Goal: Task Accomplishment & Management: Use online tool/utility

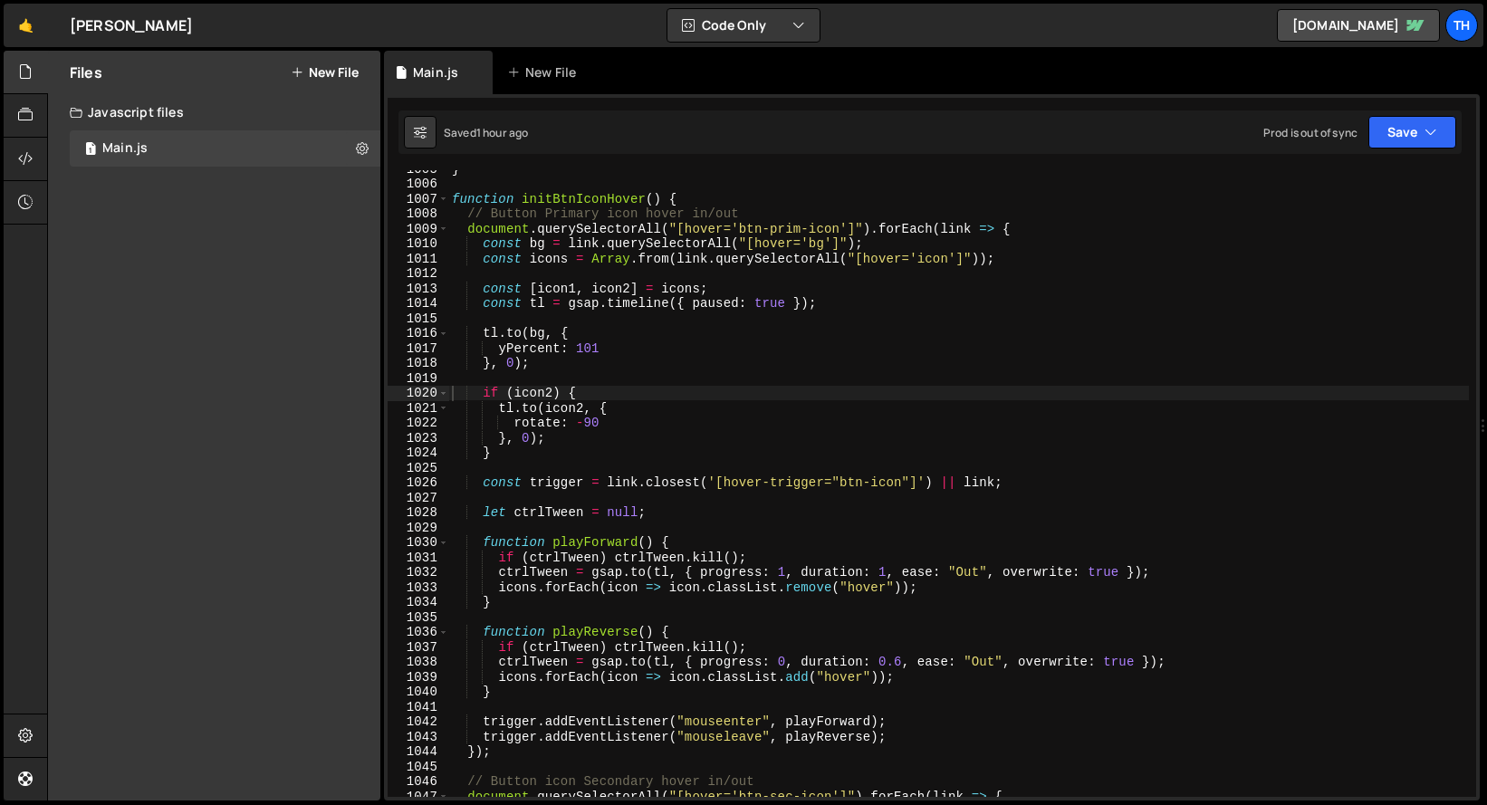
scroll to position [12428, 0]
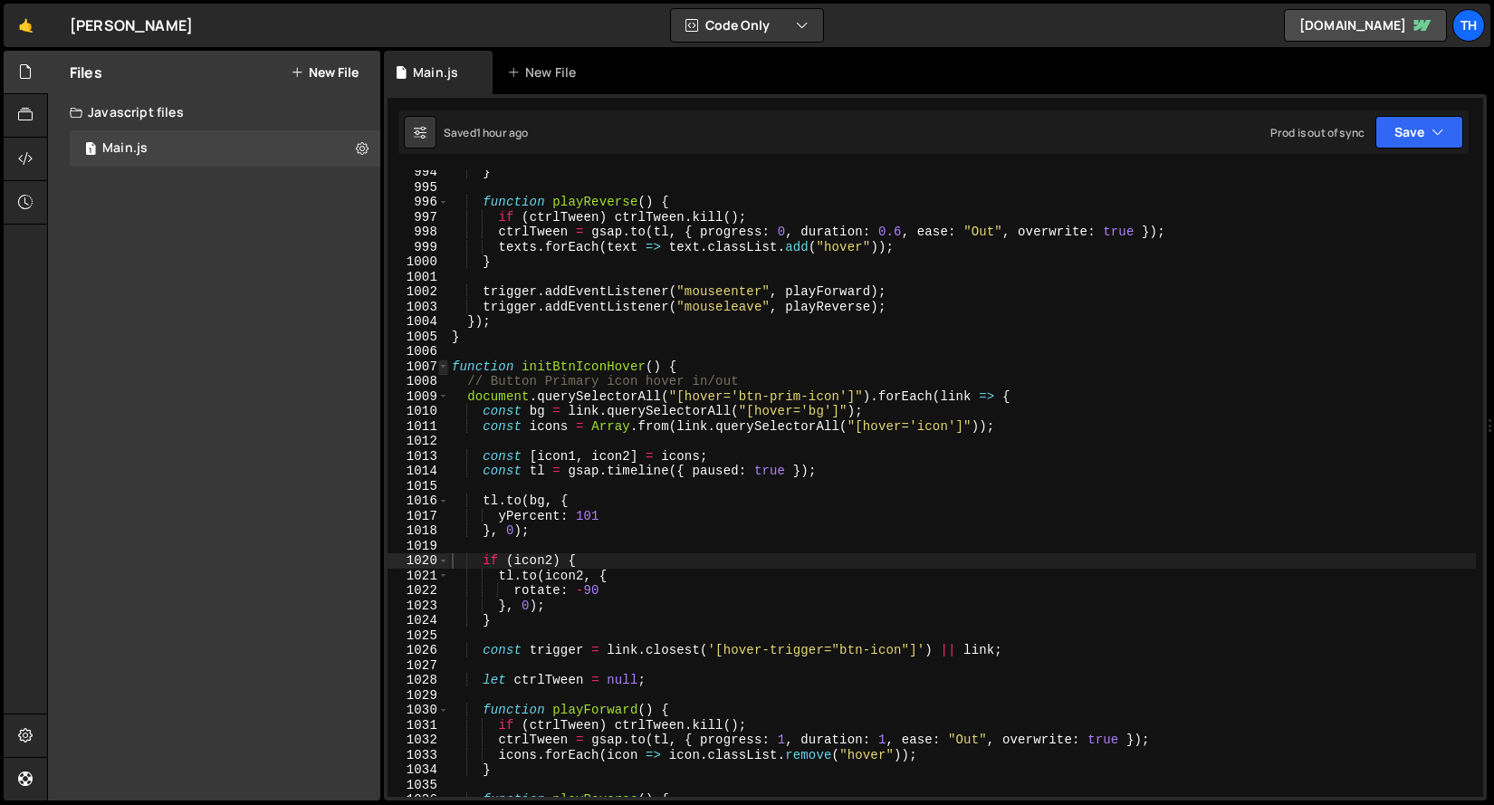
click at [440, 369] on span at bounding box center [443, 366] width 10 height 15
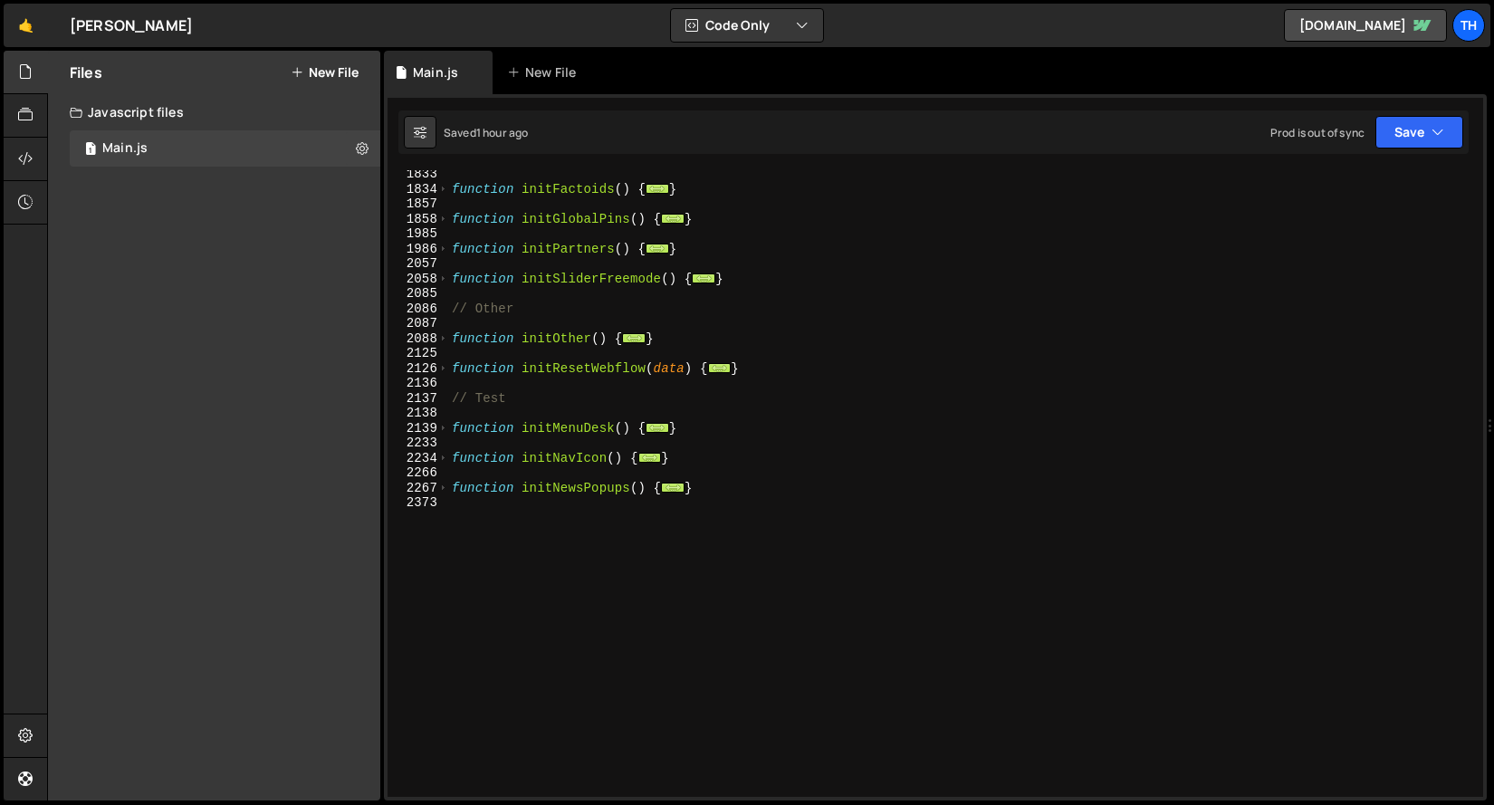
scroll to position [1158, 0]
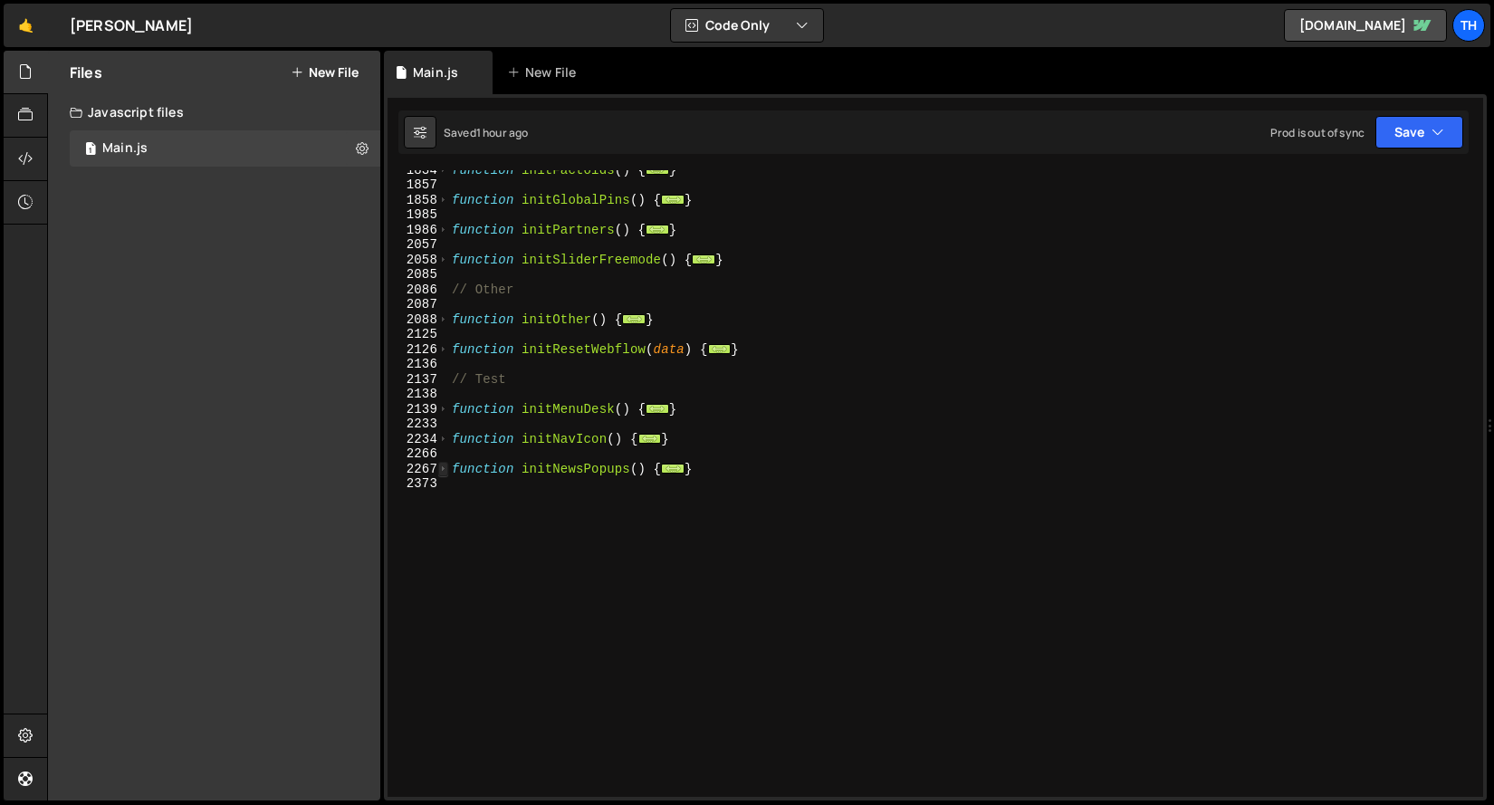
click at [441, 469] on span at bounding box center [443, 469] width 10 height 15
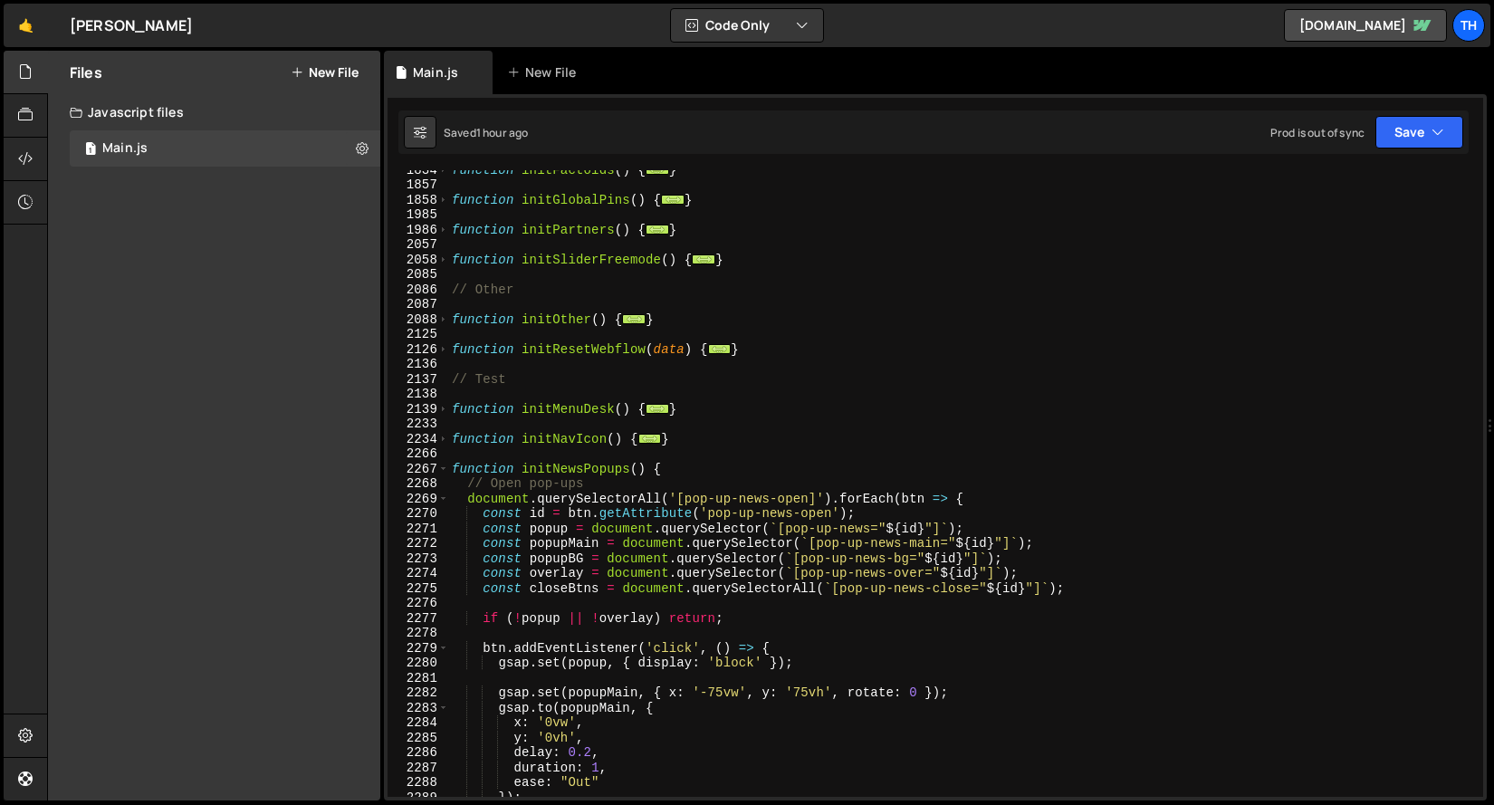
scroll to position [1428, 0]
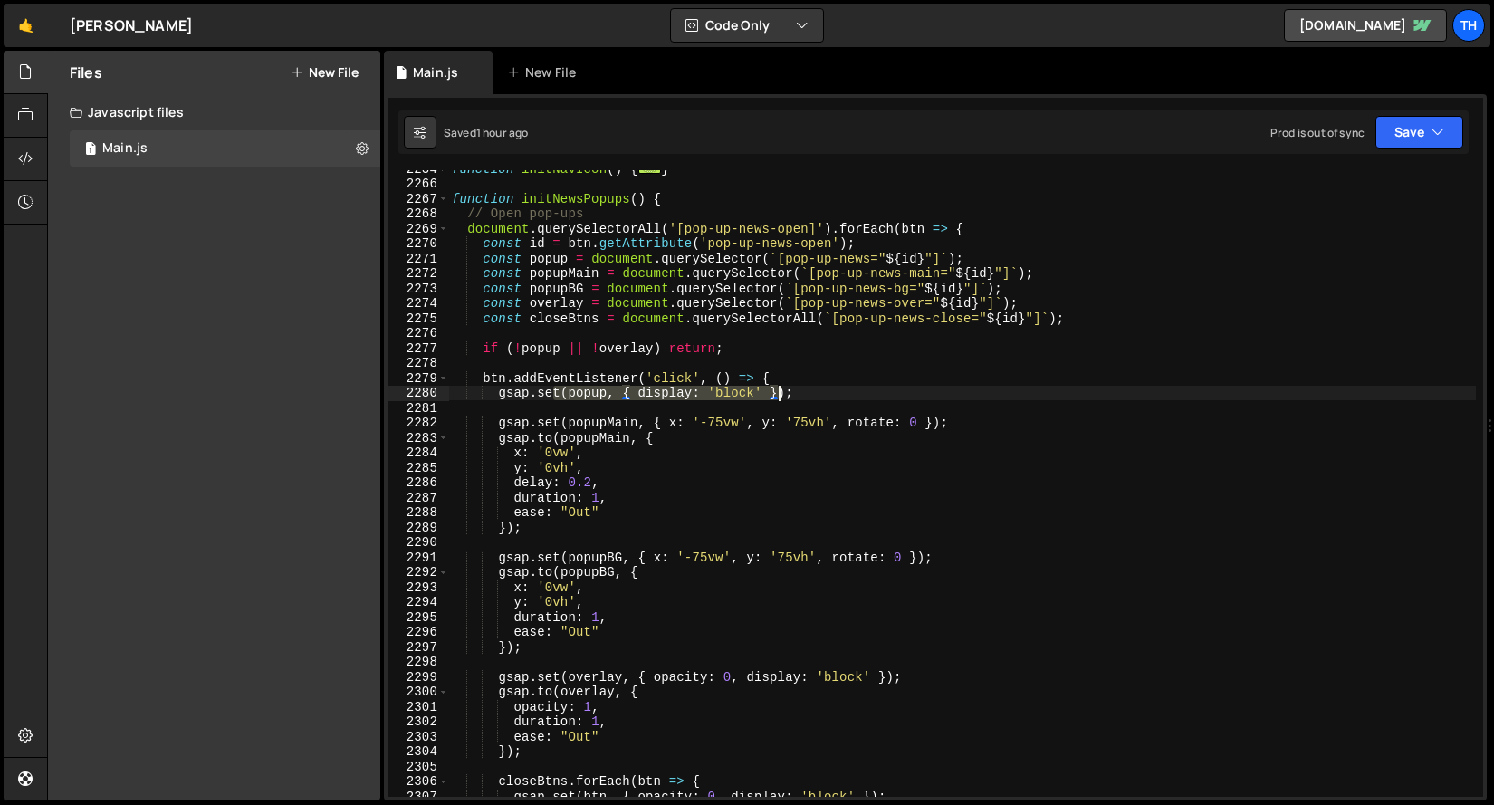
drag, startPoint x: 564, startPoint y: 388, endPoint x: 779, endPoint y: 388, distance: 214.6
click at [779, 388] on div "function initNavIcon ( ) { ... } function initNewsPopups ( ) { // Open pop-ups …" at bounding box center [962, 489] width 1028 height 657
type textarea "gsap.set(popup, { display: 'block' });"
click at [575, 402] on div "function initNavIcon ( ) { ... } function initNewsPopups ( ) { // Open pop-ups …" at bounding box center [962, 489] width 1028 height 657
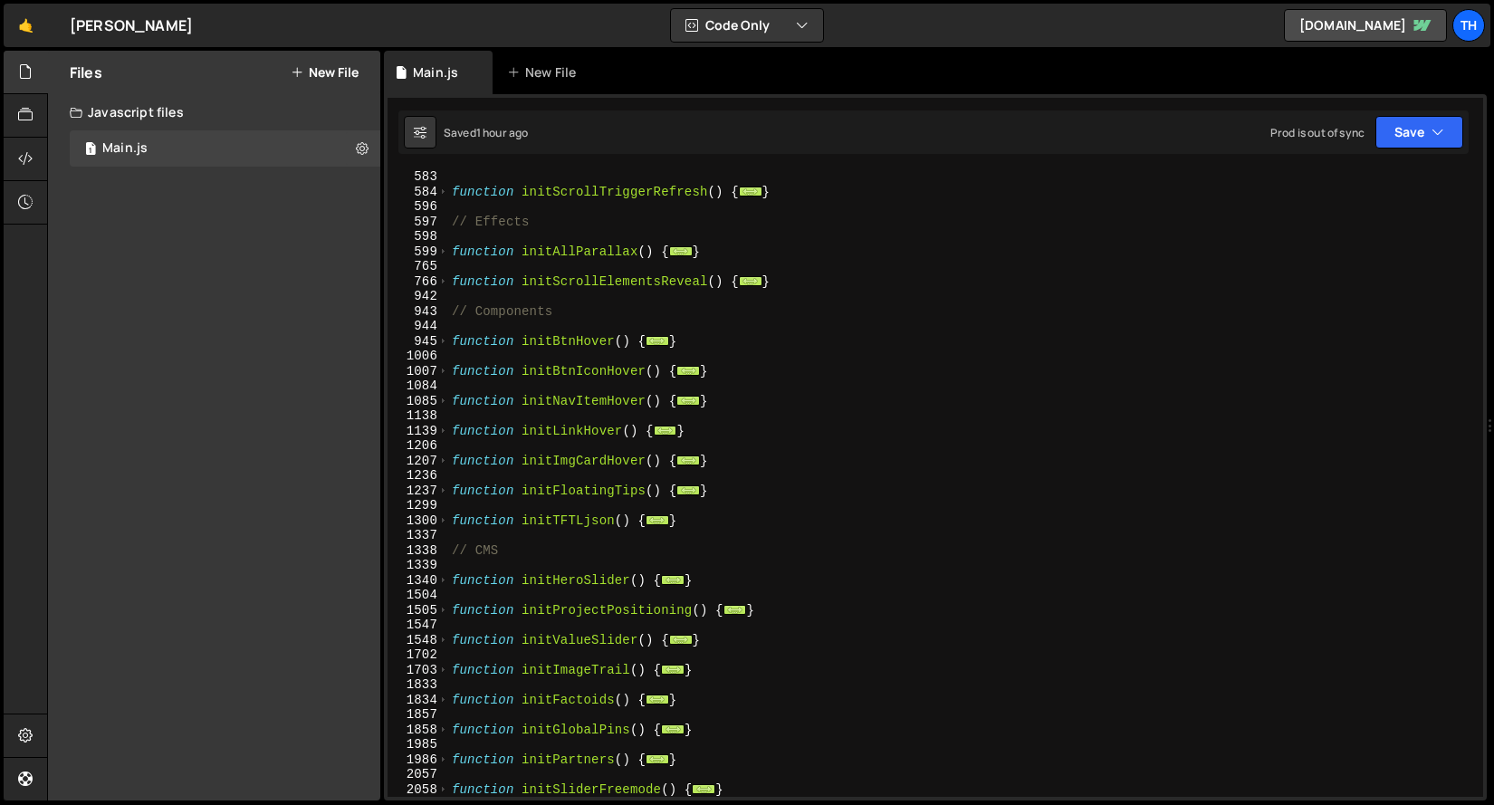
scroll to position [517, 0]
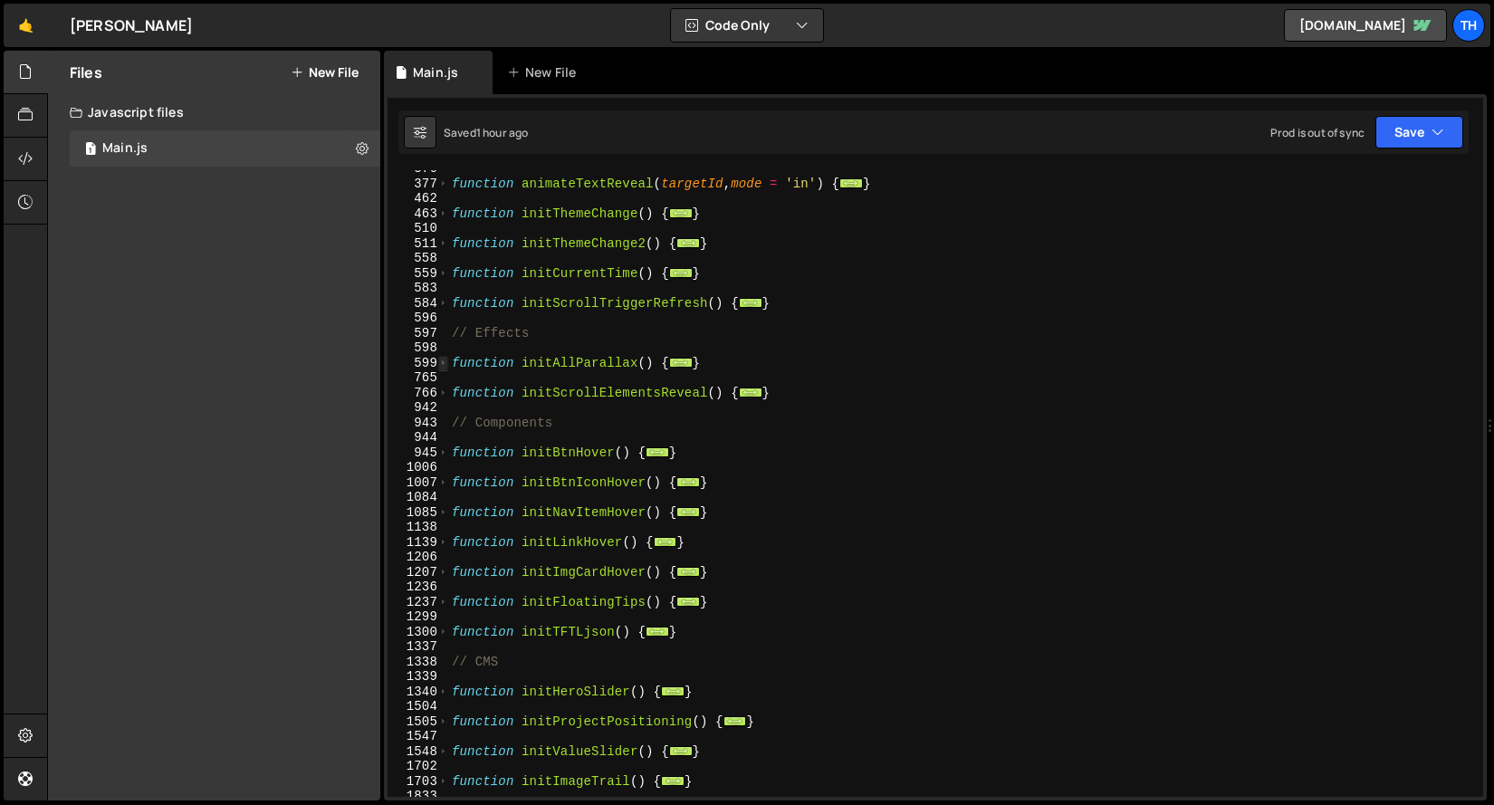
click at [444, 362] on span at bounding box center [443, 363] width 10 height 15
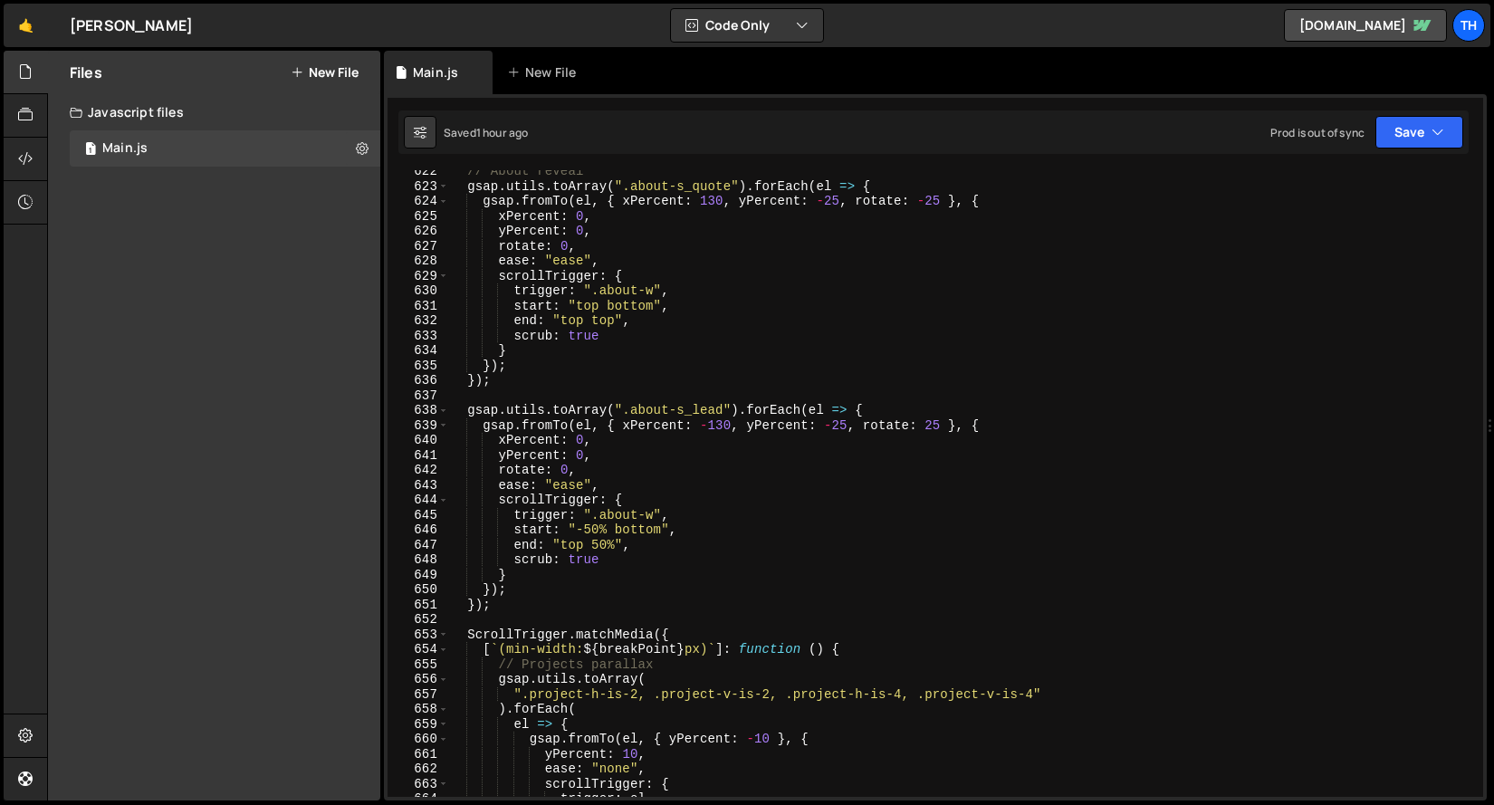
scroll to position [1032, 0]
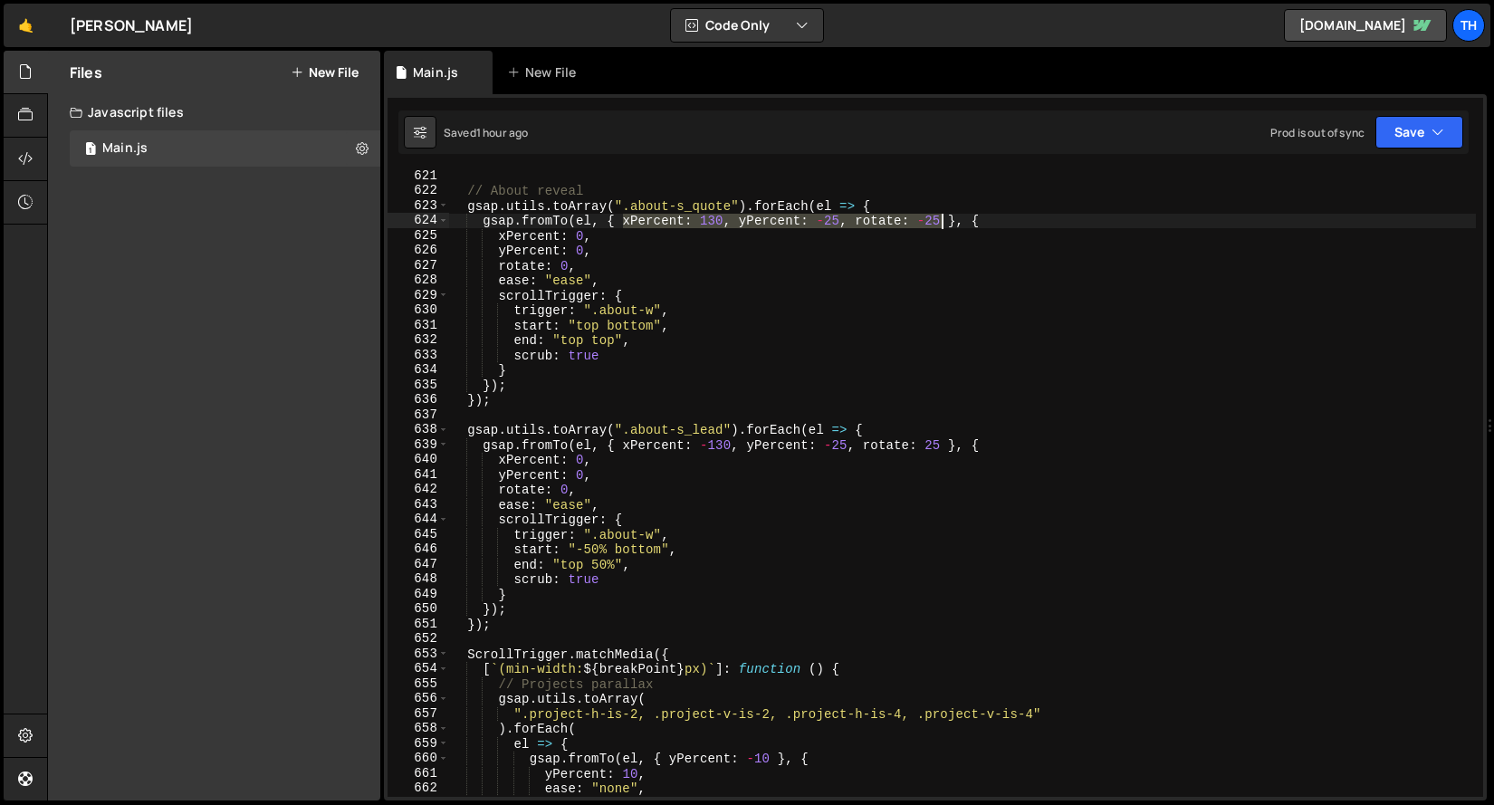
drag, startPoint x: 630, startPoint y: 222, endPoint x: 944, endPoint y: 220, distance: 314.2
click at [944, 220] on div "// About reveal gsap . utils . toArray ( ".about-s_quote" ) . forEach ( el => {…" at bounding box center [962, 496] width 1028 height 657
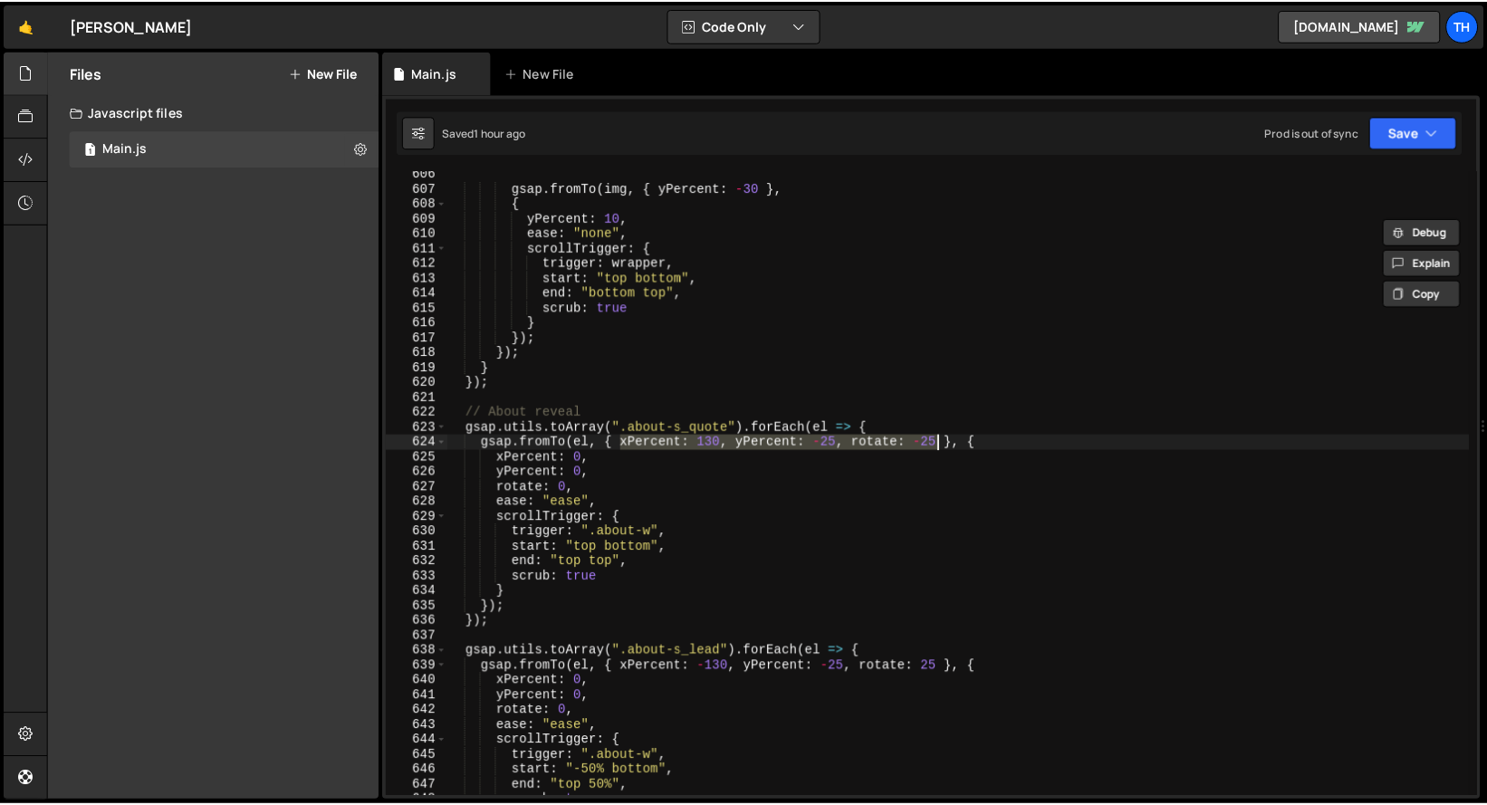
scroll to position [469, 0]
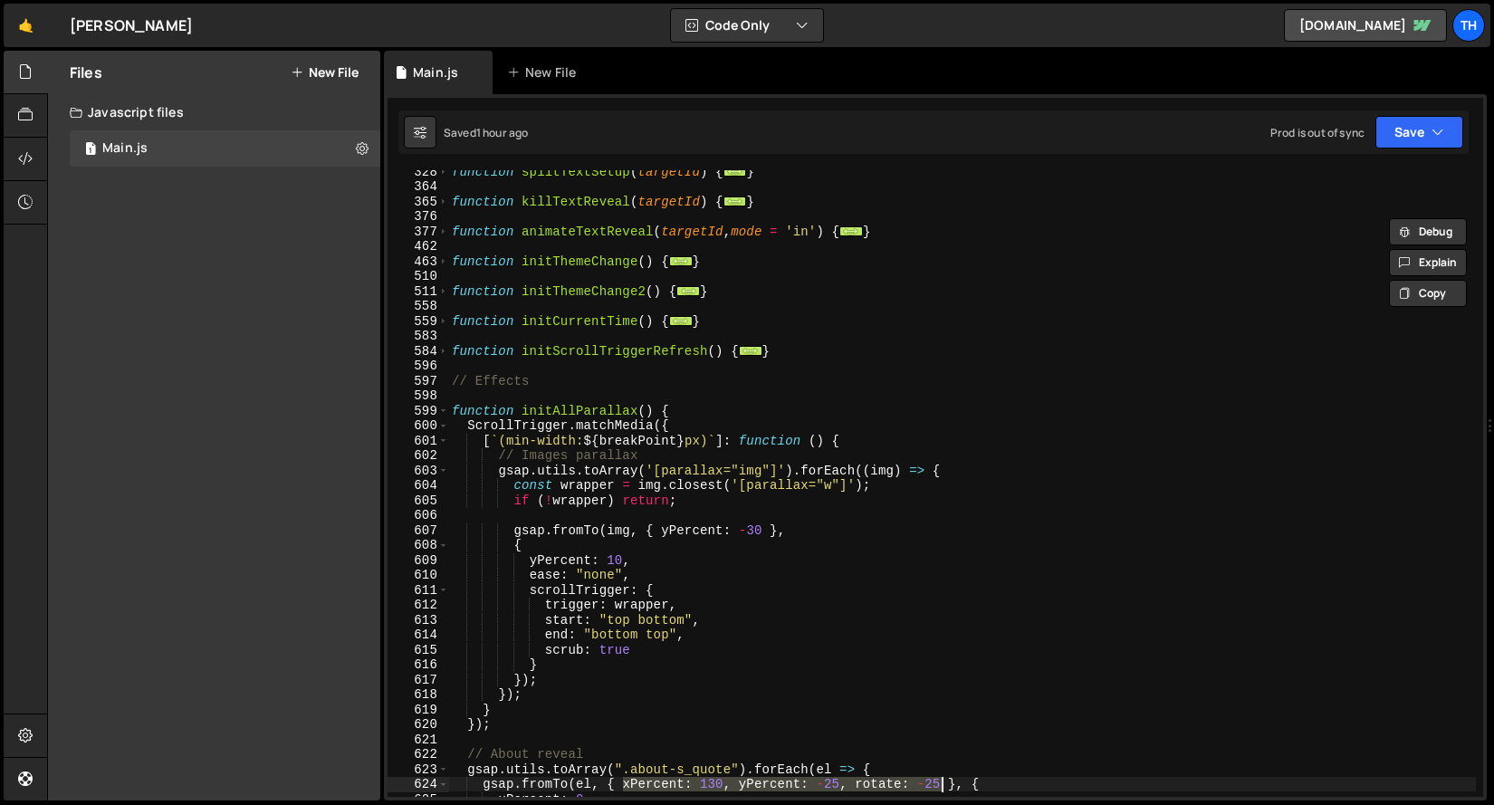
drag, startPoint x: 446, startPoint y: 414, endPoint x: 455, endPoint y: 412, distance: 9.2
click at [446, 414] on span at bounding box center [443, 411] width 10 height 15
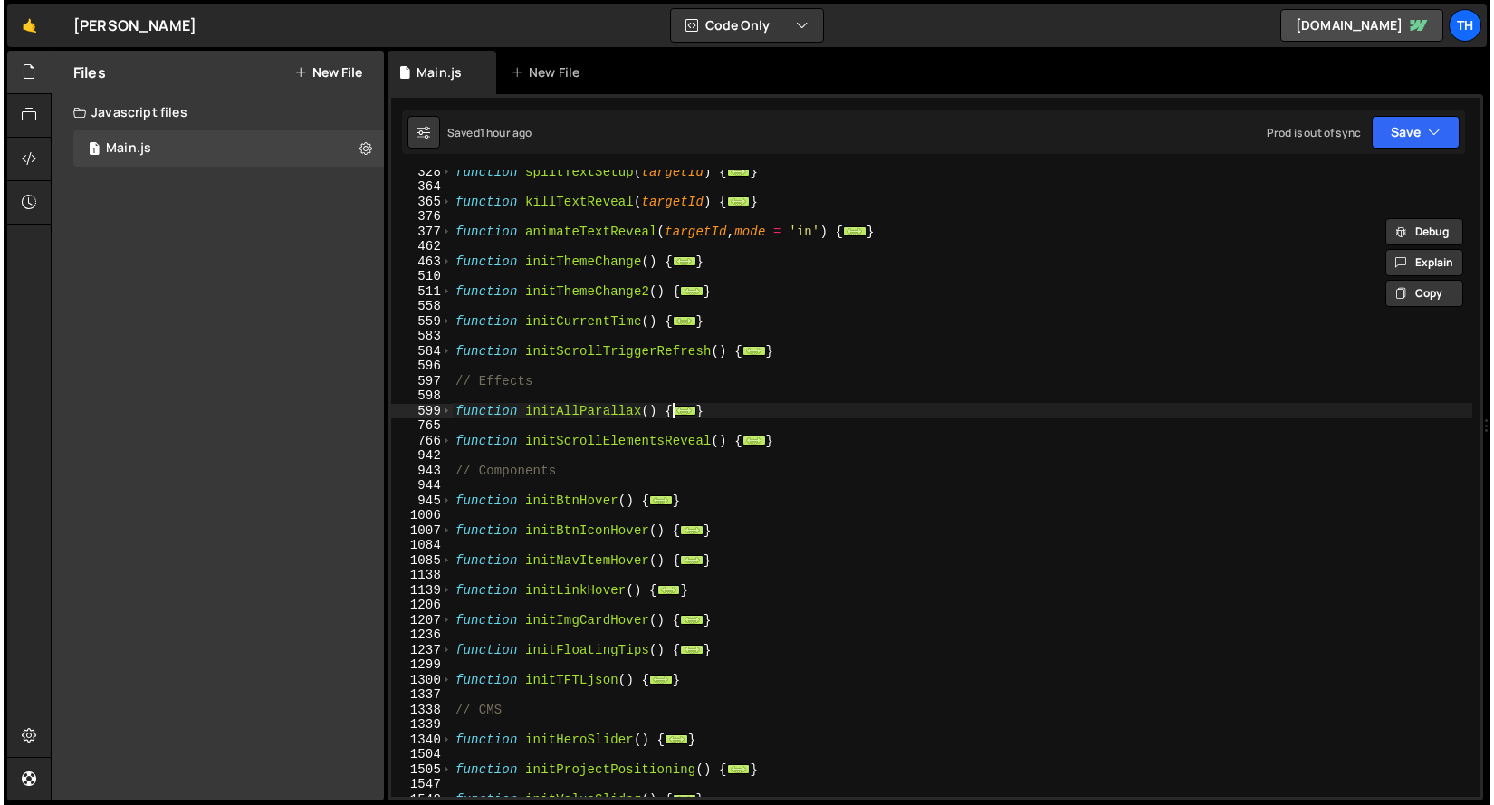
scroll to position [1158, 0]
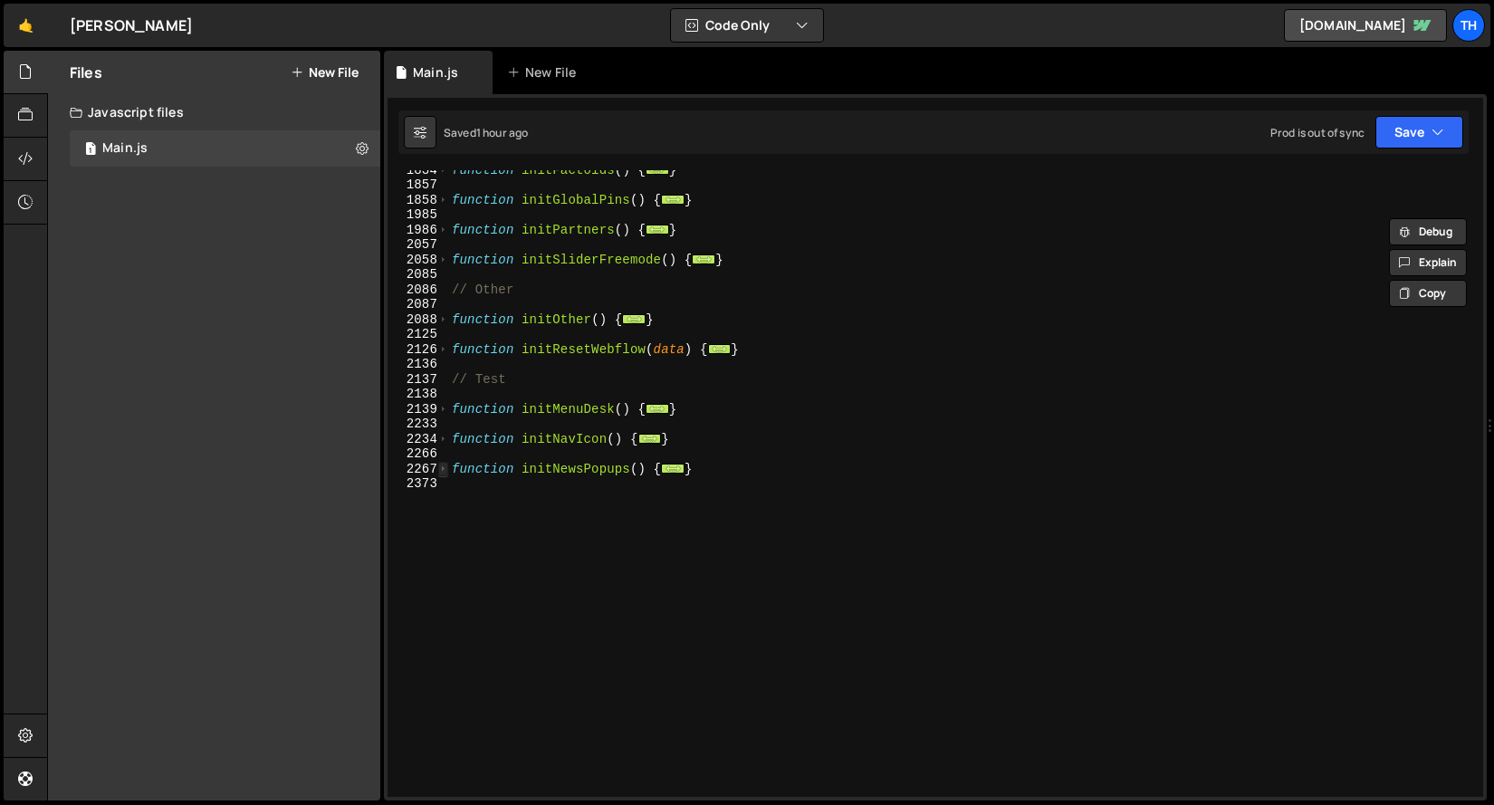
click at [446, 468] on span at bounding box center [443, 469] width 10 height 15
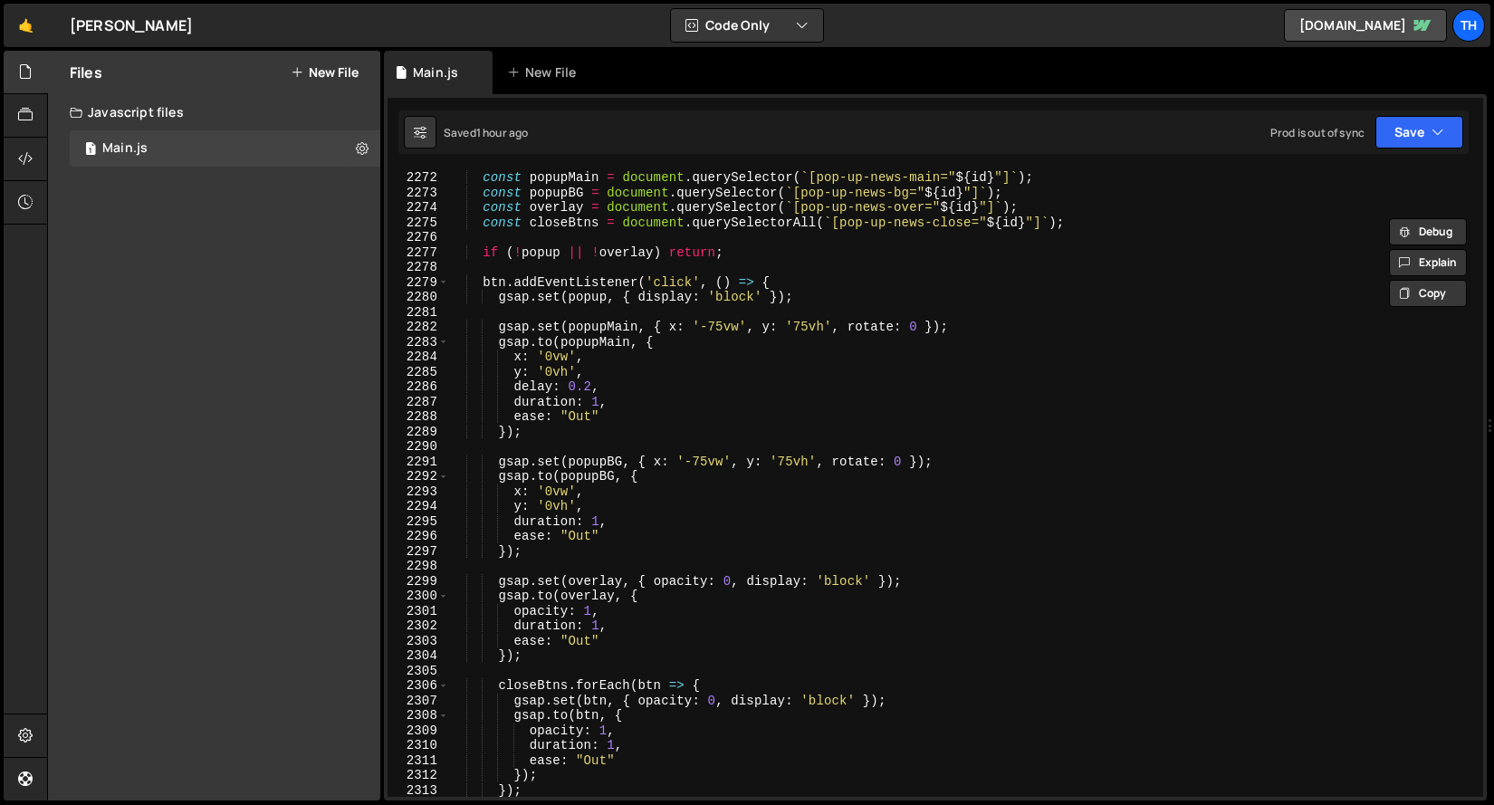
scroll to position [1510, 0]
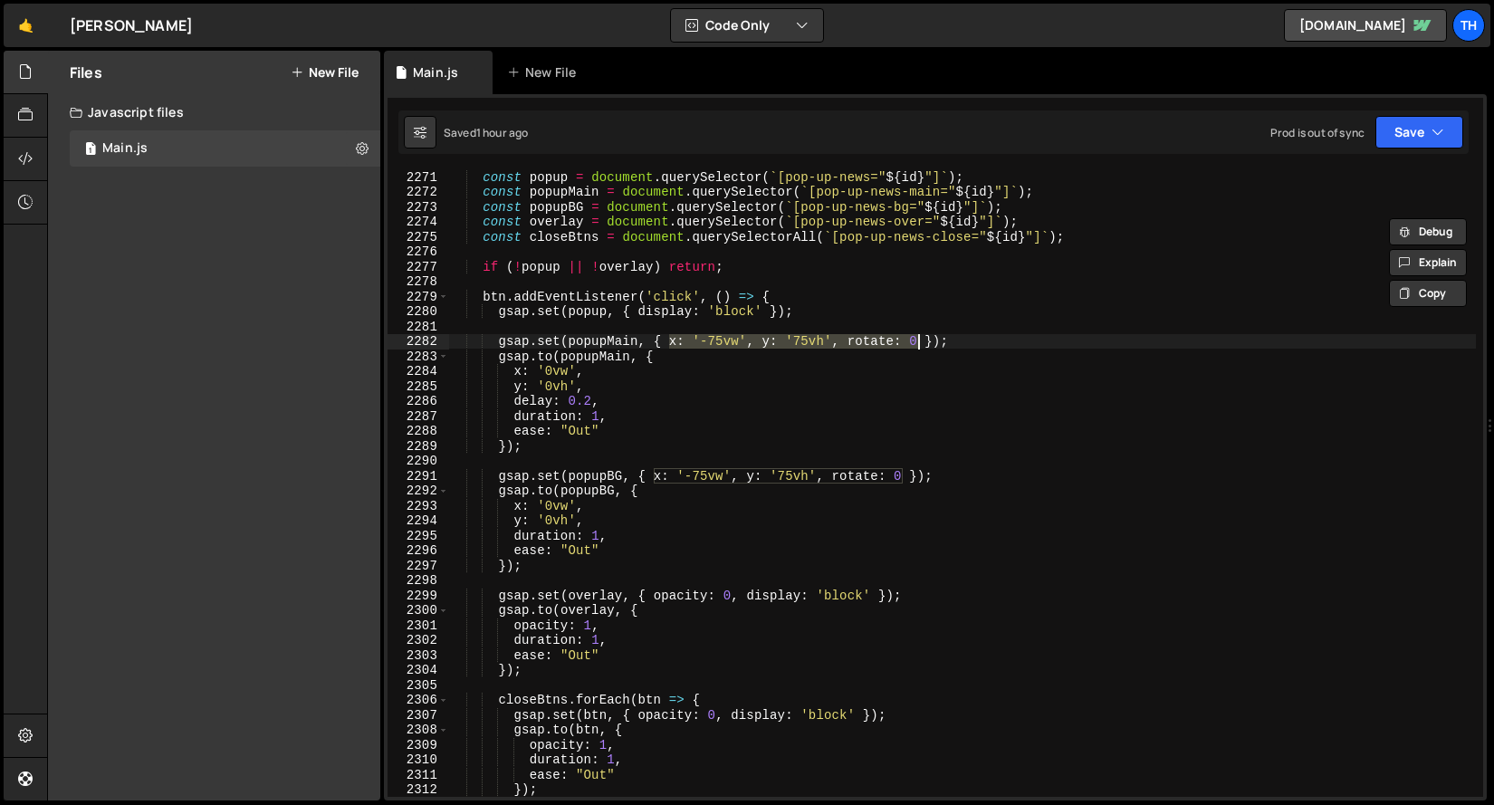
drag, startPoint x: 669, startPoint y: 340, endPoint x: 917, endPoint y: 343, distance: 248.1
click at [917, 343] on div "const popup = document . querySelector ( ` [pop-up-news=" ${ id } "] ` ) ; cons…" at bounding box center [962, 497] width 1028 height 657
paste textarea "Percent: 130, yPercent: -25, rotate: -25"
drag, startPoint x: 679, startPoint y: 341, endPoint x: 991, endPoint y: 337, distance: 311.5
click at [992, 337] on div "const popup = document . querySelector ( ` [pop-up-news=" ${ id } "] ` ) ; cons…" at bounding box center [962, 497] width 1028 height 657
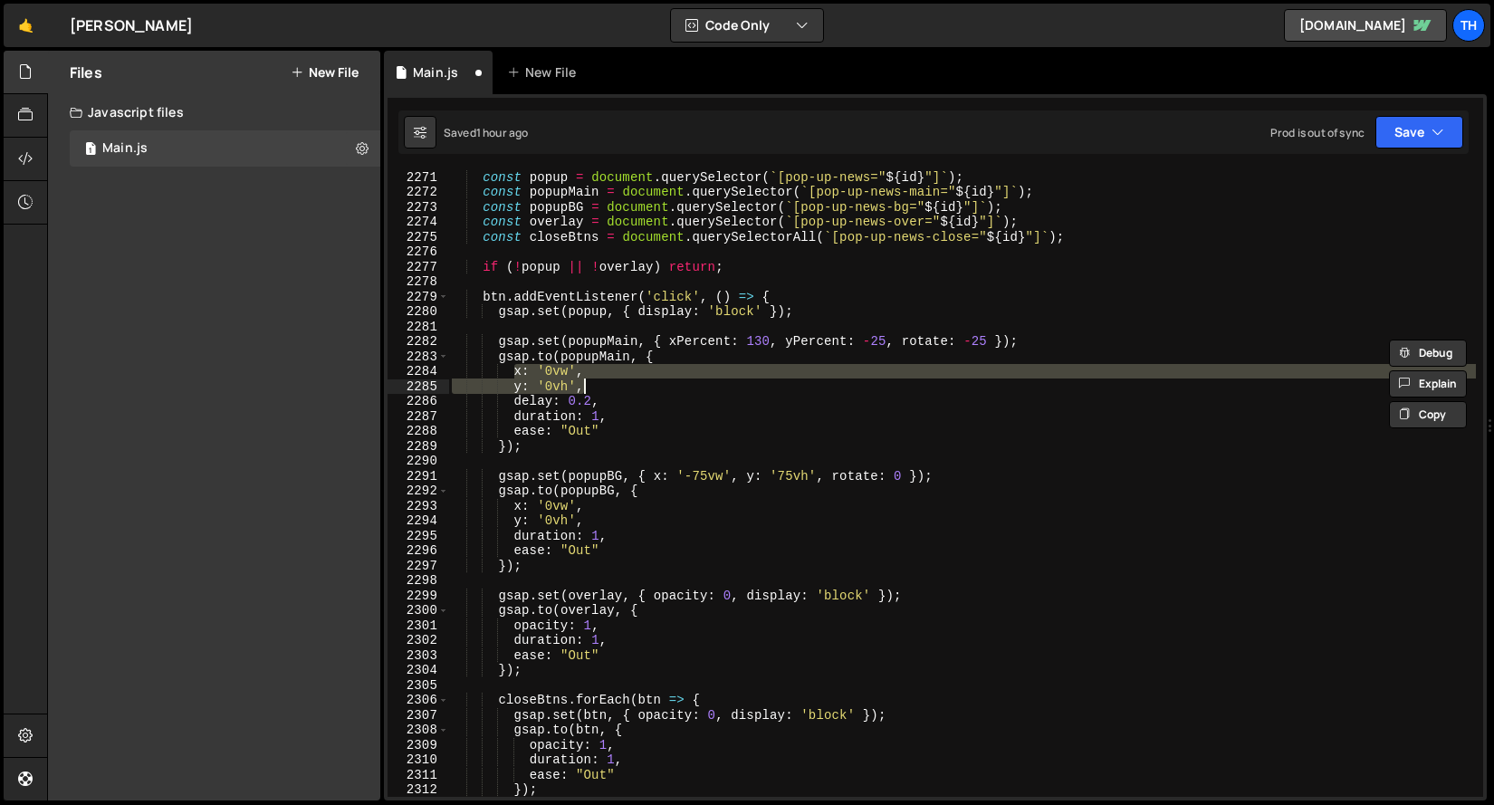
drag, startPoint x: 521, startPoint y: 372, endPoint x: 596, endPoint y: 384, distance: 76.1
click at [596, 384] on div "const popup = document . querySelector ( ` [pop-up-news=" ${ id } "] ` ) ; cons…" at bounding box center [962, 497] width 1028 height 657
paste textarea "Percent: 130, yPercent: -25, rotate: -25"
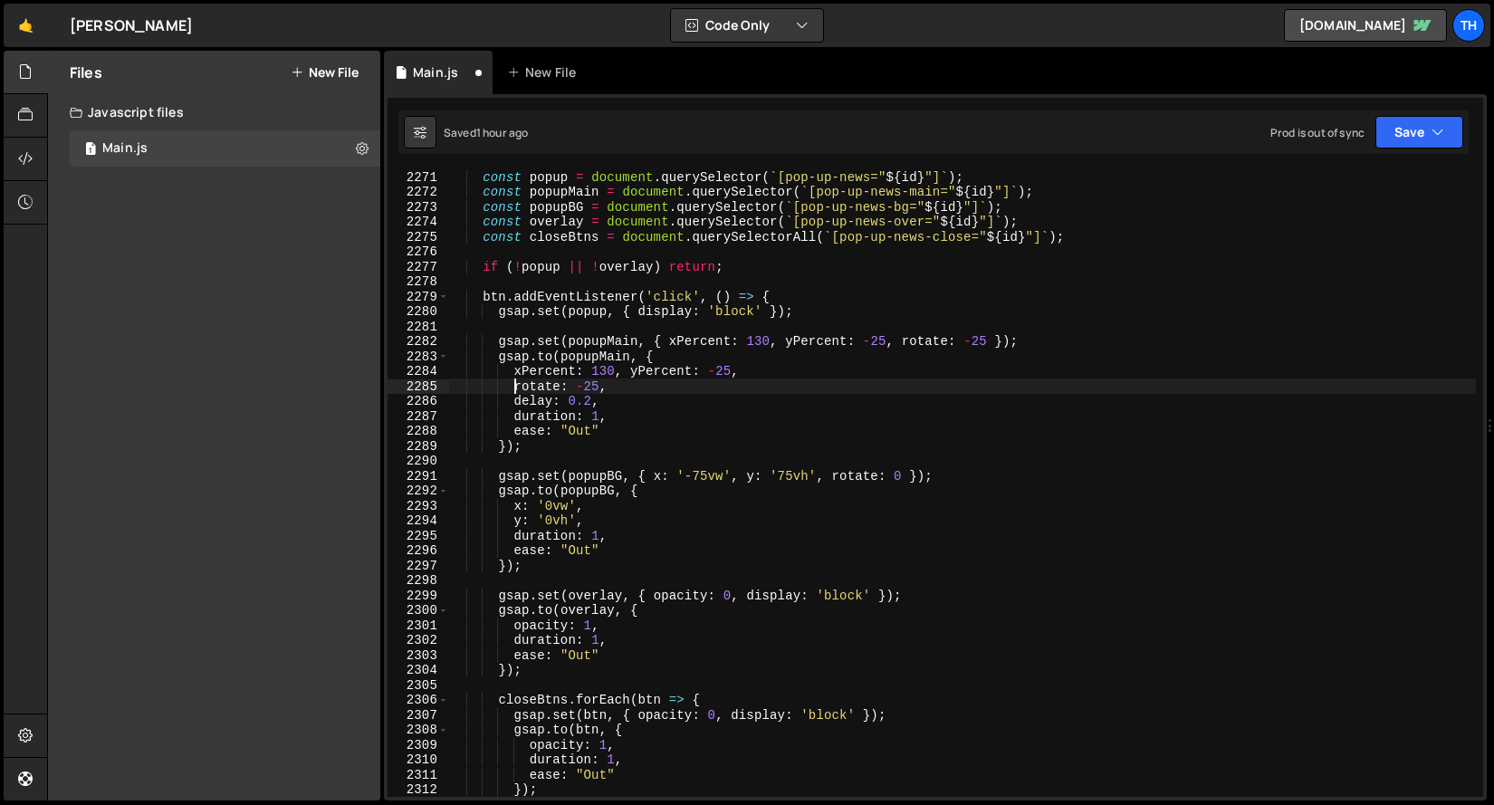
scroll to position [0, 5]
click at [628, 376] on div "const popup = document . querySelector ( ` [pop-up-news=" ${ id } "] ` ) ; cons…" at bounding box center [962, 497] width 1028 height 657
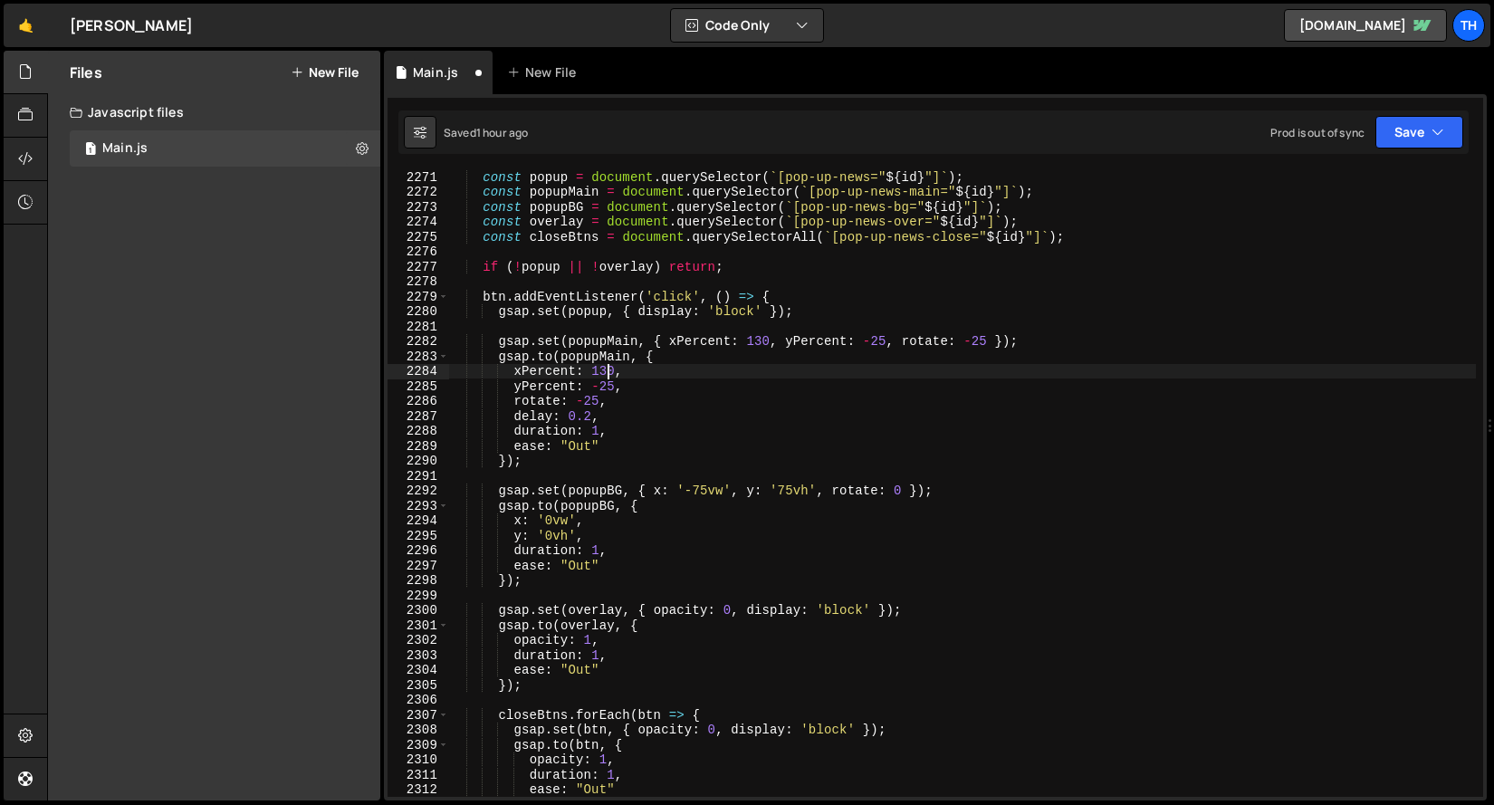
click at [611, 367] on div "const popup = document . querySelector ( ` [pop-up-news=" ${ id } "] ` ) ; cons…" at bounding box center [962, 497] width 1028 height 657
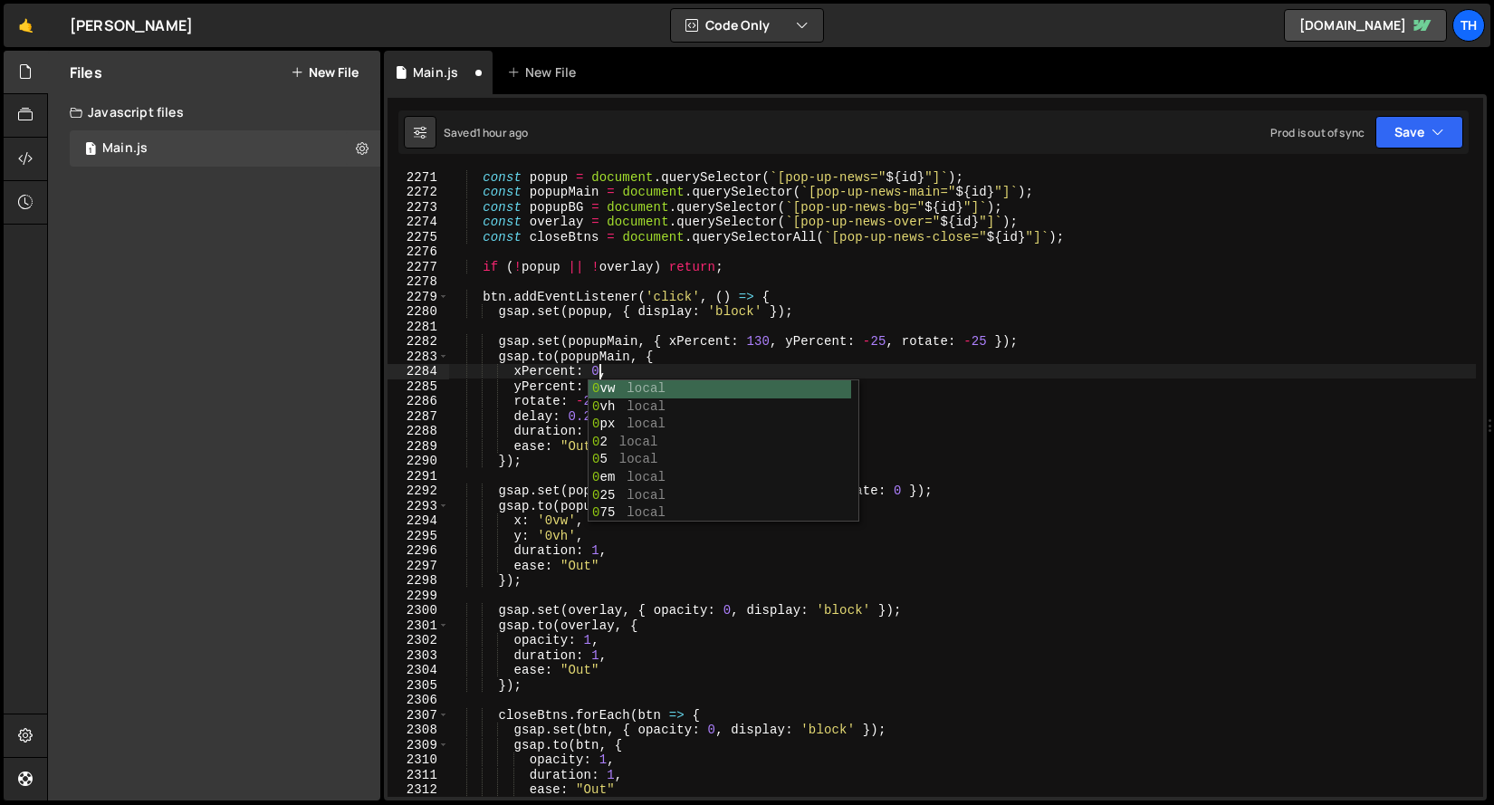
click at [592, 348] on div "const popup = document . querySelector ( ` [pop-up-news=" ${ id } "] ` ) ; cons…" at bounding box center [962, 497] width 1028 height 657
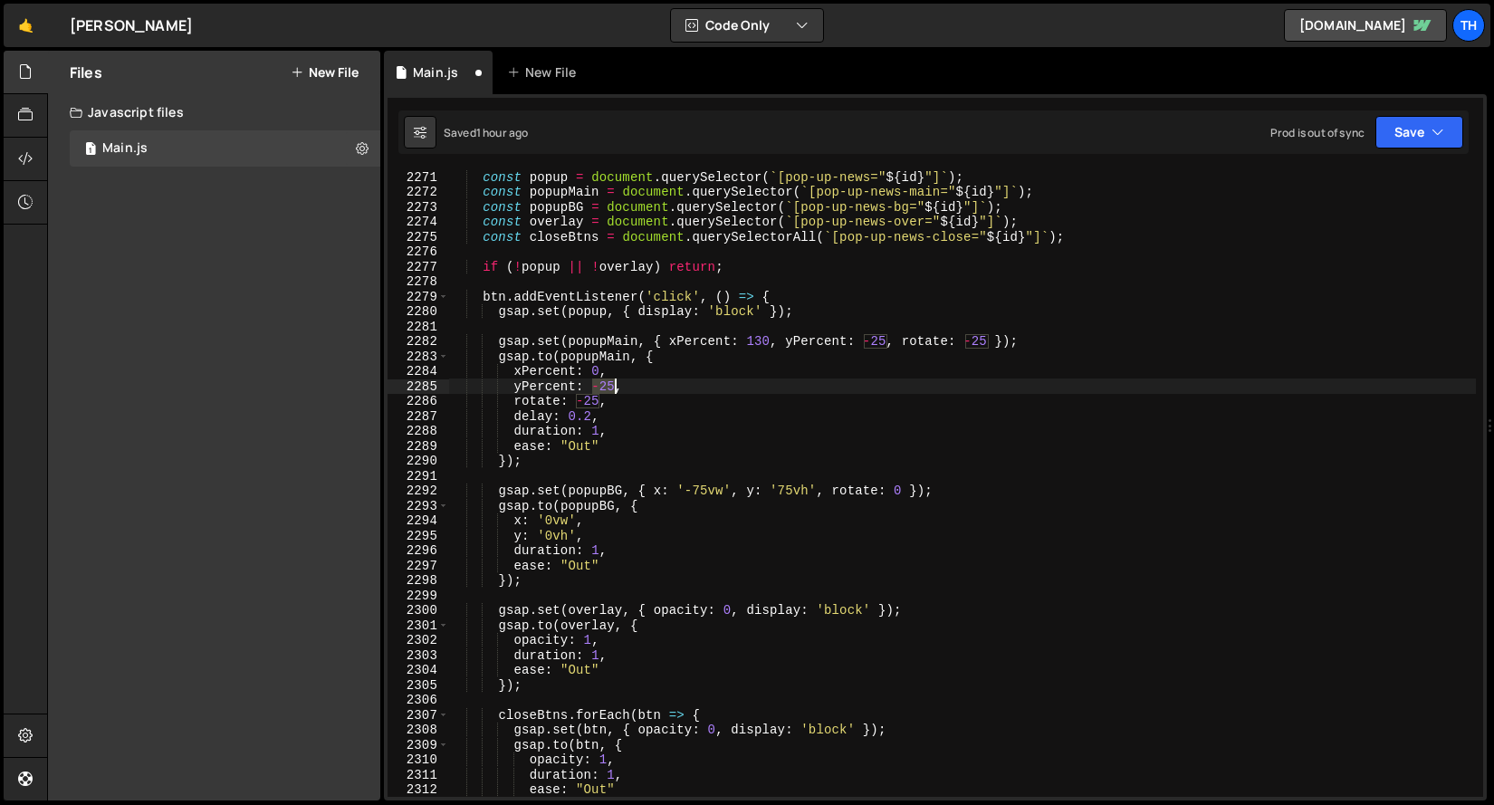
drag, startPoint x: 594, startPoint y: 382, endPoint x: 613, endPoint y: 383, distance: 19.0
click at [613, 383] on div "const popup = document . querySelector ( ` [pop-up-news=" ${ id } "] ` ) ; cons…" at bounding box center [962, 497] width 1028 height 657
drag, startPoint x: 575, startPoint y: 401, endPoint x: 597, endPoint y: 401, distance: 21.7
click at [597, 401] on div "const popup = document . querySelector ( ` [pop-up-news=" ${ id } "] ` ) ; cons…" at bounding box center [962, 497] width 1028 height 657
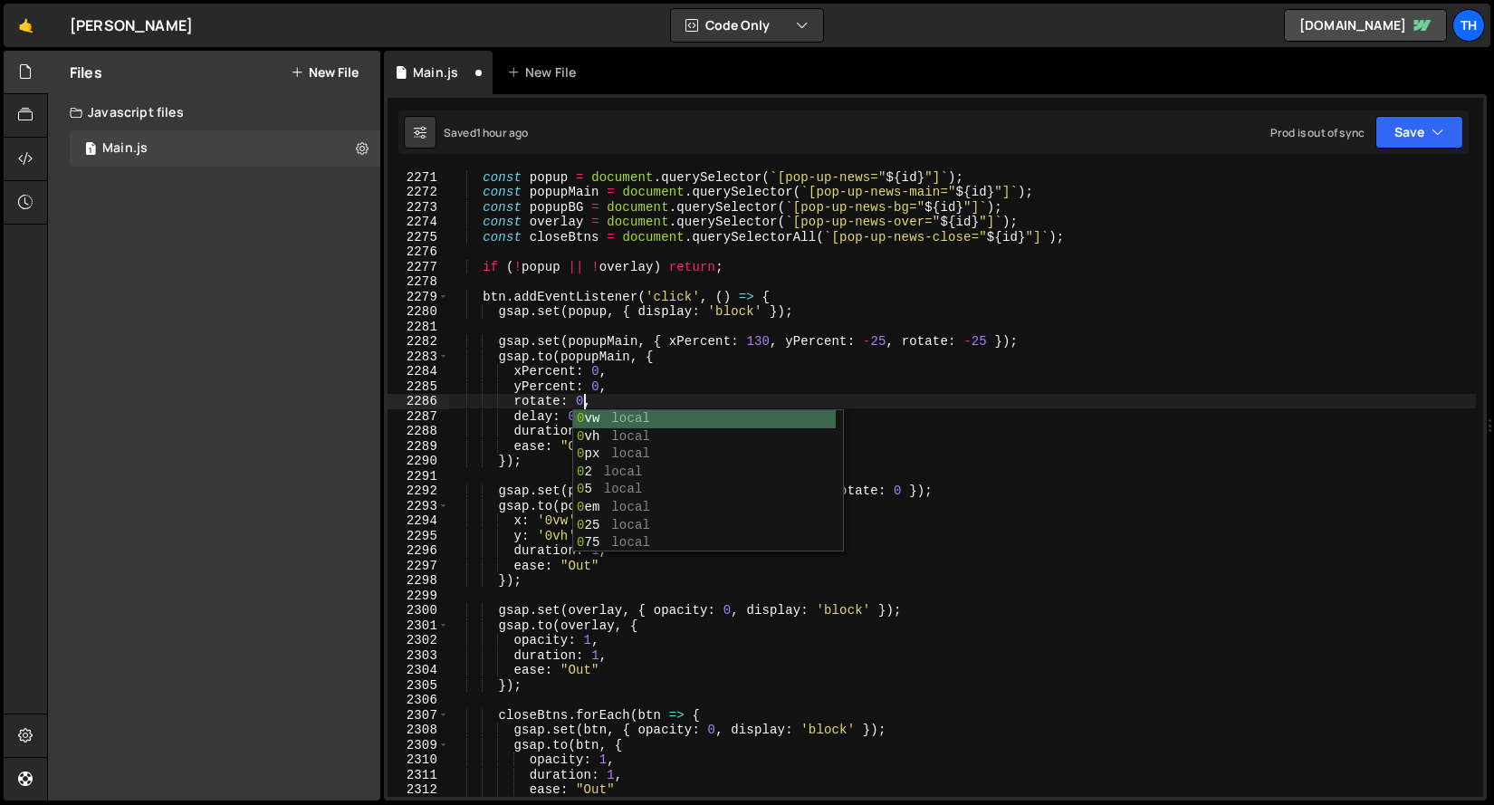
click at [478, 425] on div "const popup = document . querySelector ( ` [pop-up-news=" ${ id } "] ` ) ; cons…" at bounding box center [962, 497] width 1028 height 657
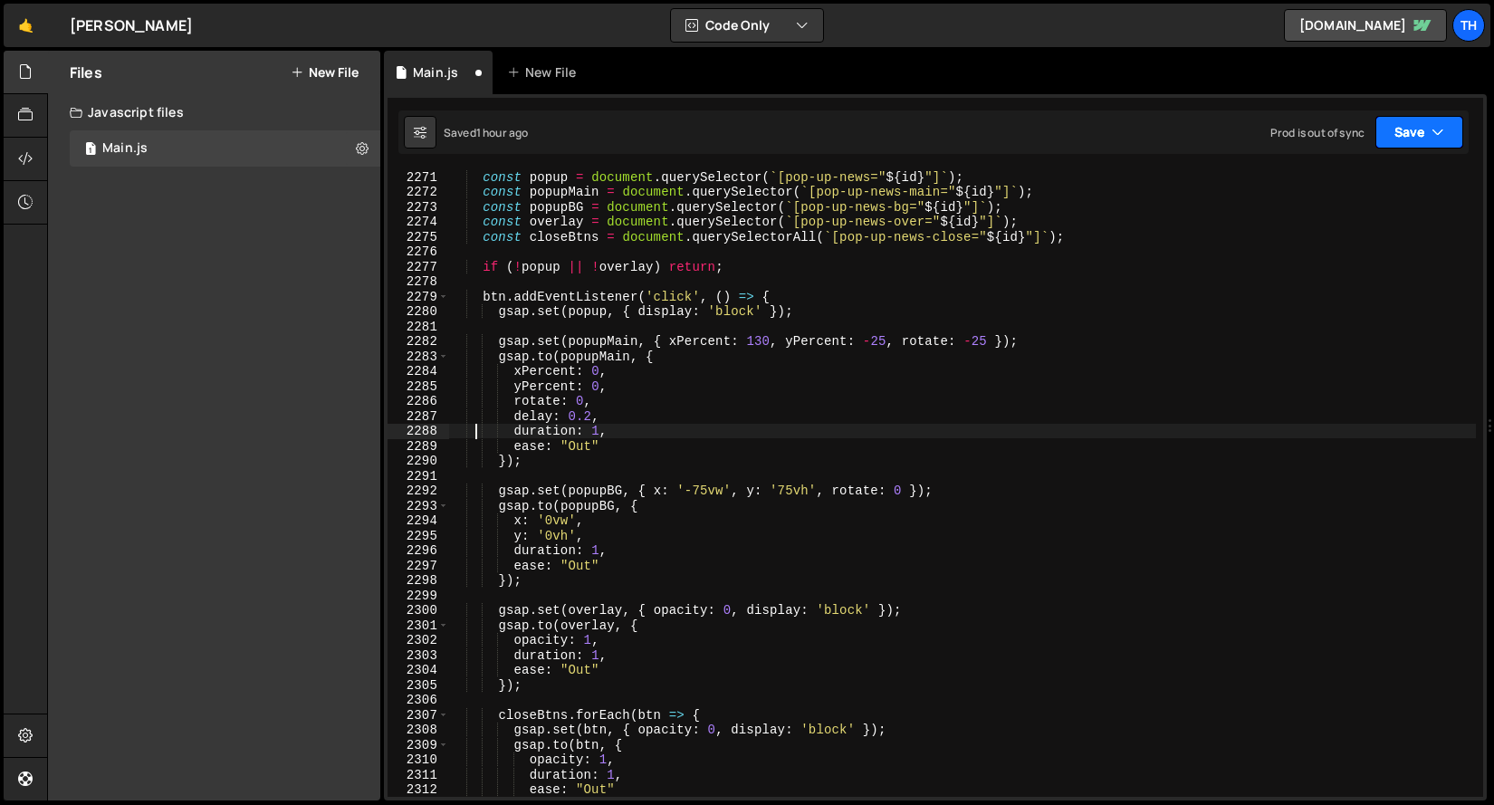
click at [1452, 129] on button "Save" at bounding box center [1419, 132] width 88 height 33
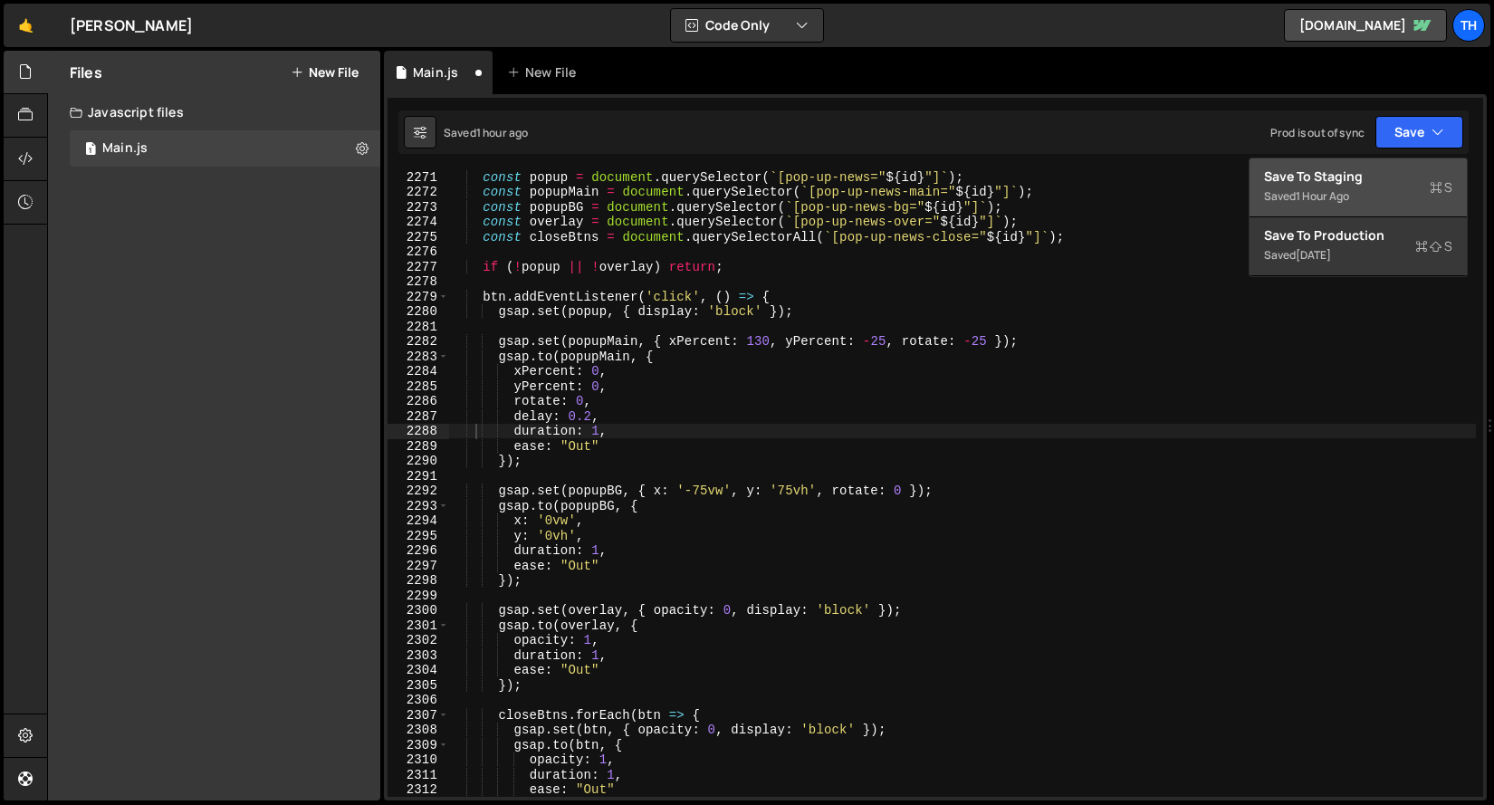
click at [1364, 195] on div "Saved 1 hour ago" at bounding box center [1358, 197] width 188 height 22
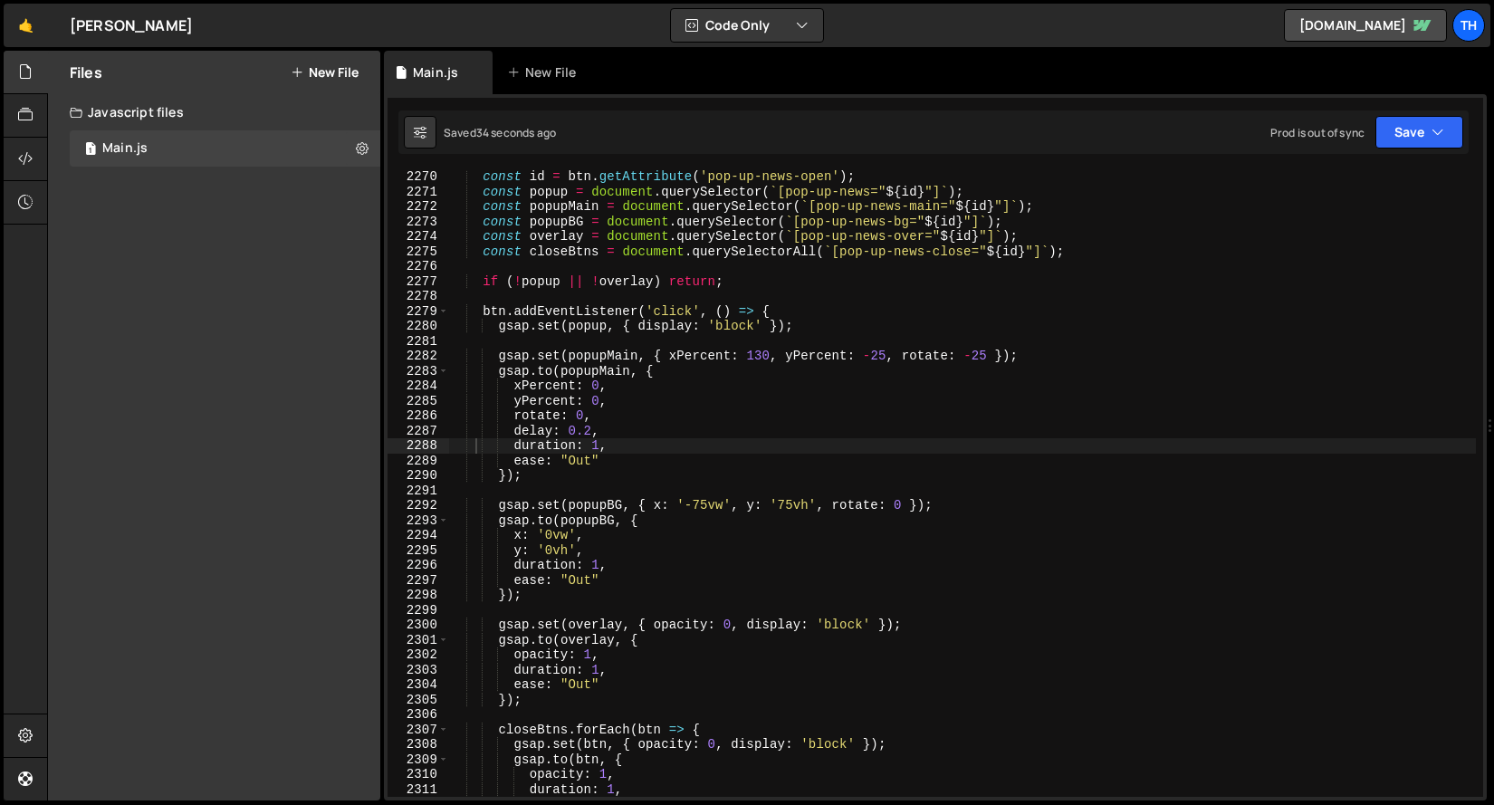
scroll to position [28130, 0]
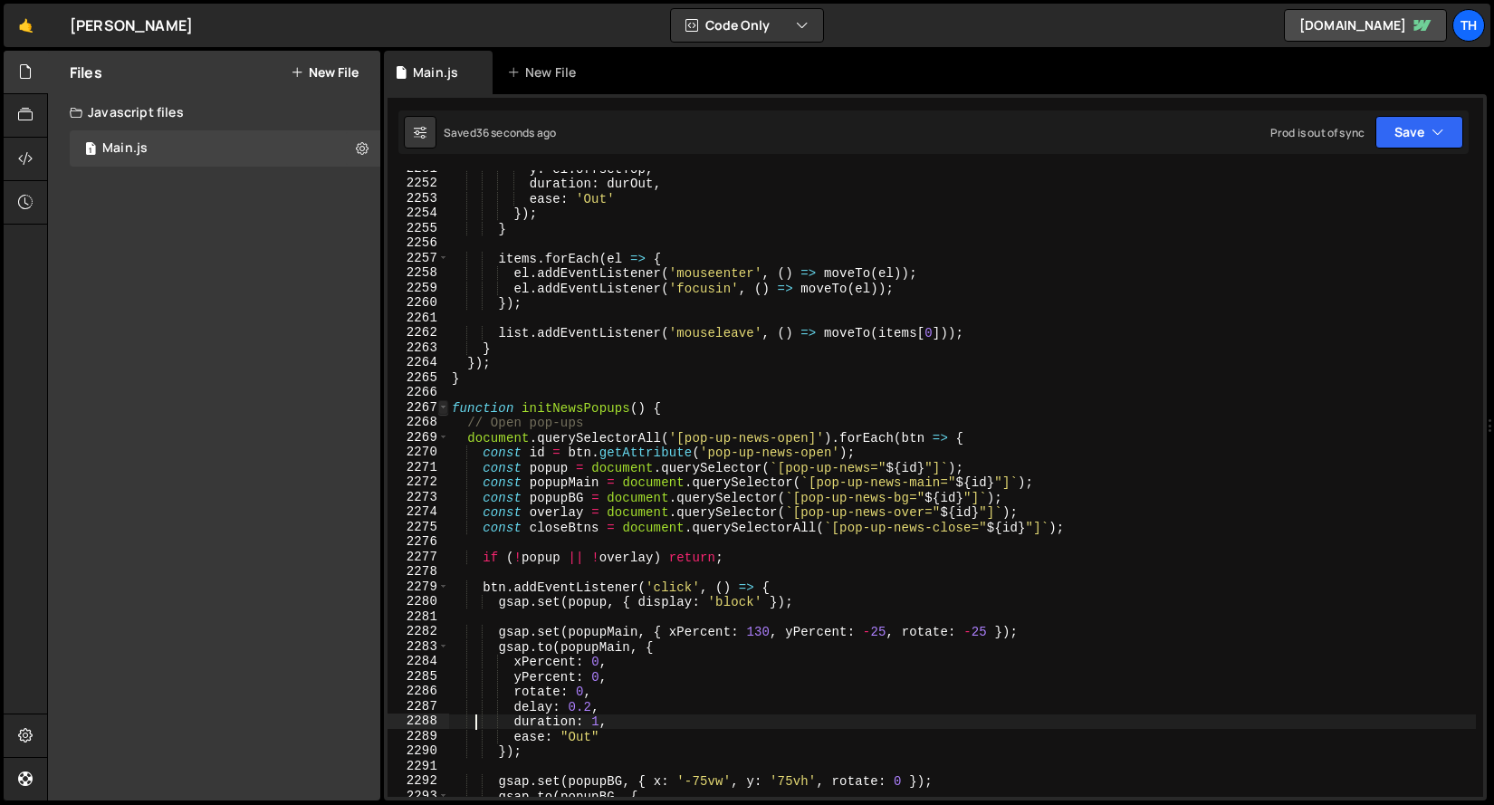
click at [446, 408] on span at bounding box center [443, 407] width 10 height 15
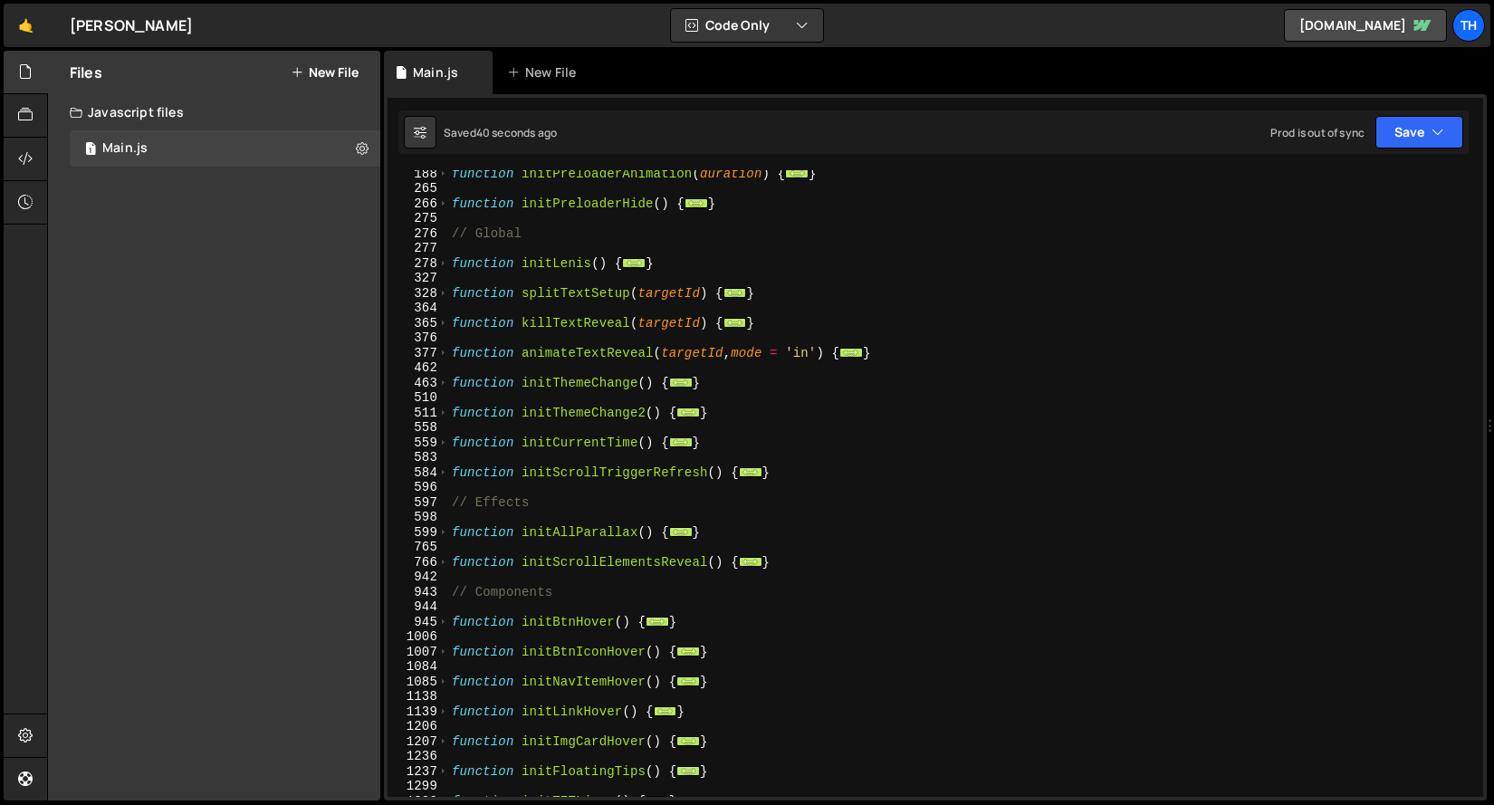
scroll to position [474, 0]
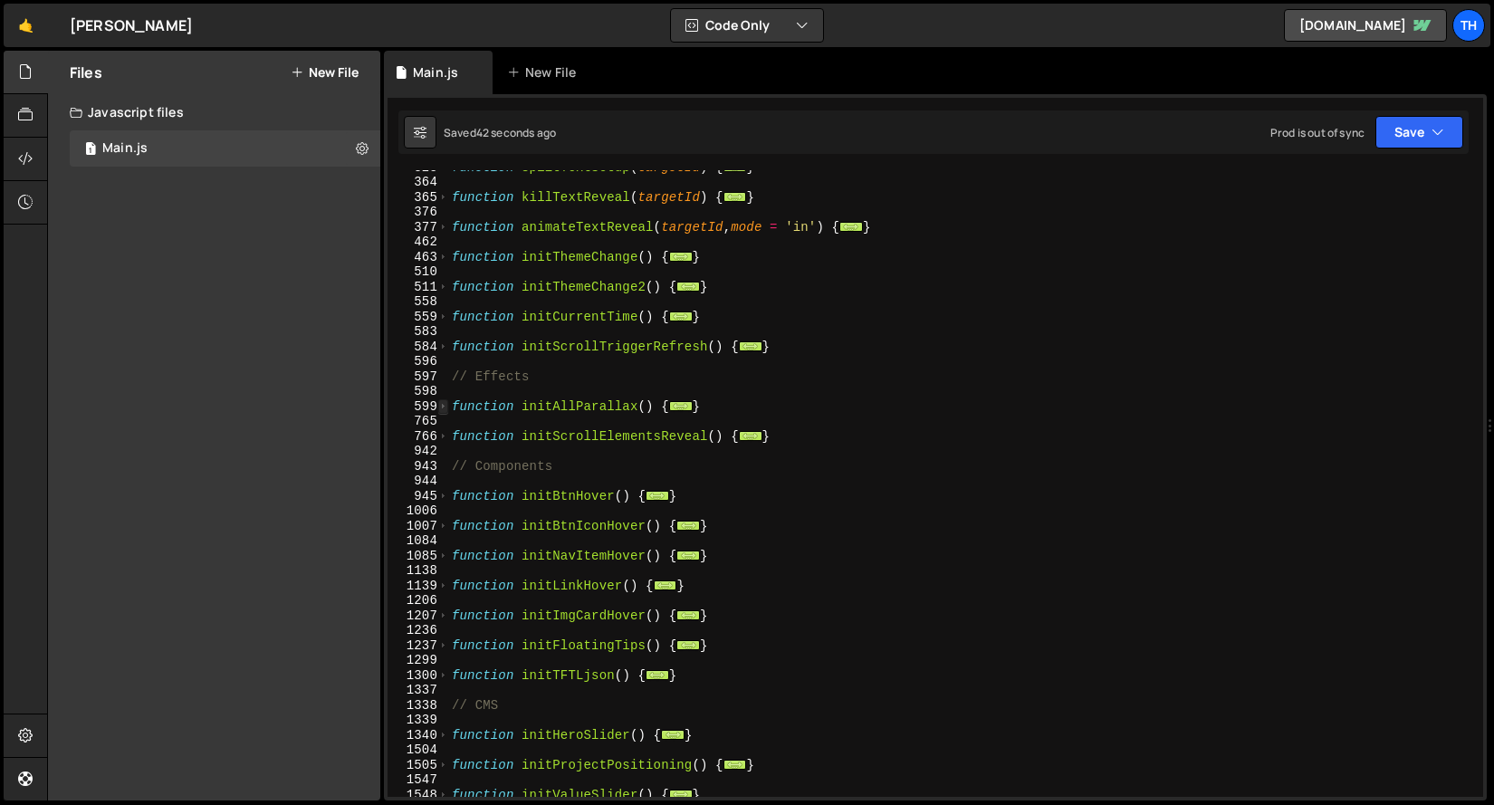
click at [444, 411] on span at bounding box center [443, 406] width 10 height 15
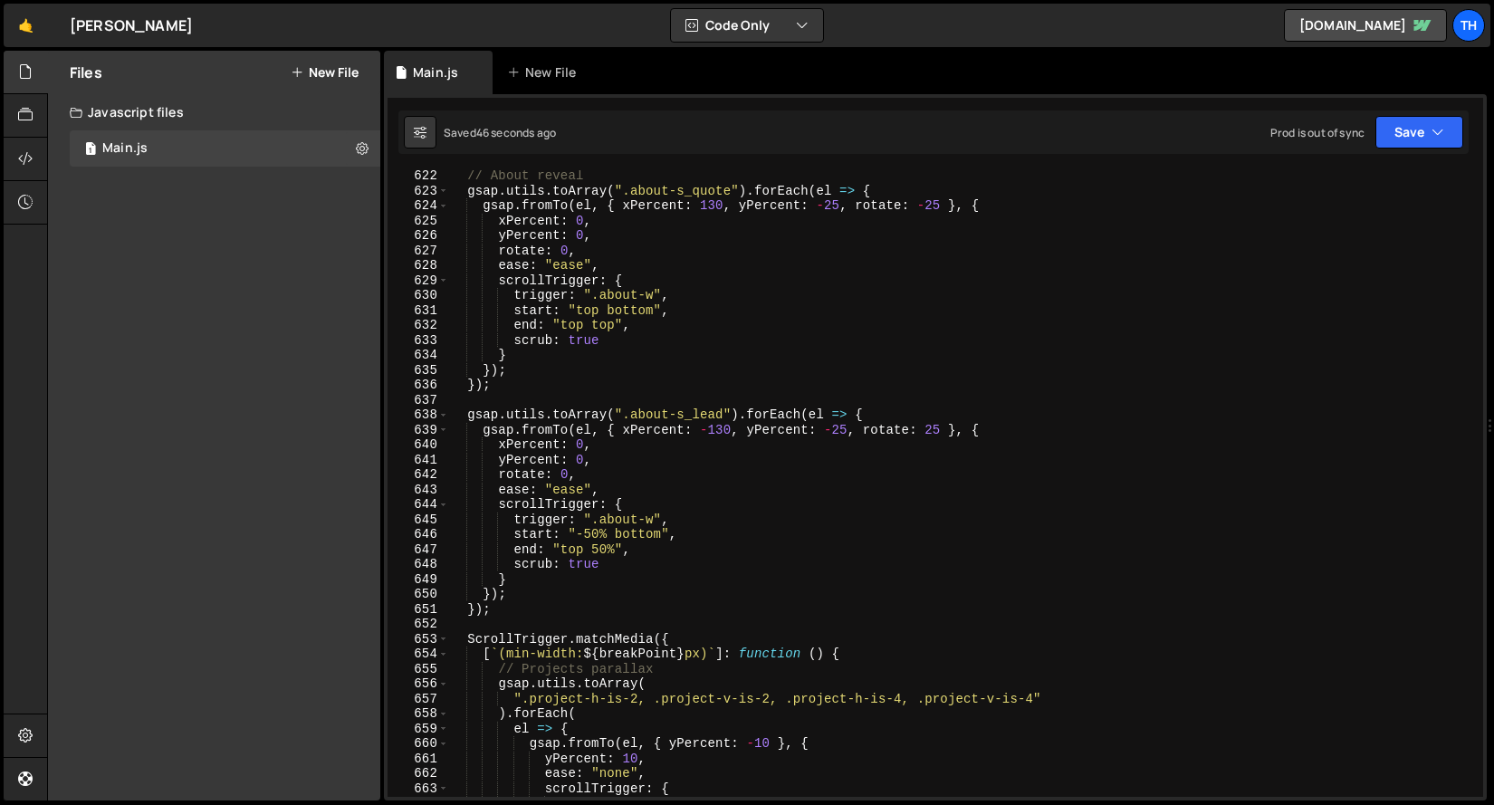
scroll to position [1040, 0]
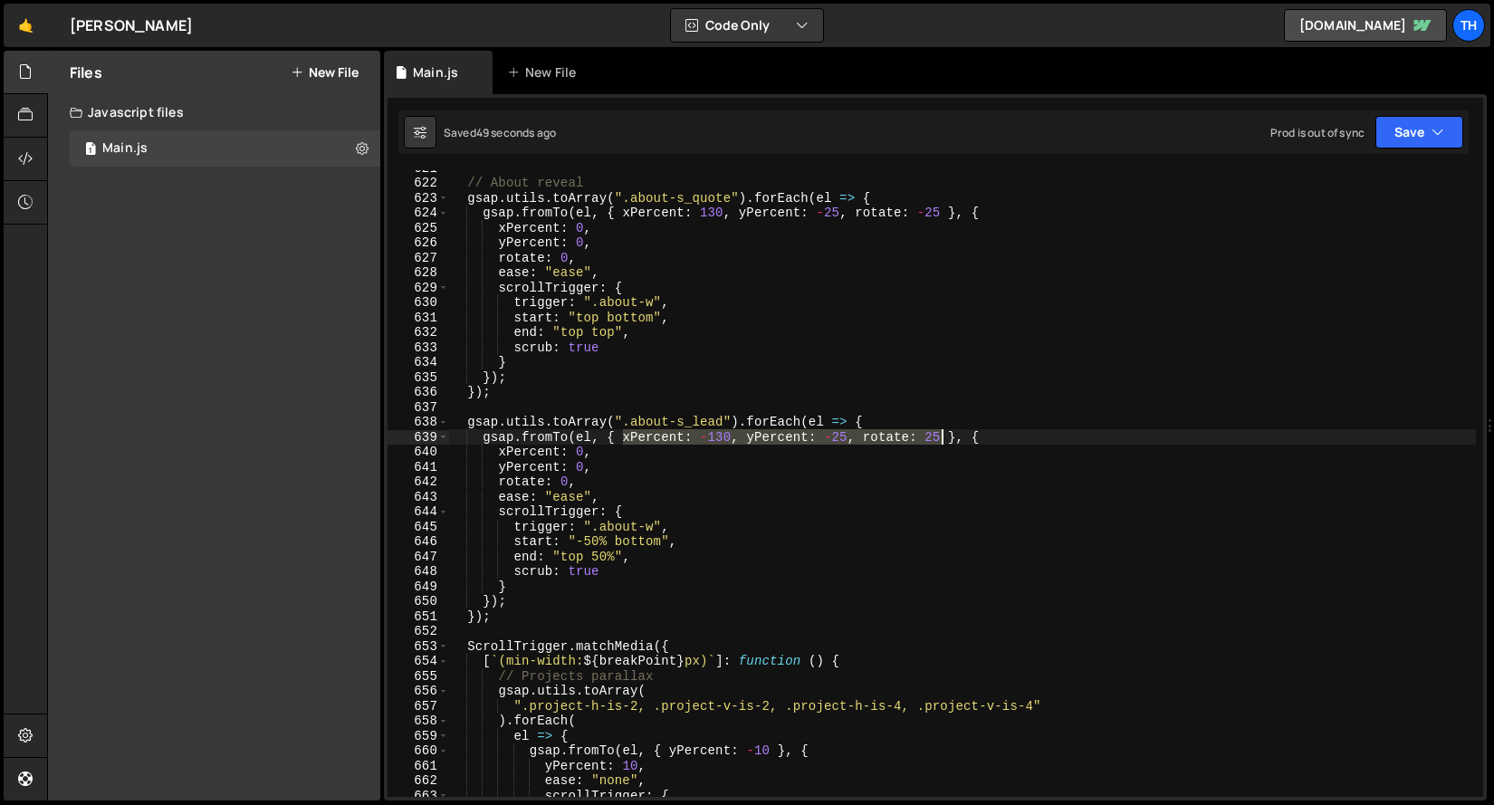
drag, startPoint x: 626, startPoint y: 435, endPoint x: 941, endPoint y: 435, distance: 315.1
click at [941, 435] on div "// About reveal gsap . utils . toArray ( ".about-s_quote" ) . forEach ( el => {…" at bounding box center [962, 488] width 1028 height 657
click at [446, 419] on span at bounding box center [443, 422] width 10 height 15
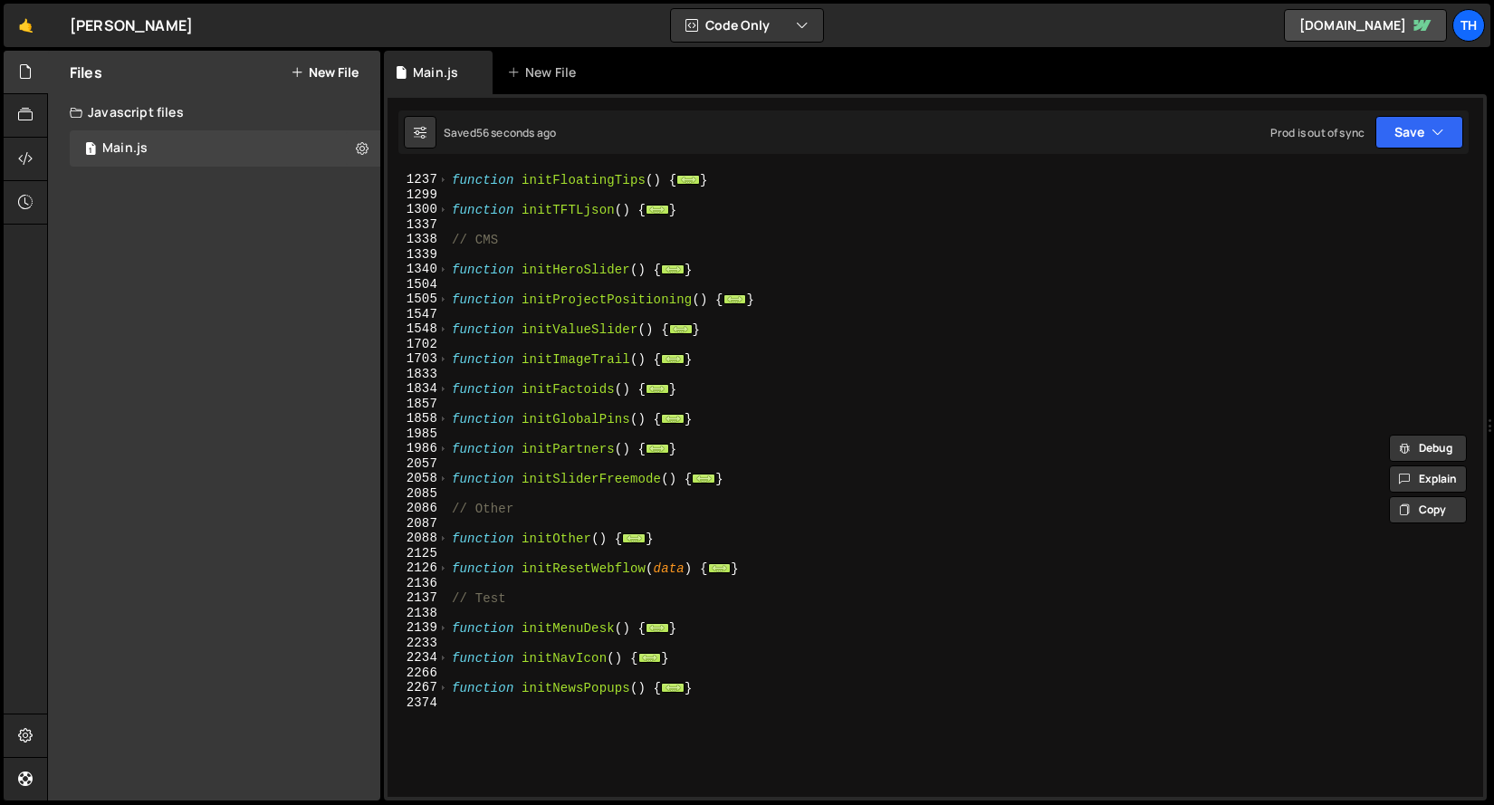
scroll to position [1276, 0]
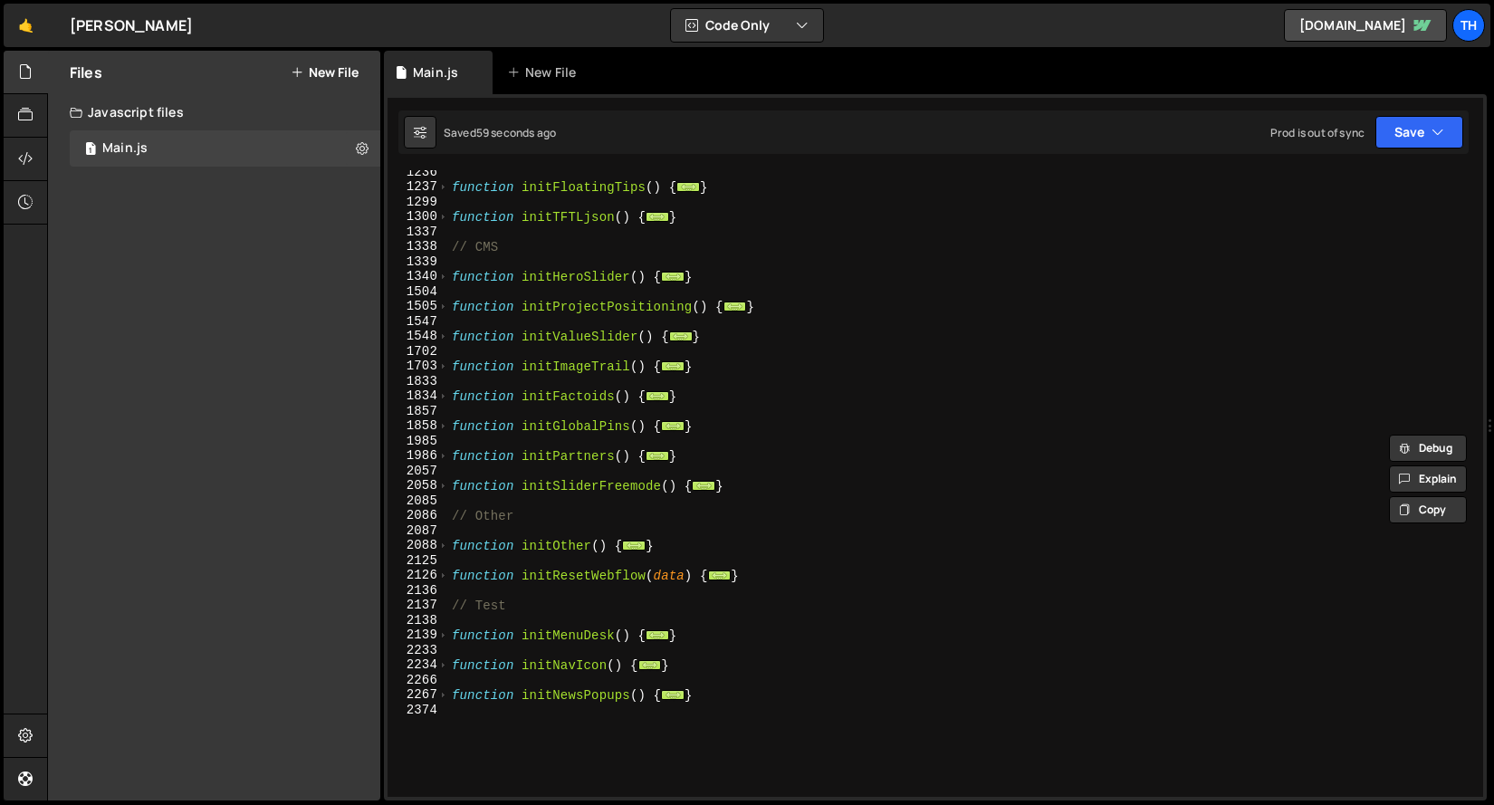
click at [435, 395] on div "1834" at bounding box center [419, 395] width 62 height 15
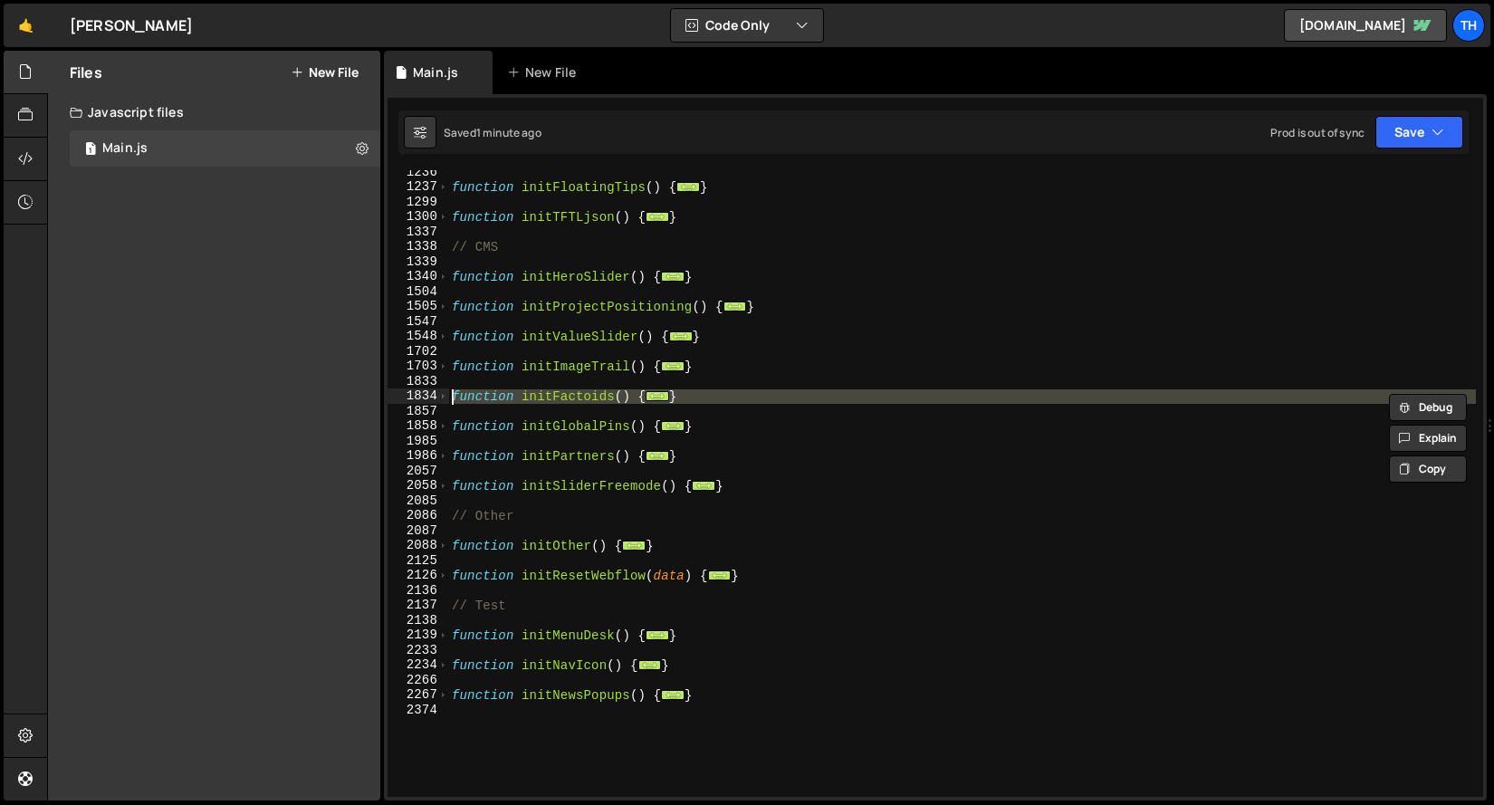
click at [444, 468] on div "2057" at bounding box center [419, 471] width 62 height 15
click at [440, 398] on span at bounding box center [443, 395] width 10 height 15
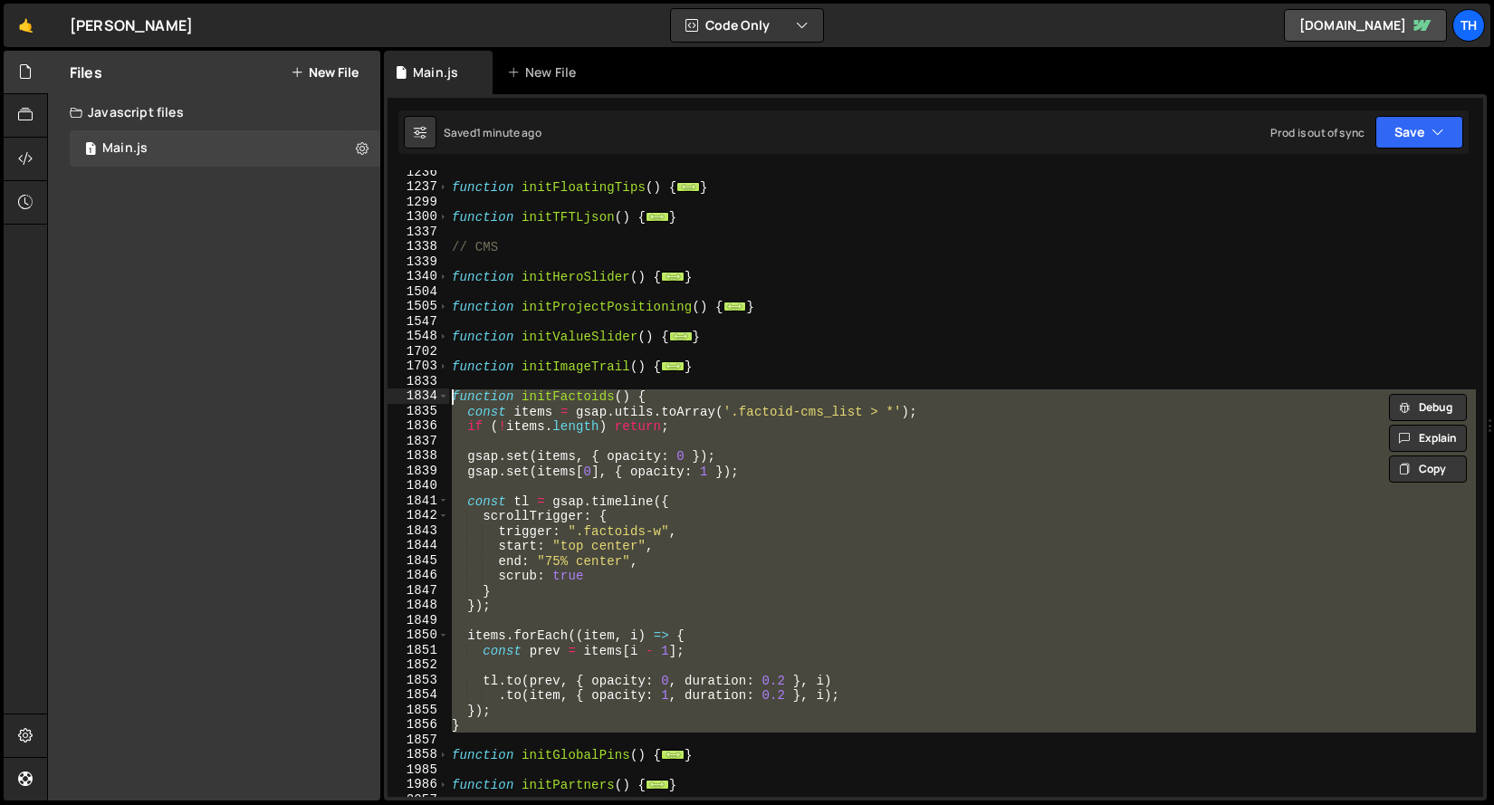
click at [522, 469] on div "function initFloatingTips ( ) { ... } function initTFTLjson ( ) { ... } // CMS …" at bounding box center [962, 483] width 1028 height 627
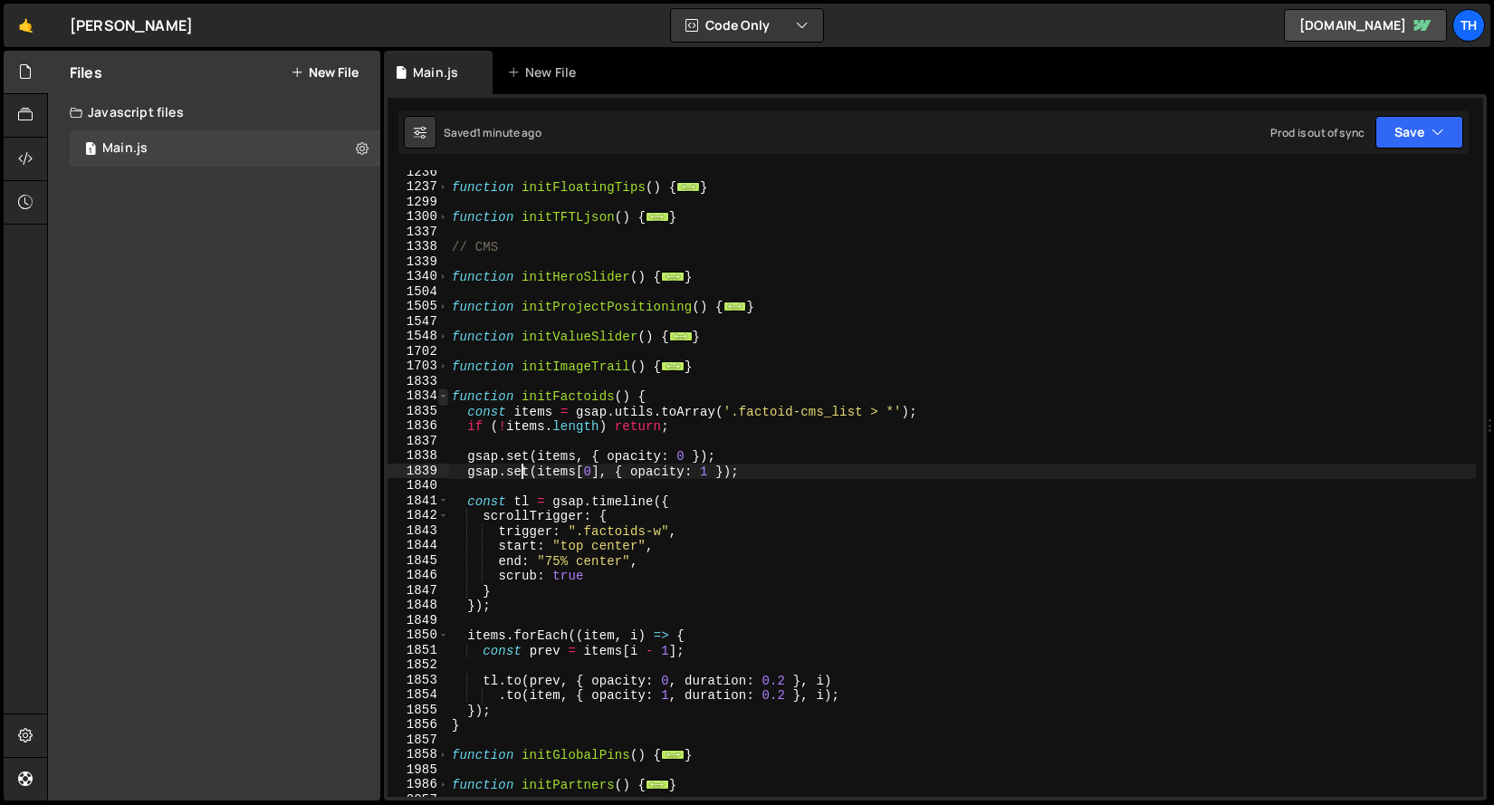
click at [442, 393] on span at bounding box center [443, 395] width 10 height 15
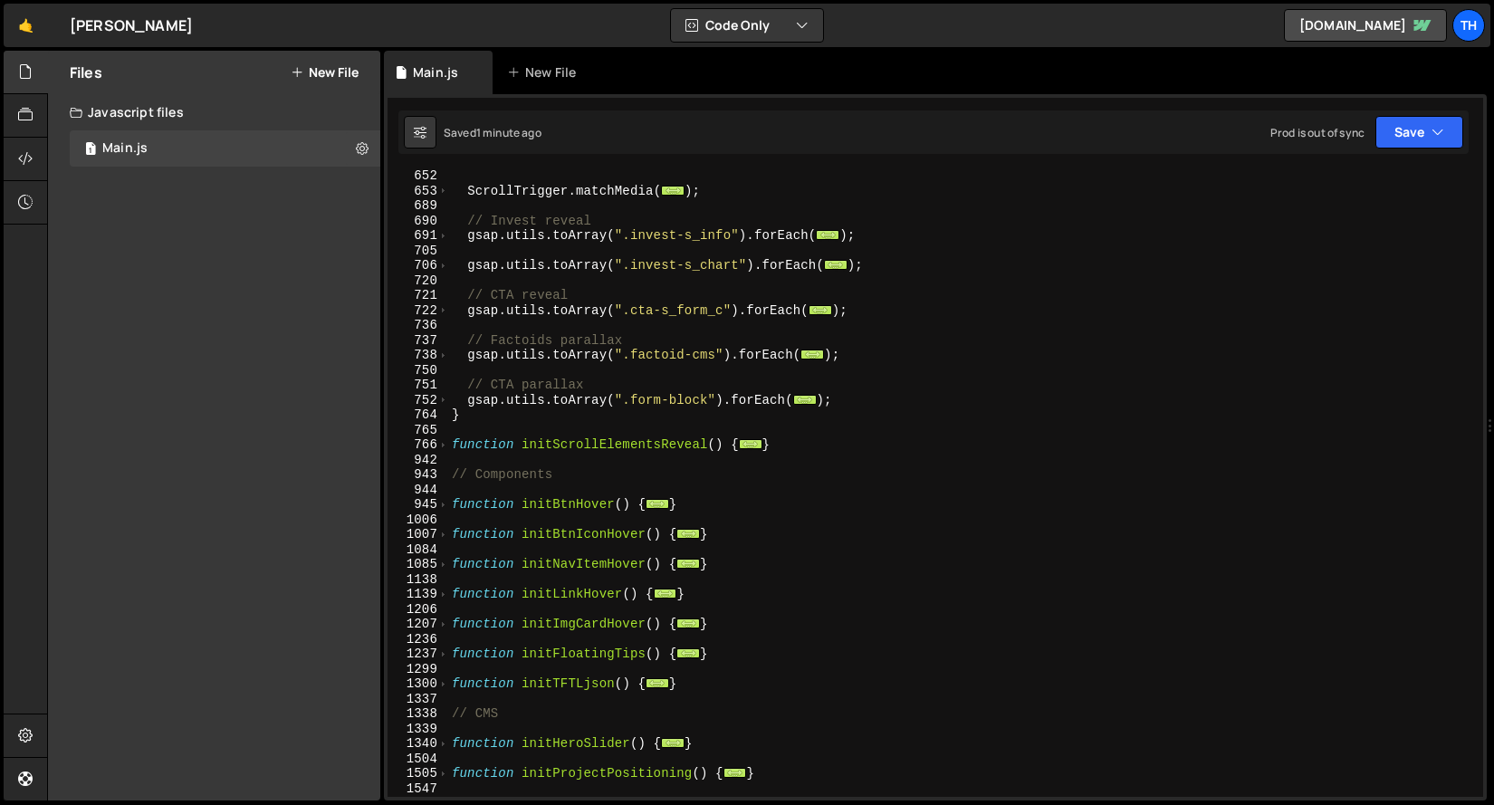
scroll to position [596, 0]
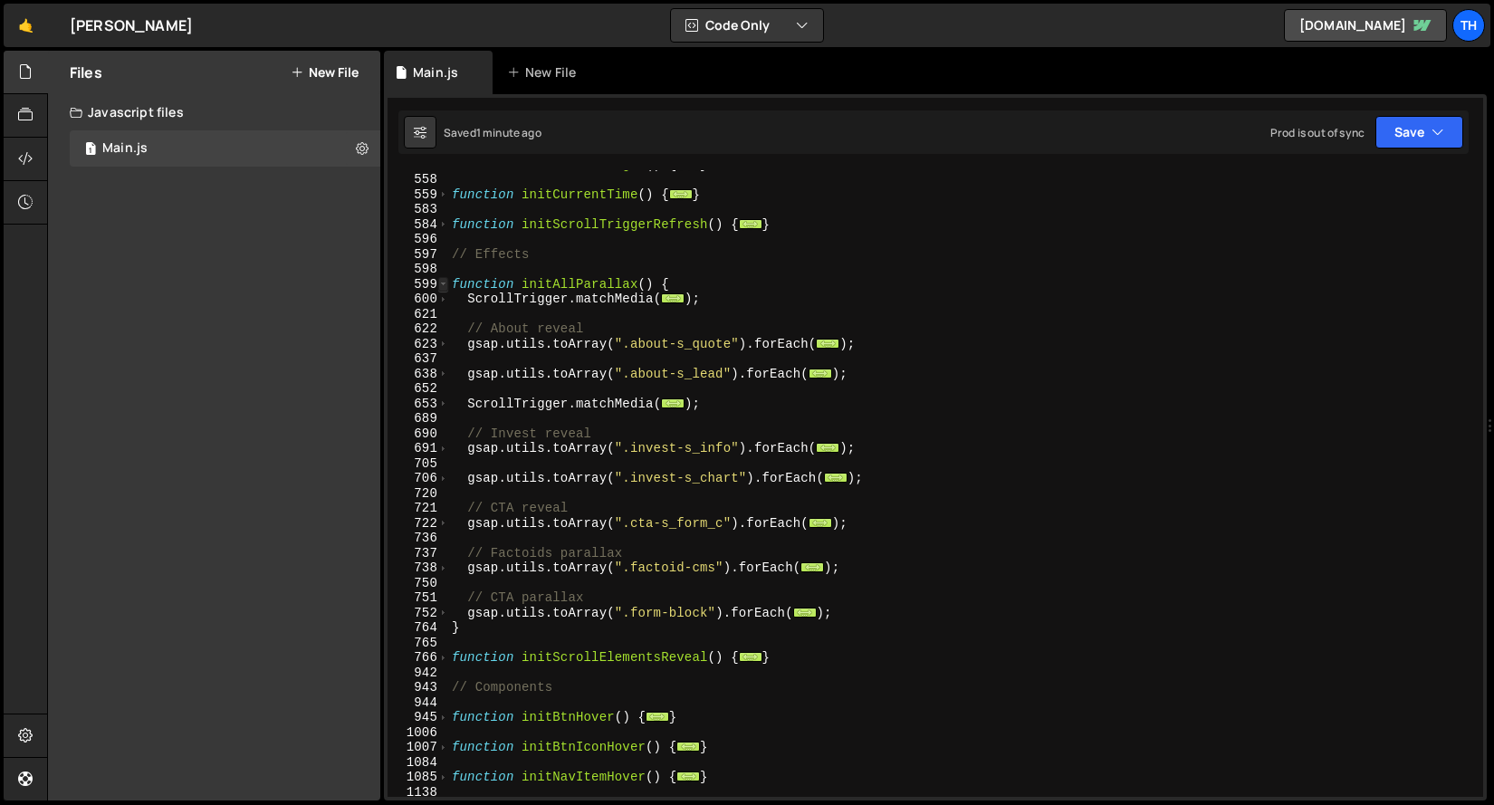
click at [446, 285] on span at bounding box center [443, 284] width 10 height 15
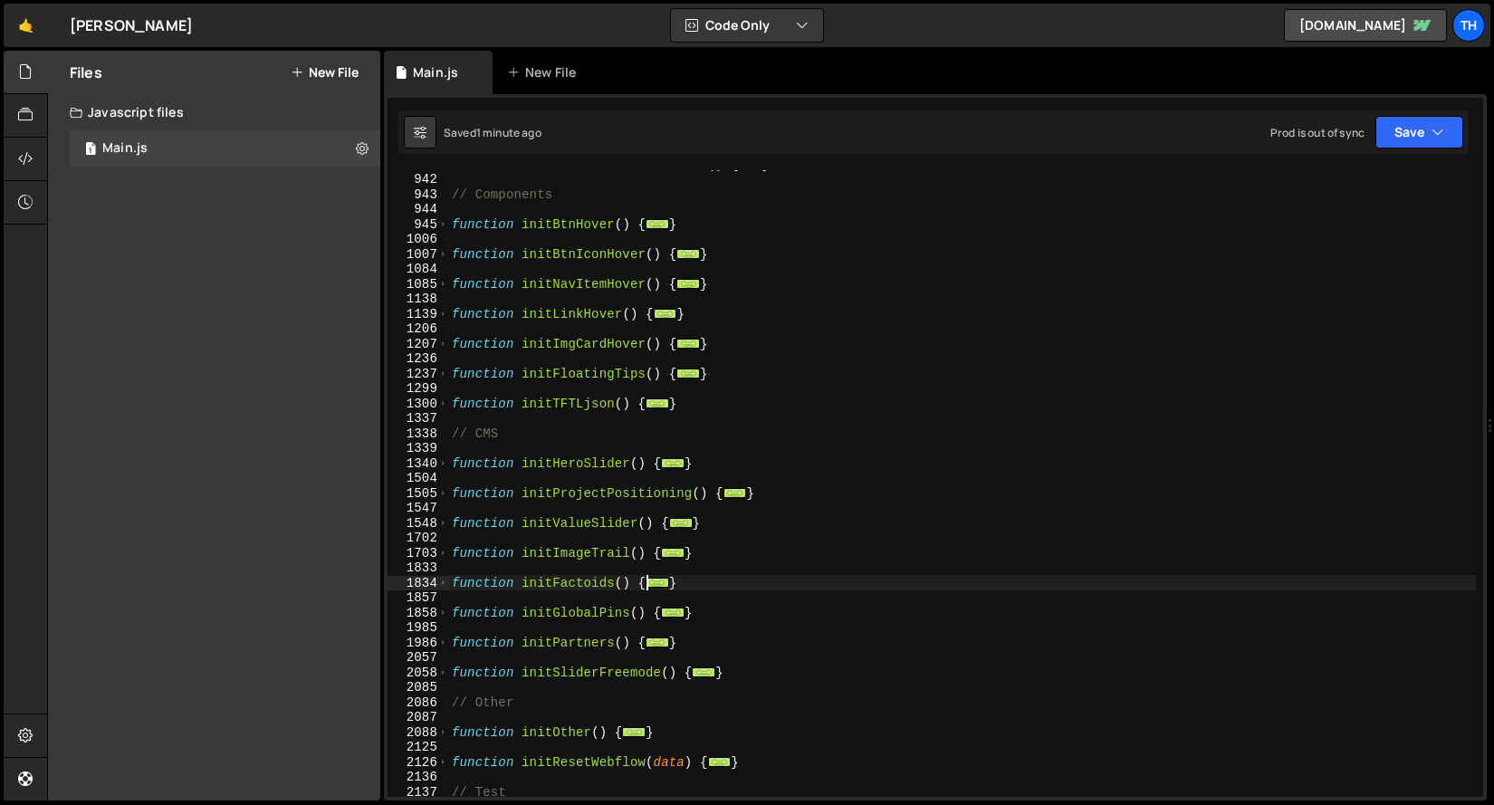
scroll to position [1158, 0]
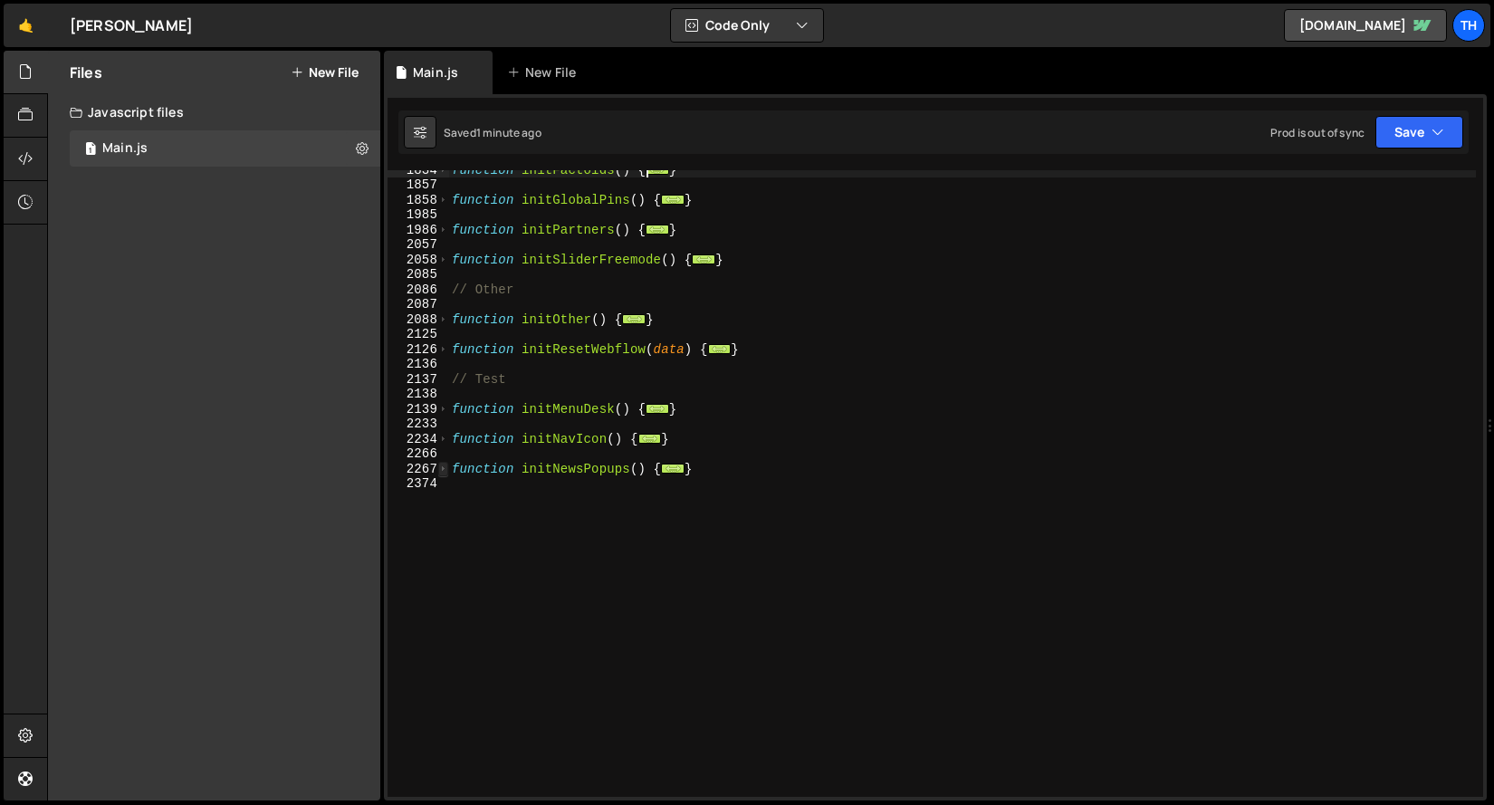
click at [439, 470] on span at bounding box center [443, 469] width 10 height 15
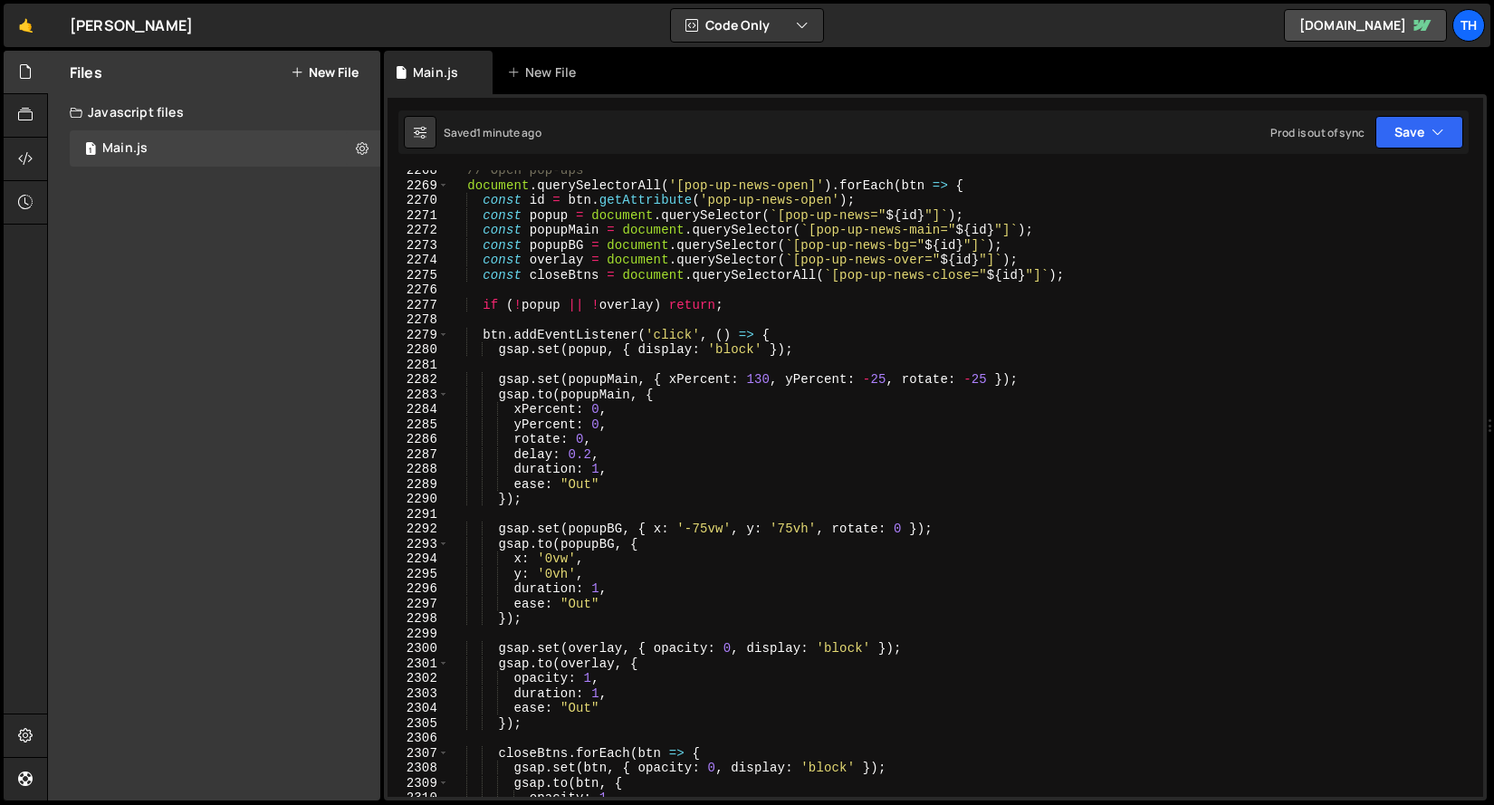
scroll to position [1556, 0]
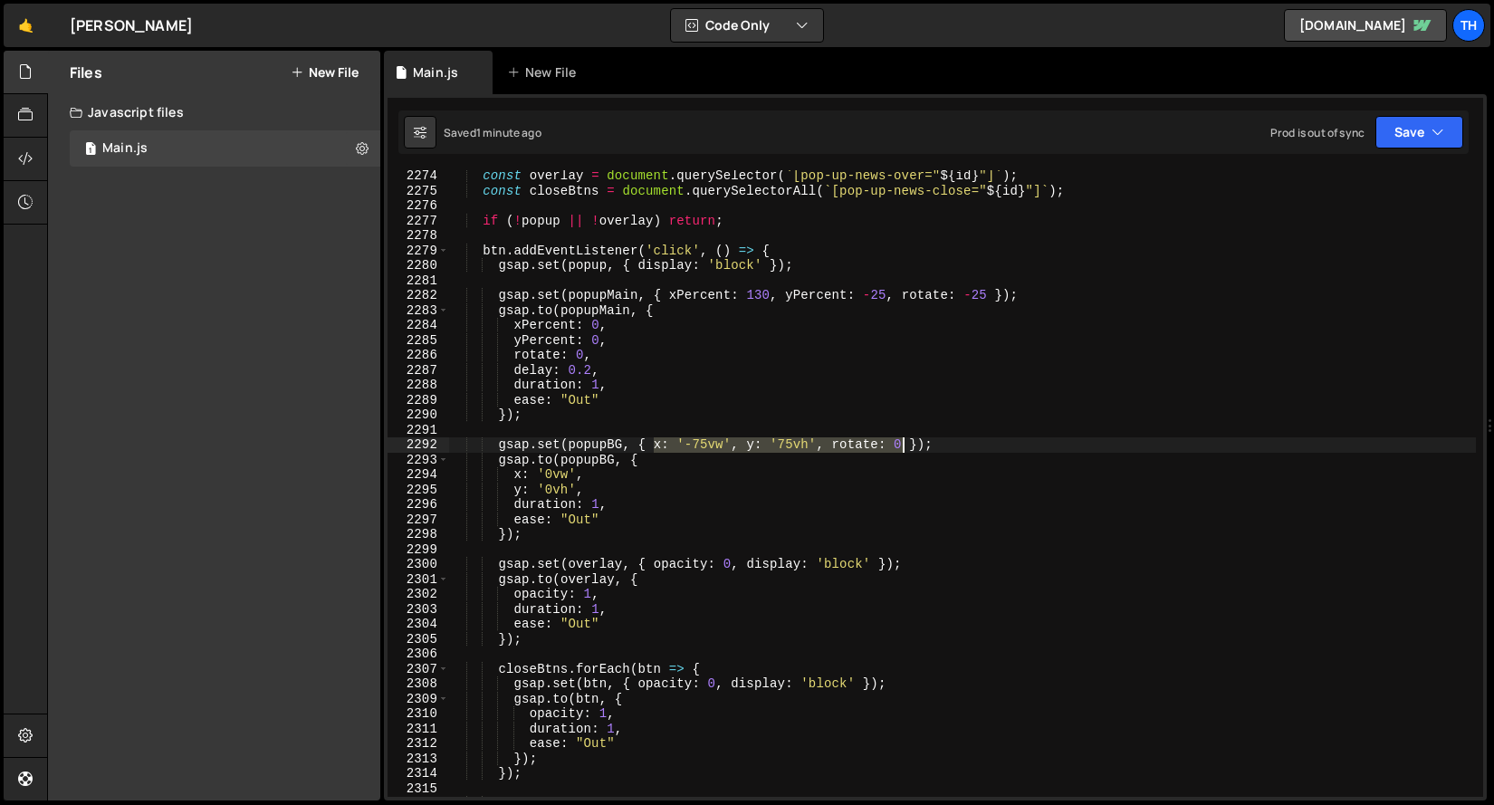
drag, startPoint x: 657, startPoint y: 443, endPoint x: 902, endPoint y: 445, distance: 245.4
click at [902, 445] on div "const overlay = document . querySelector ( ` [pop-up-news-over=" ${ id } "] ` )…" at bounding box center [962, 496] width 1028 height 657
paste textarea "Percent: -130, yPercent: -25, rotate: 25"
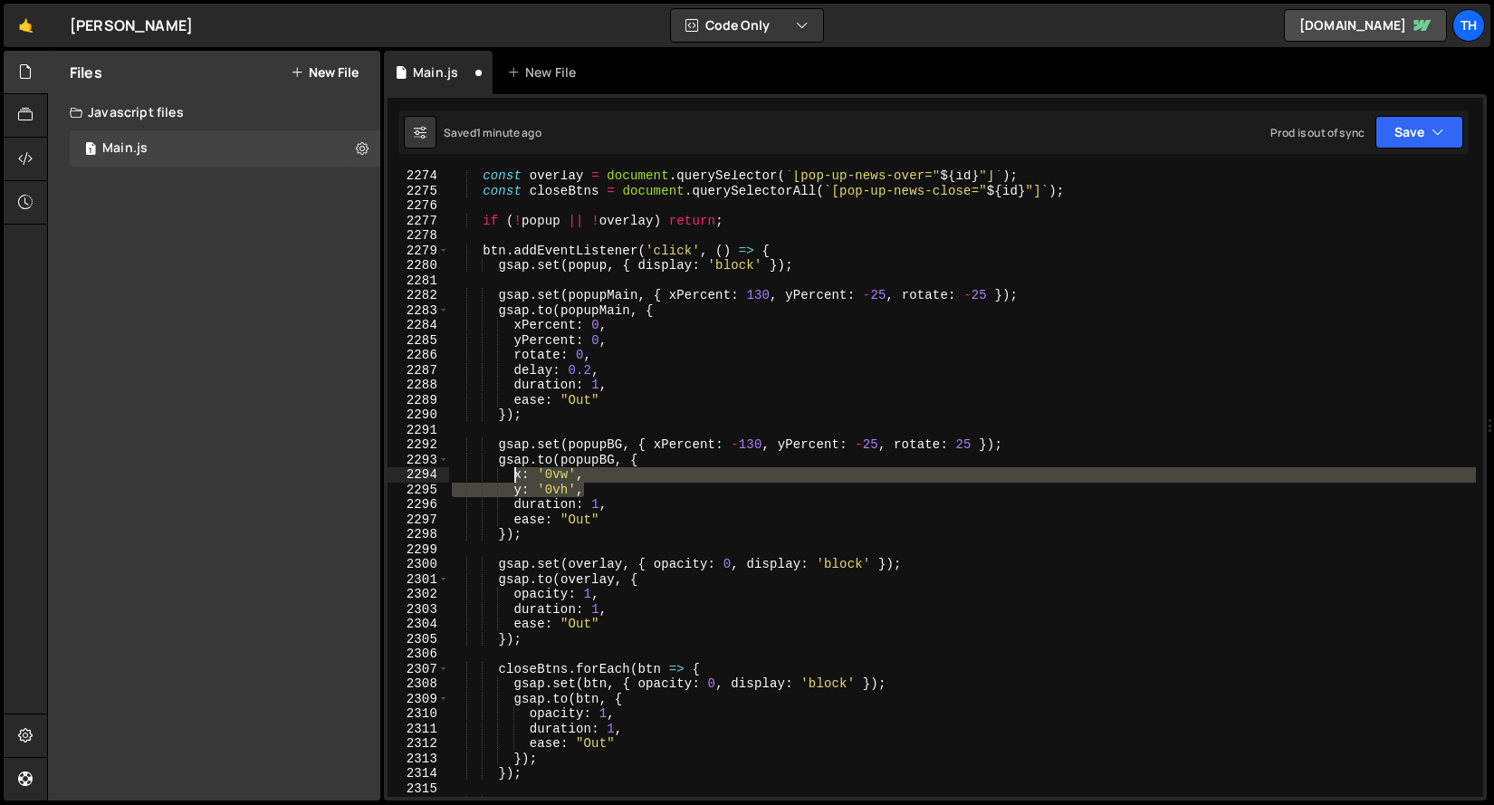
drag, startPoint x: 599, startPoint y: 494, endPoint x: 513, endPoint y: 477, distance: 86.7
click at [513, 477] on div "const overlay = document . querySelector ( ` [pop-up-news-over=" ${ id } "] ` )…" at bounding box center [962, 496] width 1028 height 657
paste textarea "Percent: -130, yPercent: -25, rotate: 25"
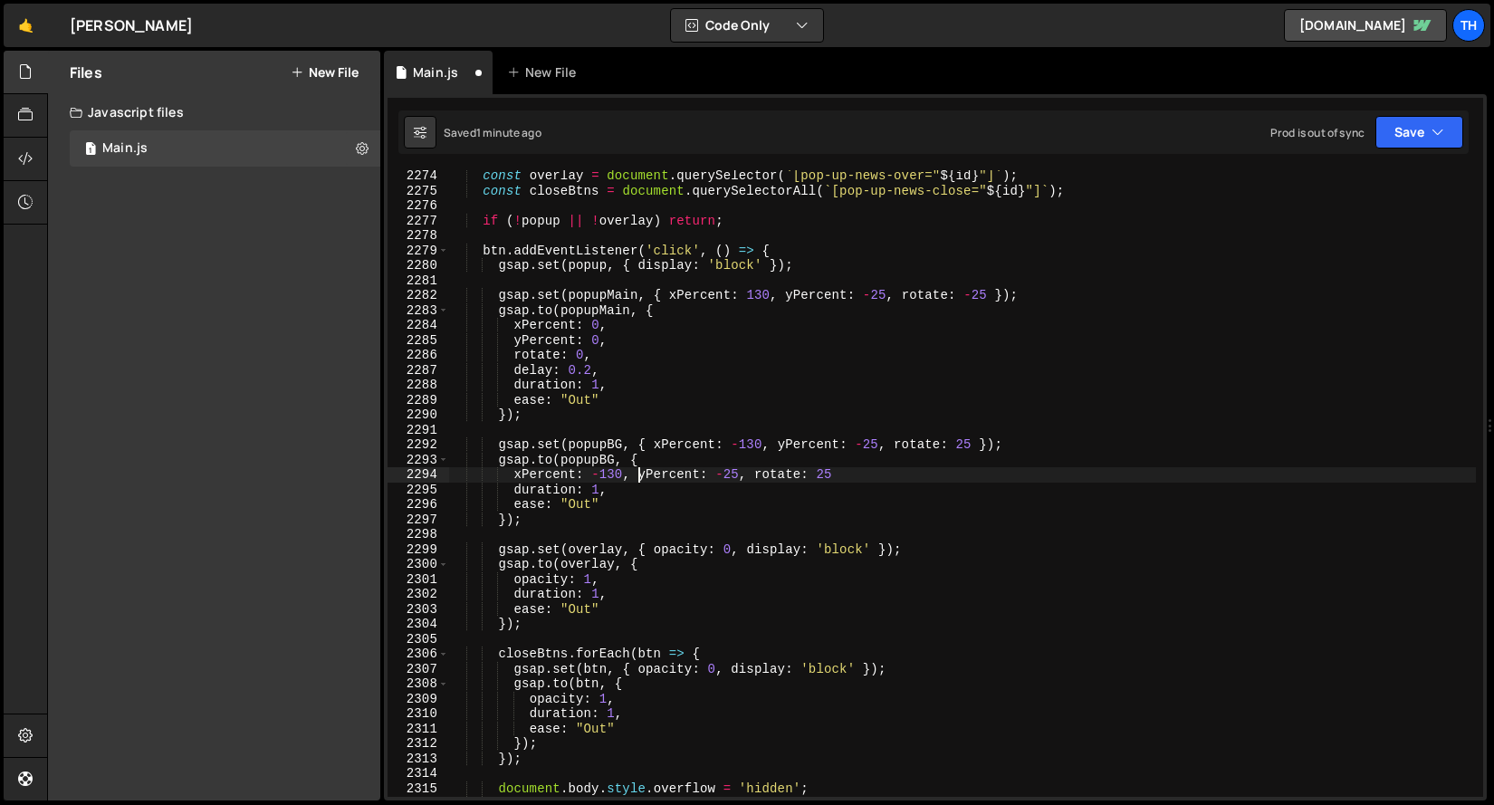
drag, startPoint x: 637, startPoint y: 476, endPoint x: 651, endPoint y: 500, distance: 27.6
click at [637, 476] on div "const overlay = document . querySelector ( ` [pop-up-news-over=" ${ id } "] ` )…" at bounding box center [962, 496] width 1028 height 657
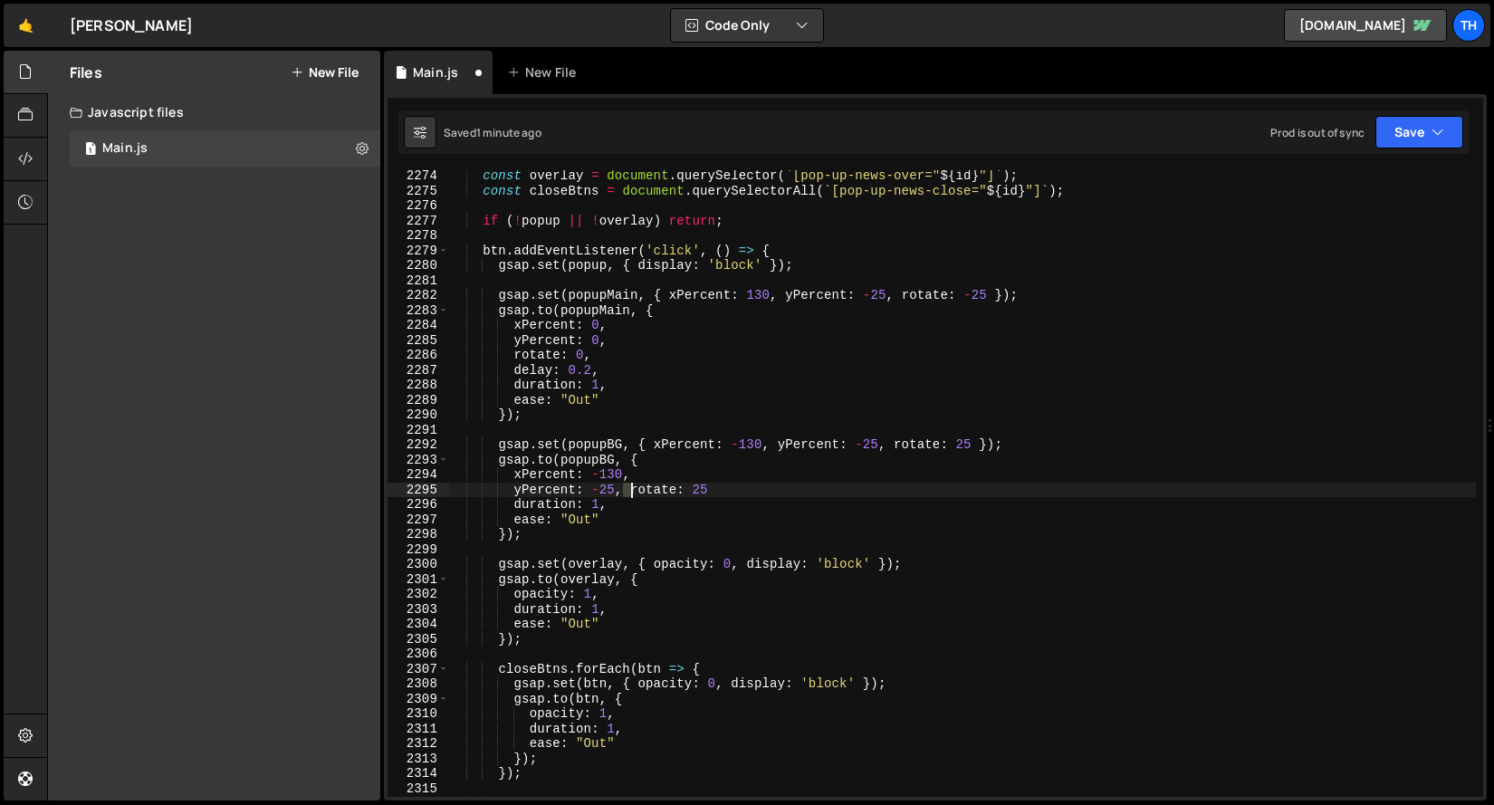
drag, startPoint x: 623, startPoint y: 489, endPoint x: 634, endPoint y: 489, distance: 10.9
click at [634, 489] on div "const overlay = document . querySelector ( ` [pop-up-news-over=" ${ id } "] ` )…" at bounding box center [962, 496] width 1028 height 657
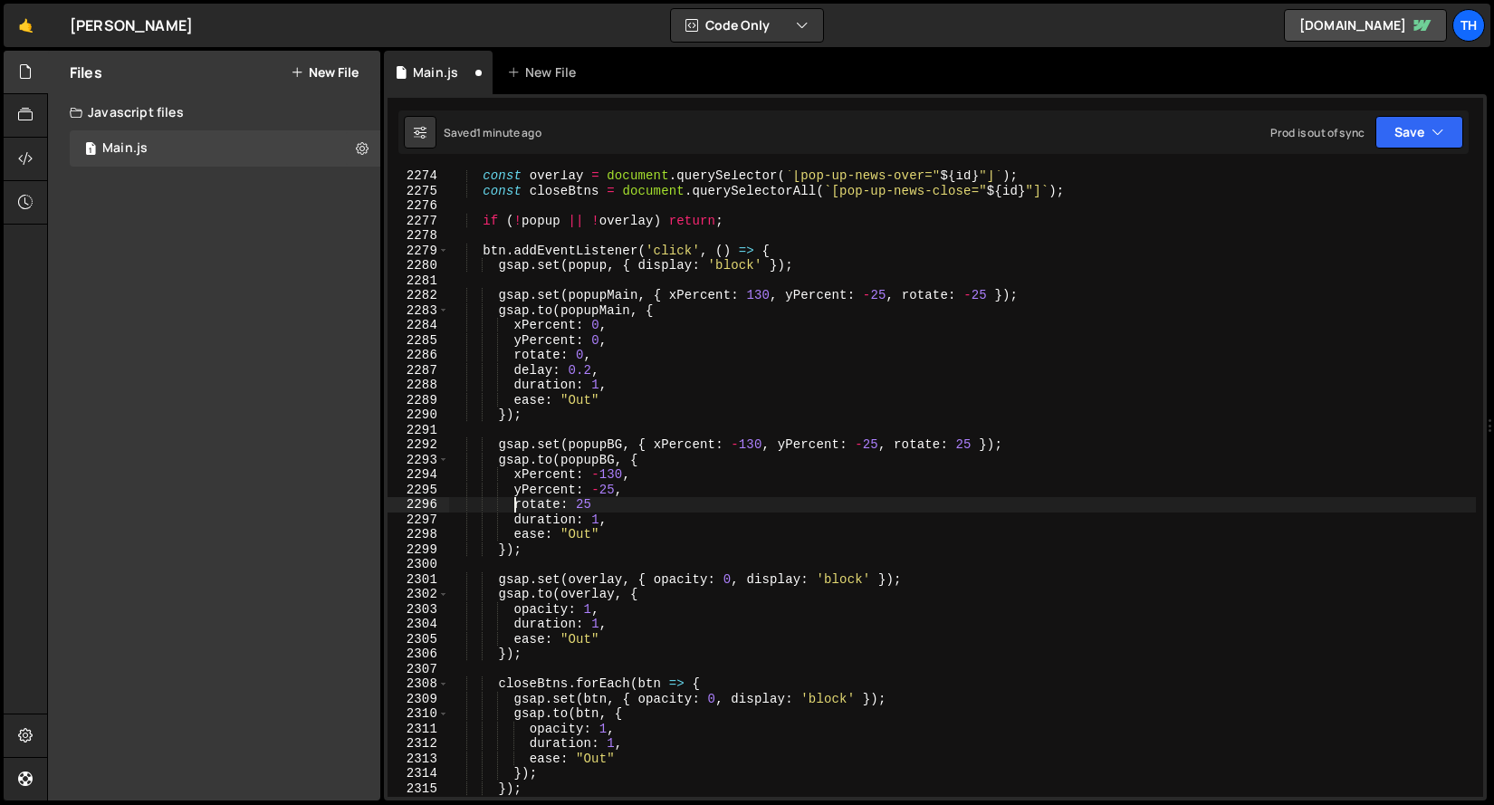
click at [632, 499] on div "const overlay = document . querySelector ( ` [pop-up-news-over=" ${ id } "] ` )…" at bounding box center [962, 496] width 1028 height 657
click at [584, 503] on div "const overlay = document . querySelector ( ` [pop-up-news-over=" ${ id } "] ` )…" at bounding box center [962, 496] width 1028 height 657
drag, startPoint x: 590, startPoint y: 495, endPoint x: 615, endPoint y: 494, distance: 24.5
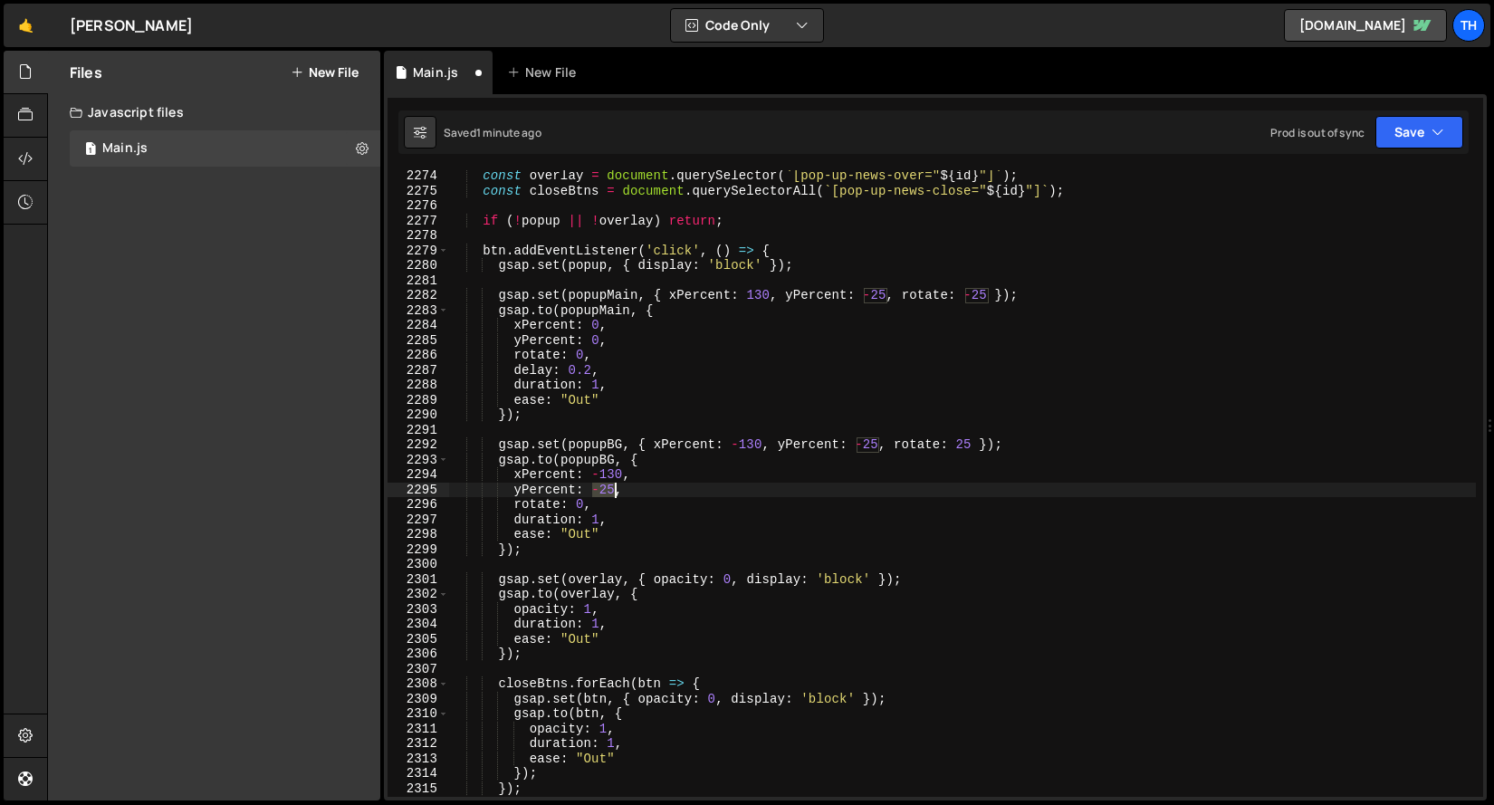
click at [615, 494] on div "const overlay = document . querySelector ( ` [pop-up-news-over=" ${ id } "] ` )…" at bounding box center [962, 496] width 1028 height 657
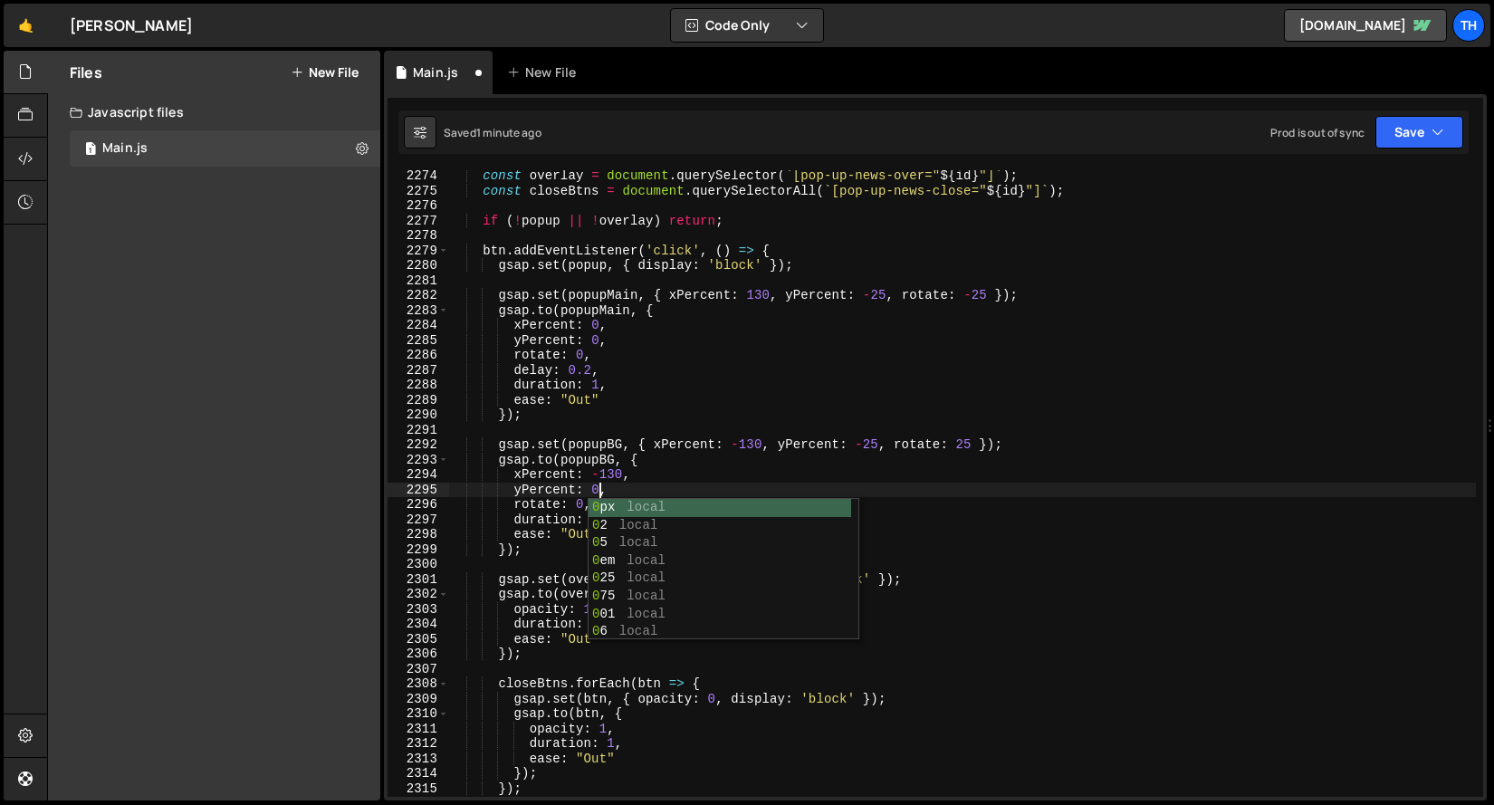
scroll to position [0, 10]
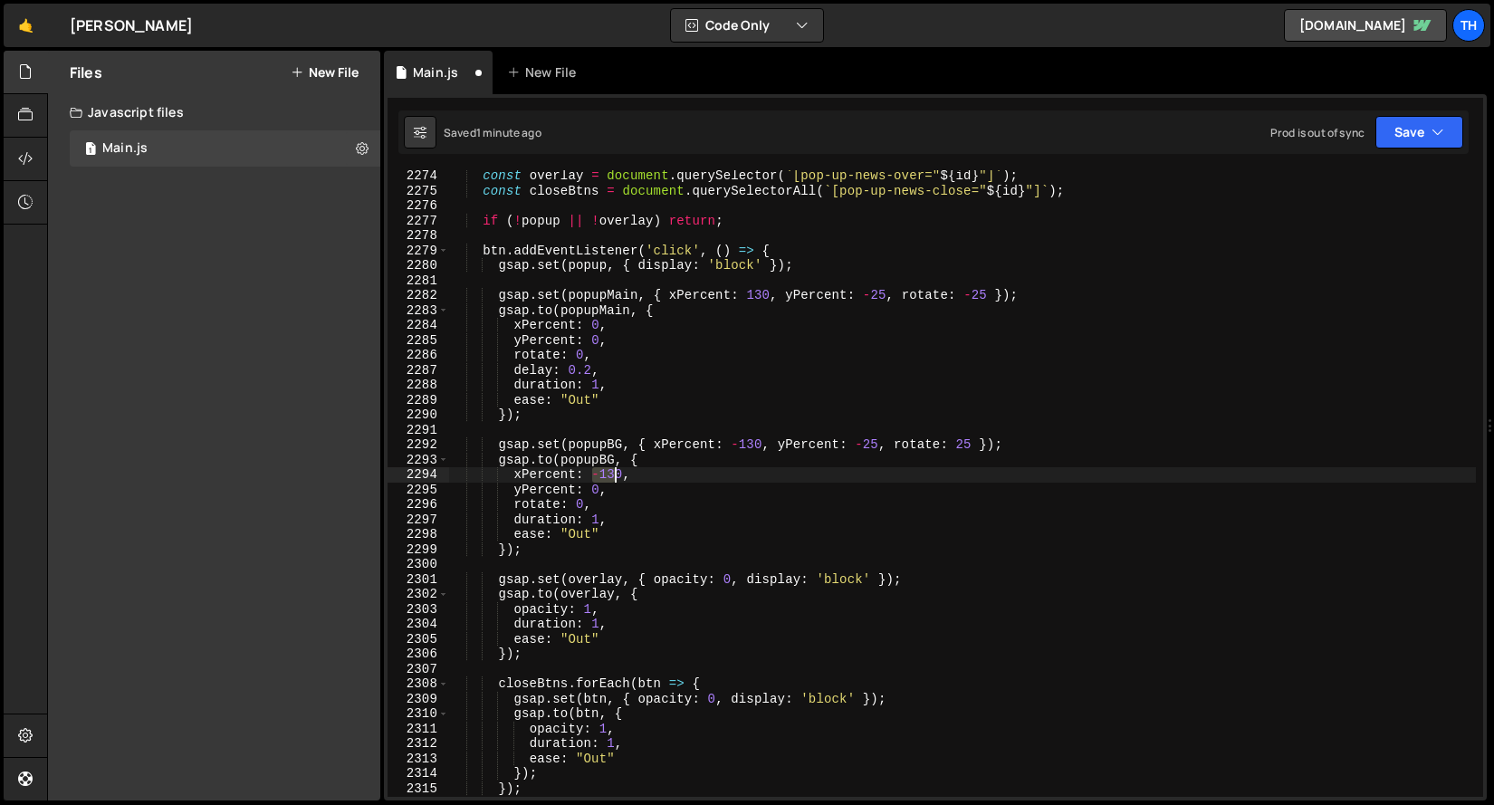
drag, startPoint x: 593, startPoint y: 474, endPoint x: 620, endPoint y: 474, distance: 27.2
click at [620, 474] on div "const overlay = document . querySelector ( ` [pop-up-news-over=" ${ id } "] ` )…" at bounding box center [962, 496] width 1028 height 657
click at [1402, 132] on button "Save" at bounding box center [1419, 132] width 88 height 33
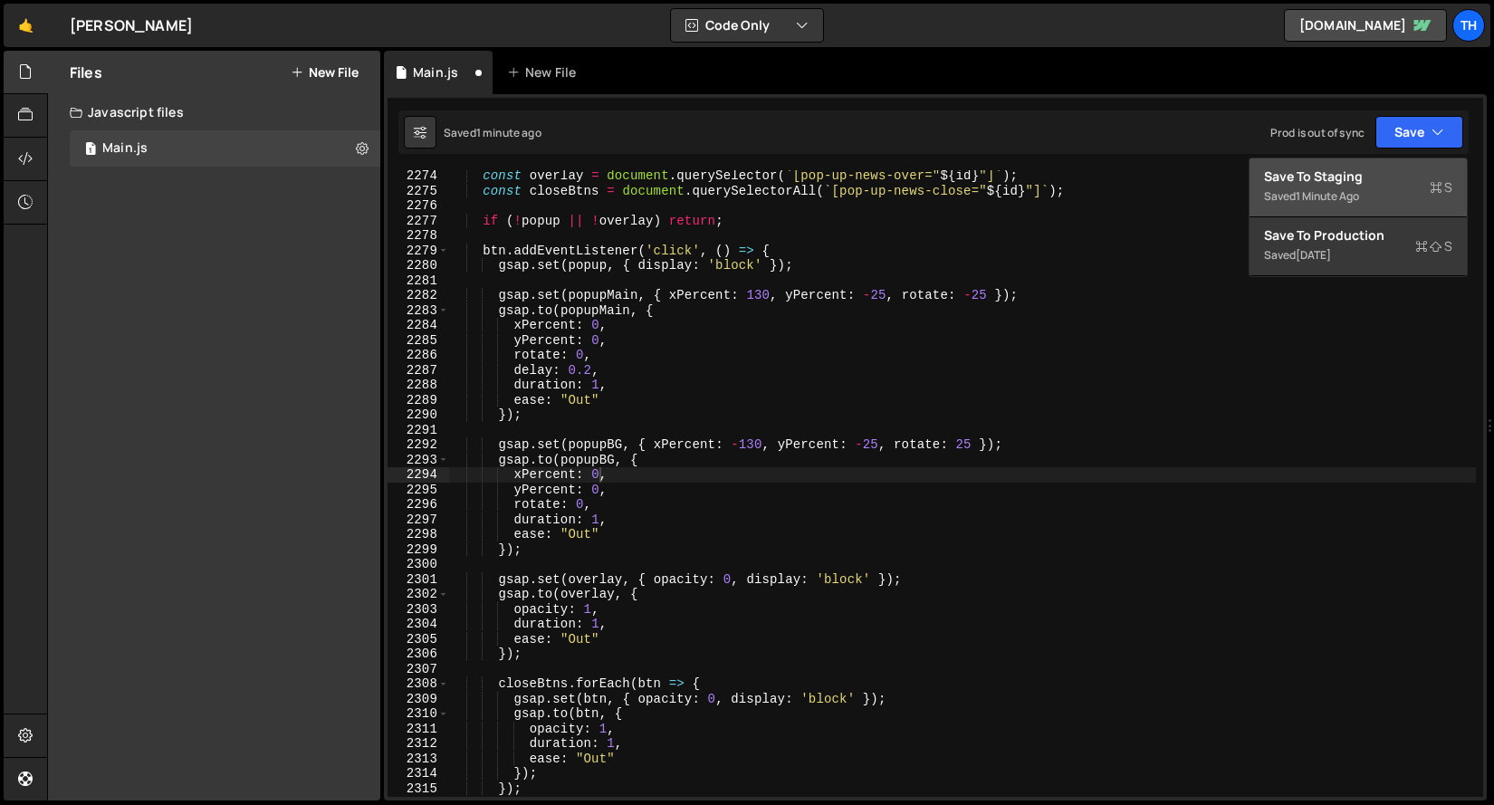
click at [1395, 173] on div "Save to Staging S" at bounding box center [1358, 177] width 188 height 18
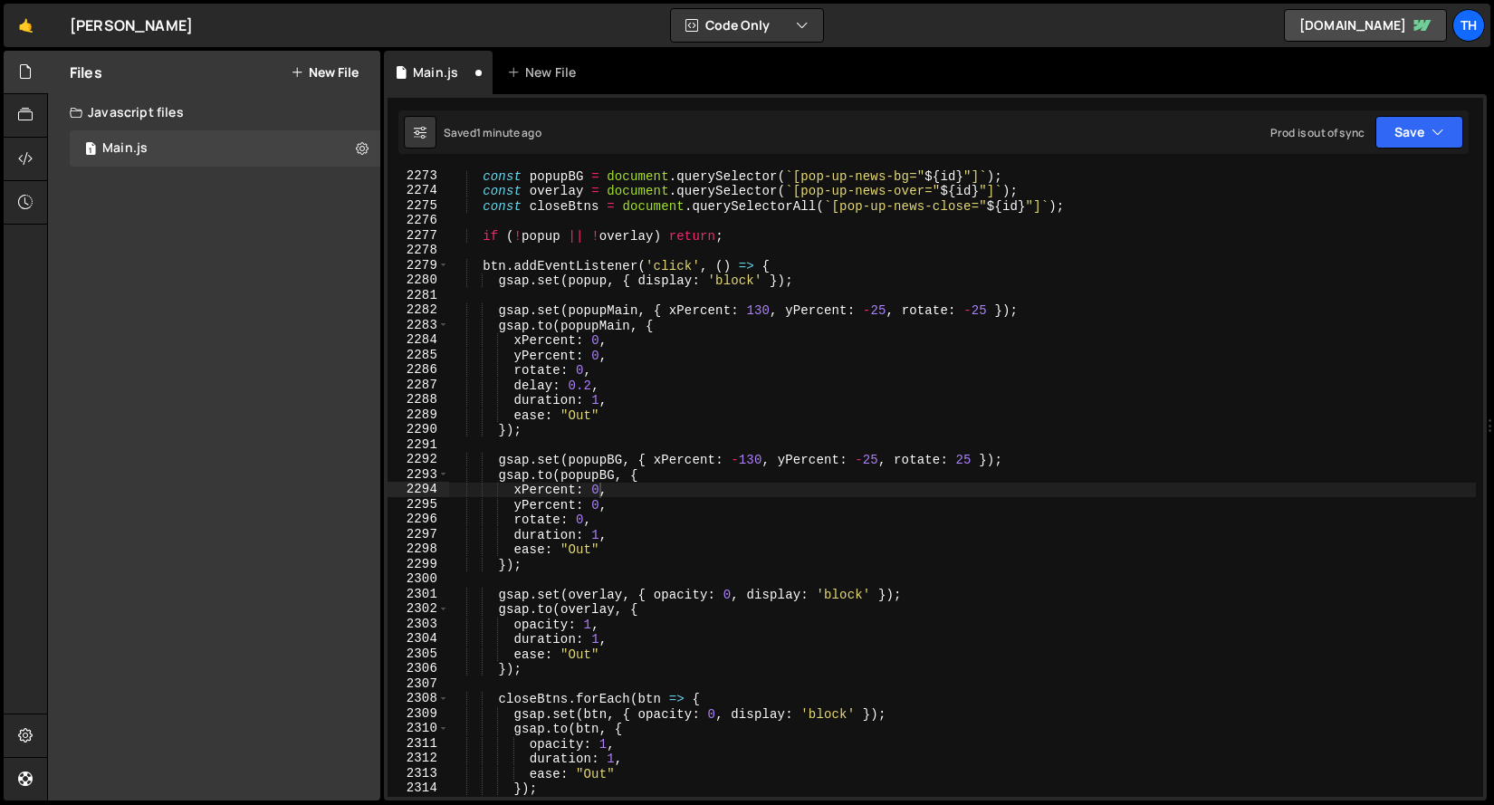
scroll to position [28387, 0]
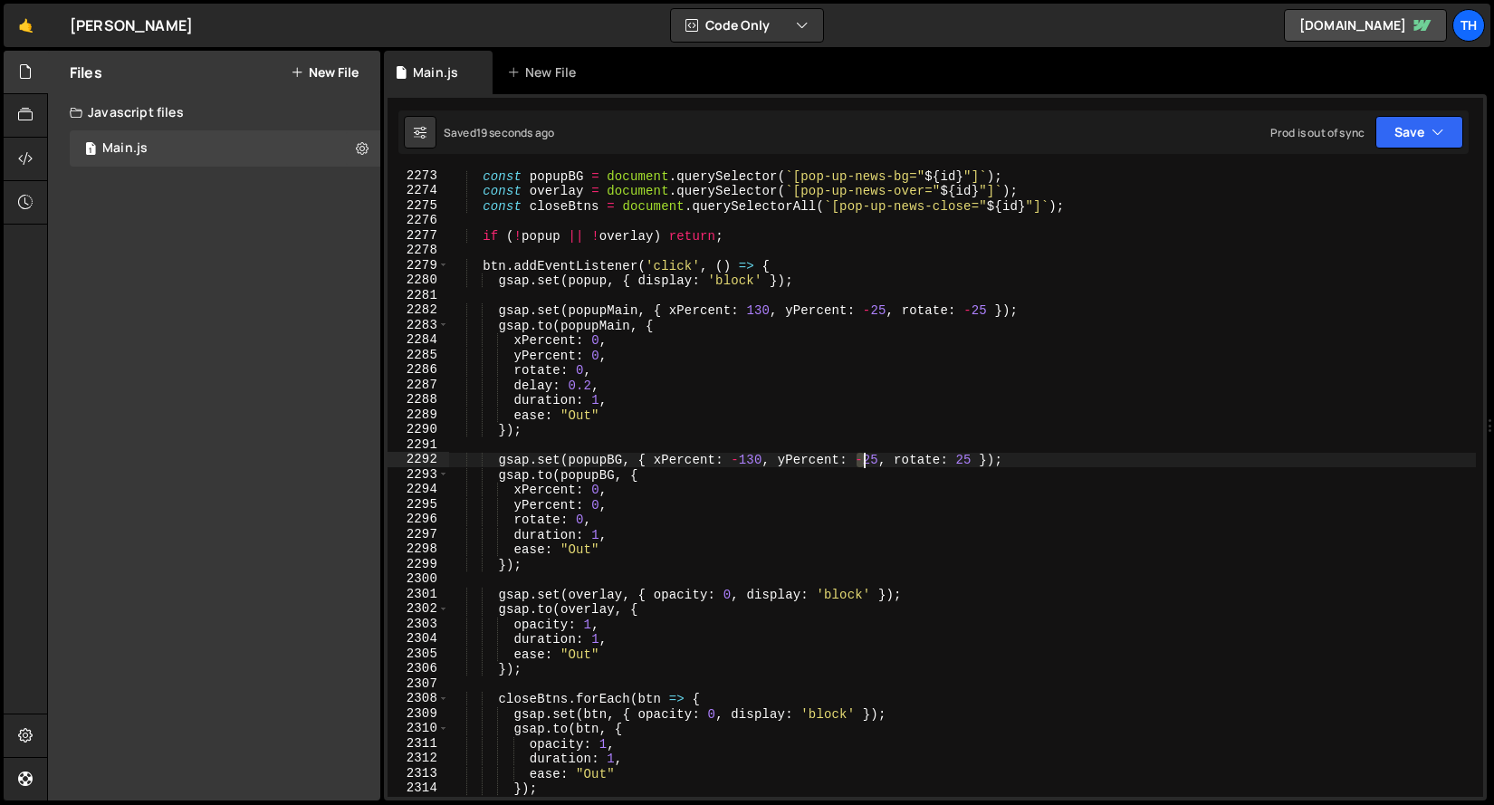
click at [863, 458] on div "const popupBG = document . querySelector ( ` [pop-up-news-bg=" ${ id } "] ` ) ;…" at bounding box center [962, 496] width 1028 height 657
click at [875, 312] on div "const popupBG = document . querySelector ( ` [pop-up-news-bg=" ${ id } "] ` ) ;…" at bounding box center [962, 496] width 1028 height 657
click at [1401, 119] on button "Save" at bounding box center [1419, 132] width 88 height 33
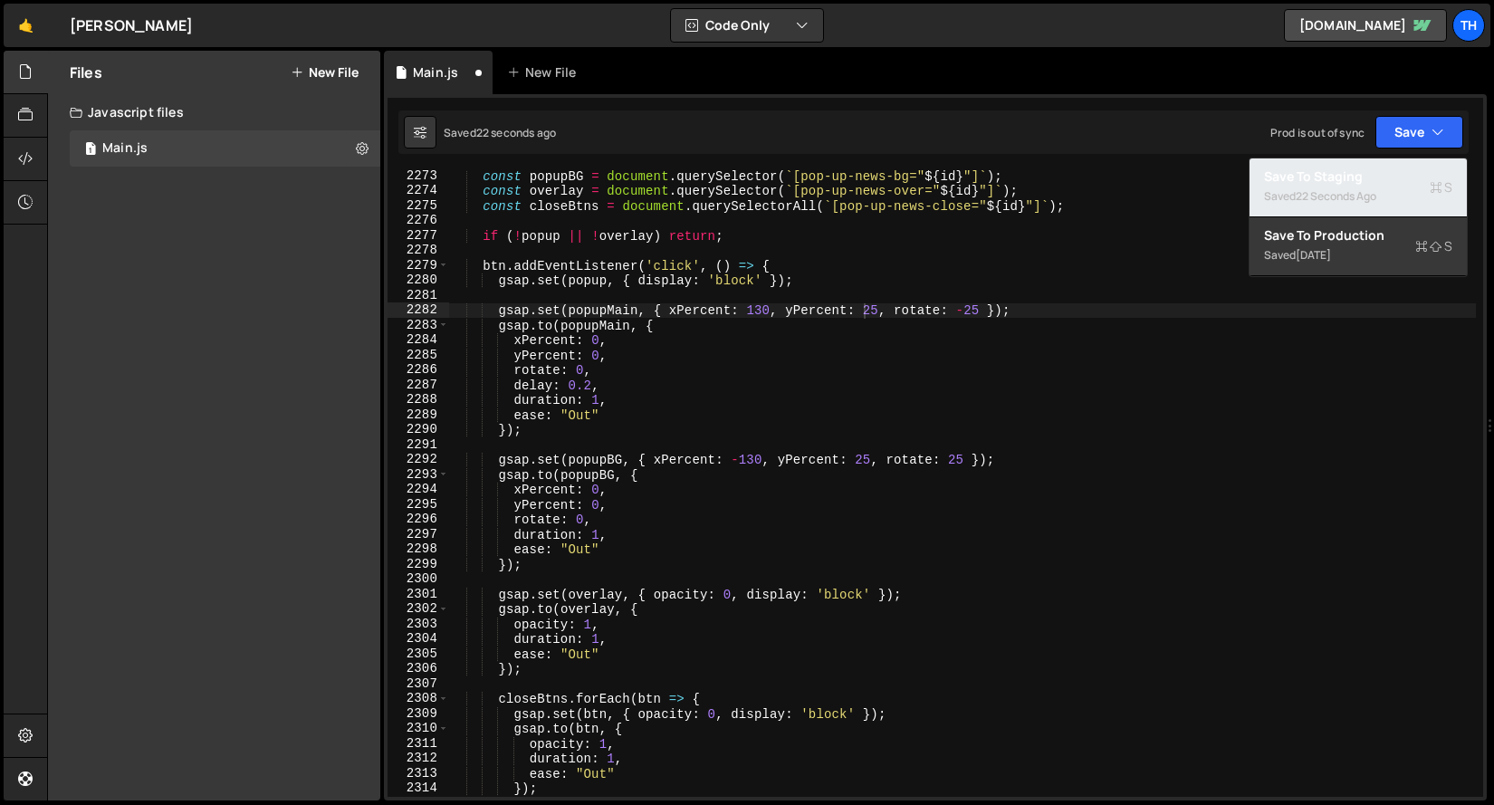
click at [1376, 192] on div "22 seconds ago" at bounding box center [1336, 195] width 81 height 15
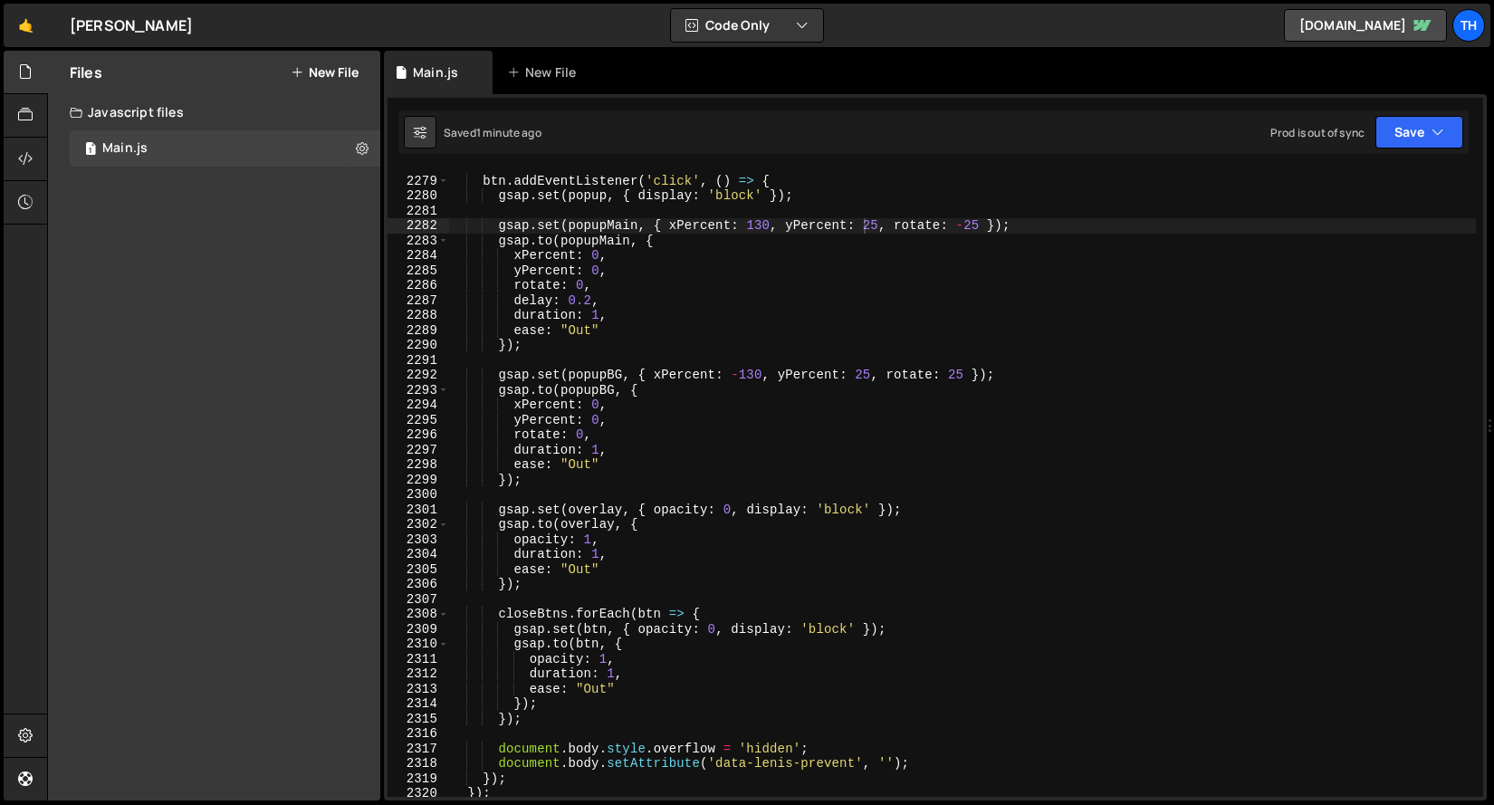
scroll to position [28411, 0]
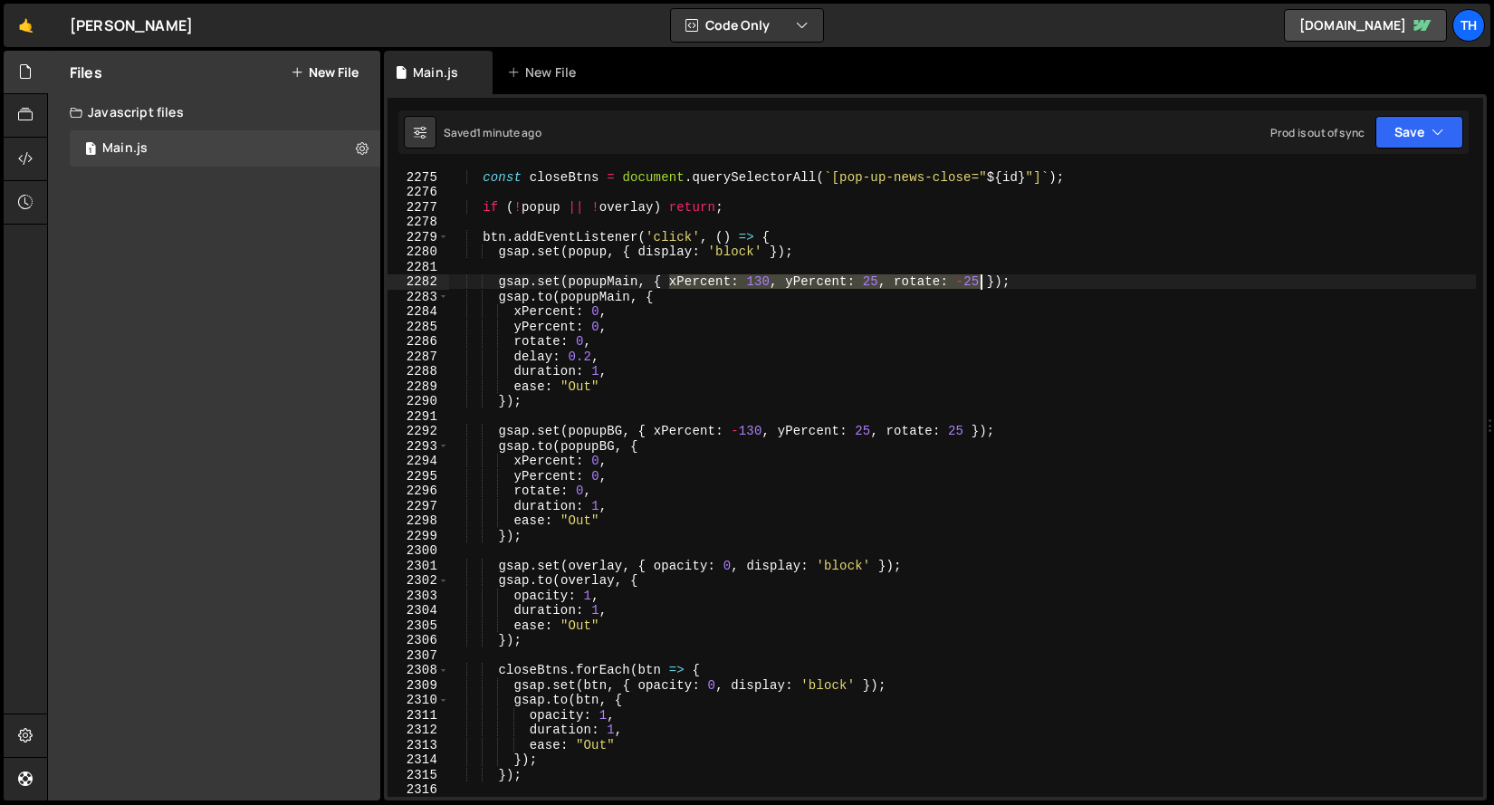
drag, startPoint x: 670, startPoint y: 279, endPoint x: 979, endPoint y: 280, distance: 308.8
click at [979, 280] on div "const closeBtns = document . querySelectorAll ( ` [pop-up-news-close=" ${ id } …" at bounding box center [962, 497] width 1028 height 657
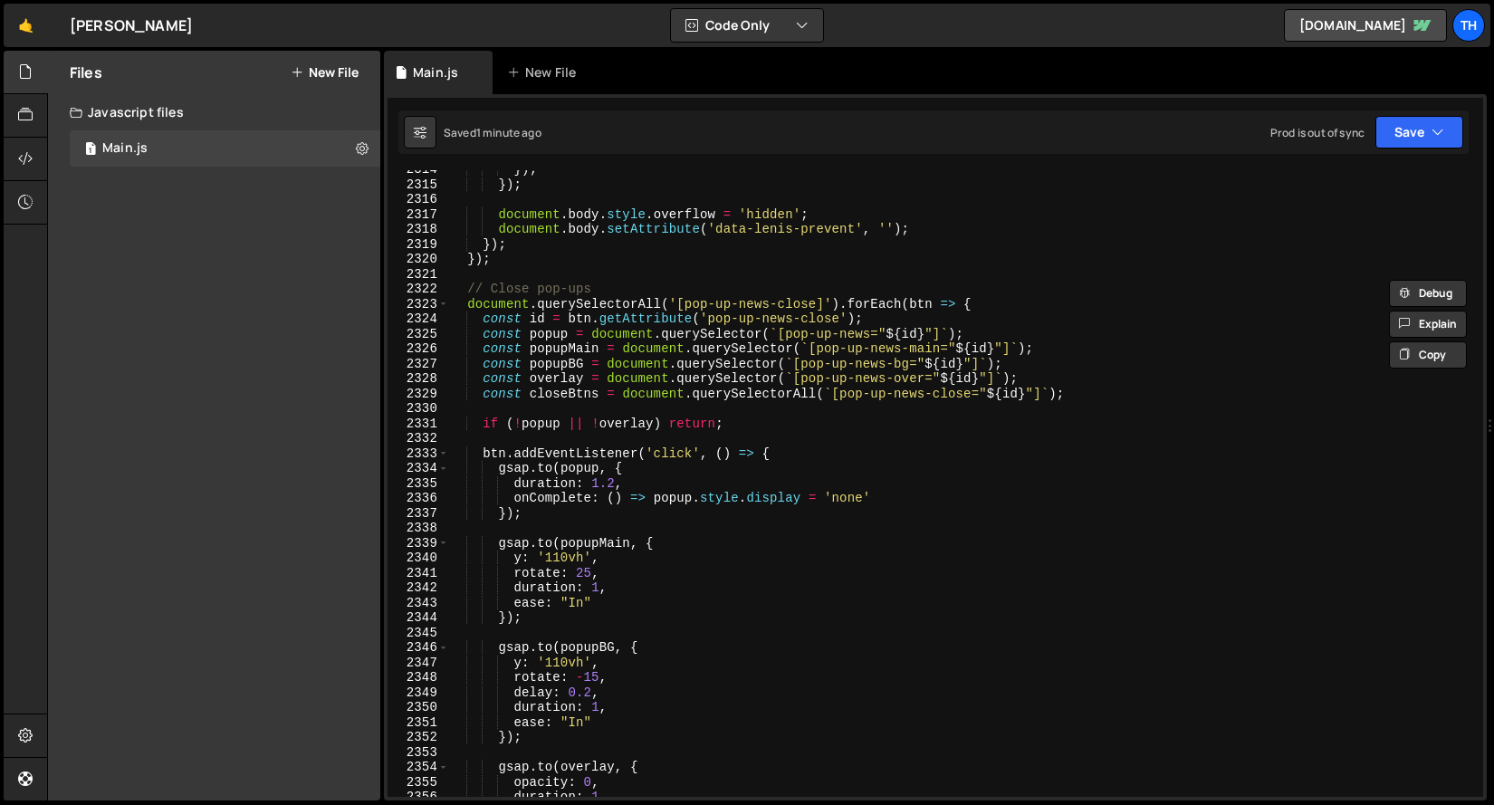
scroll to position [29004, 0]
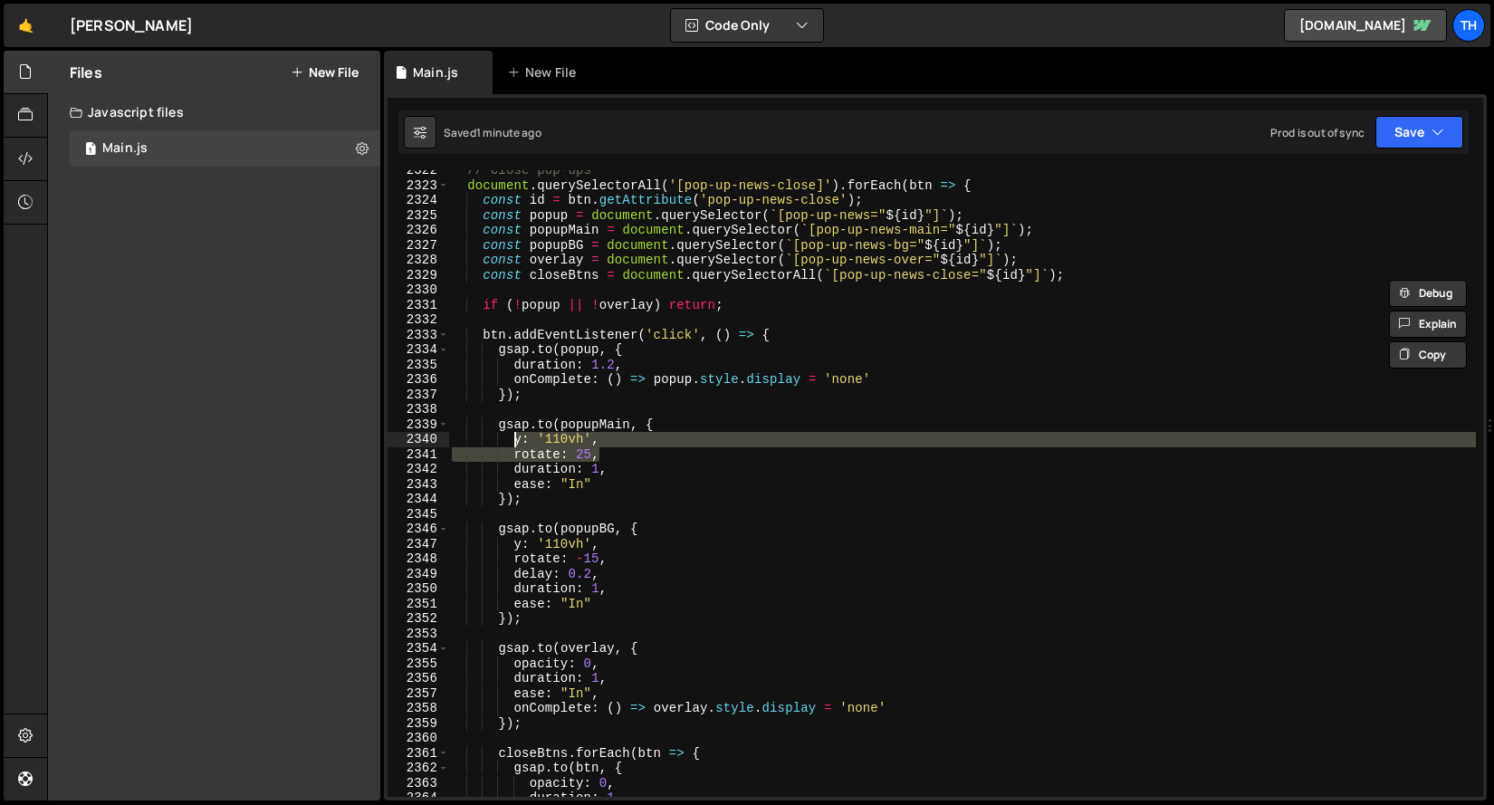
drag, startPoint x: 623, startPoint y: 459, endPoint x: 515, endPoint y: 444, distance: 108.9
click at [515, 444] on div "// Close pop-ups document . querySelectorAll ( '[pop-up-news-close]' ) . forEac…" at bounding box center [962, 491] width 1028 height 657
paste textarea "xPercent: 130, yPercent: 25, rotate: -25"
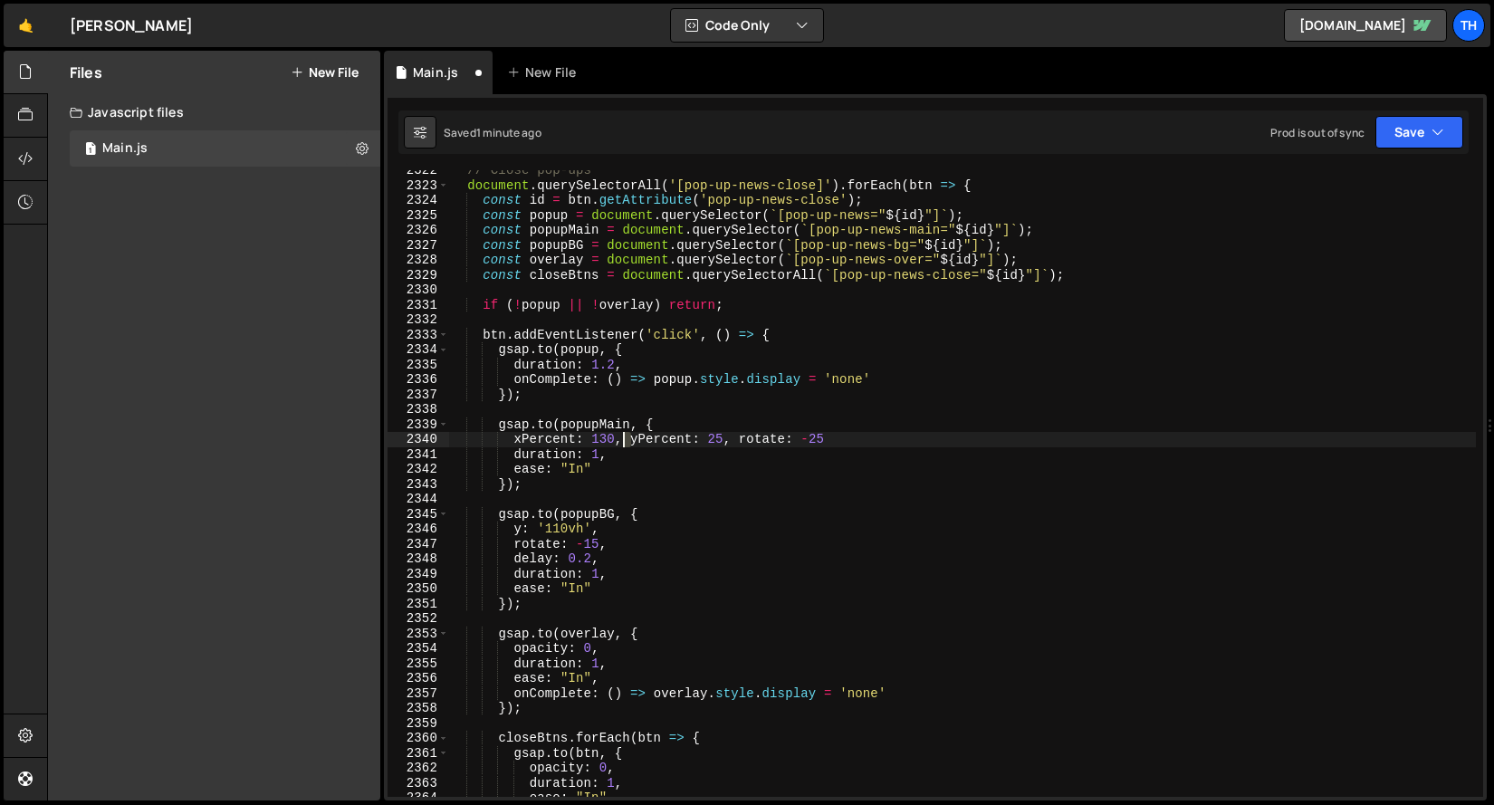
click at [625, 439] on div "// Close pop-ups document . querySelectorAll ( '[pop-up-news-close]' ) . forEac…" at bounding box center [962, 491] width 1028 height 657
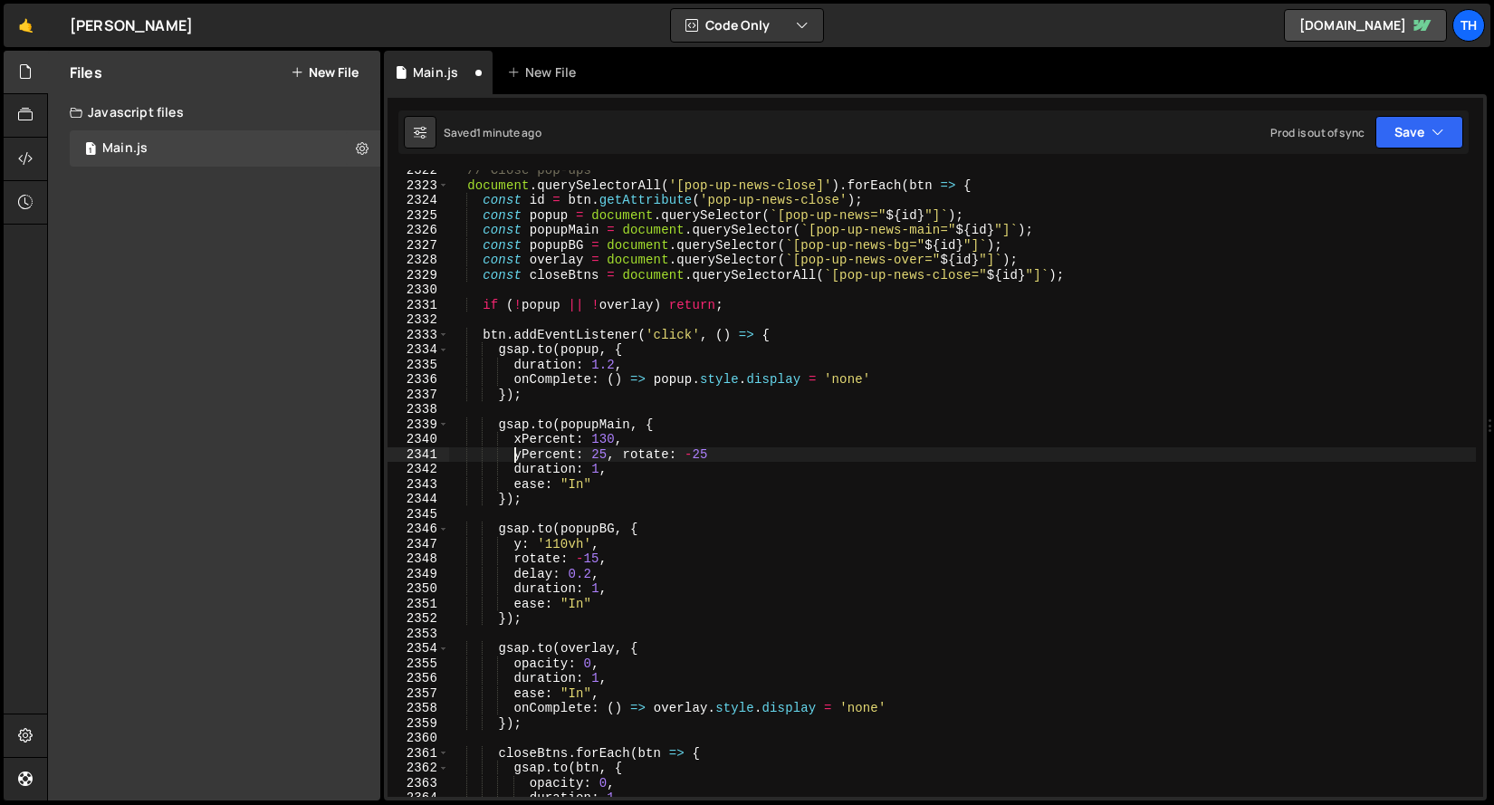
click at [620, 454] on div "// Close pop-ups document . querySelectorAll ( '[pop-up-news-close]' ) . forEac…" at bounding box center [962, 491] width 1028 height 657
click at [621, 456] on div "// Close pop-ups document . querySelectorAll ( '[pop-up-news-close]' ) . forEac…" at bounding box center [962, 491] width 1028 height 657
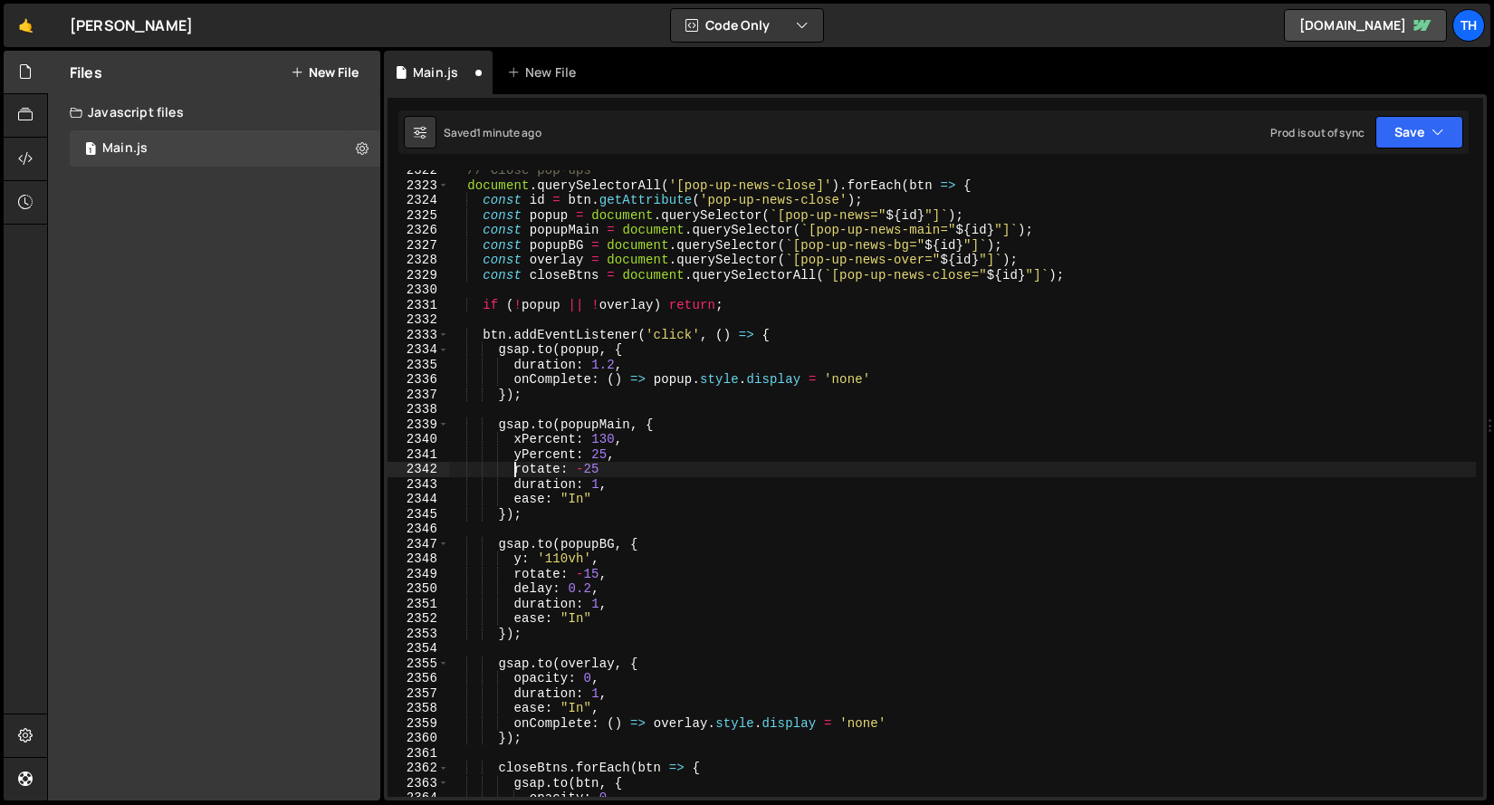
click at [636, 465] on div "// Close pop-ups document . querySelectorAll ( '[pop-up-news-close]' ) . forEac…" at bounding box center [962, 491] width 1028 height 657
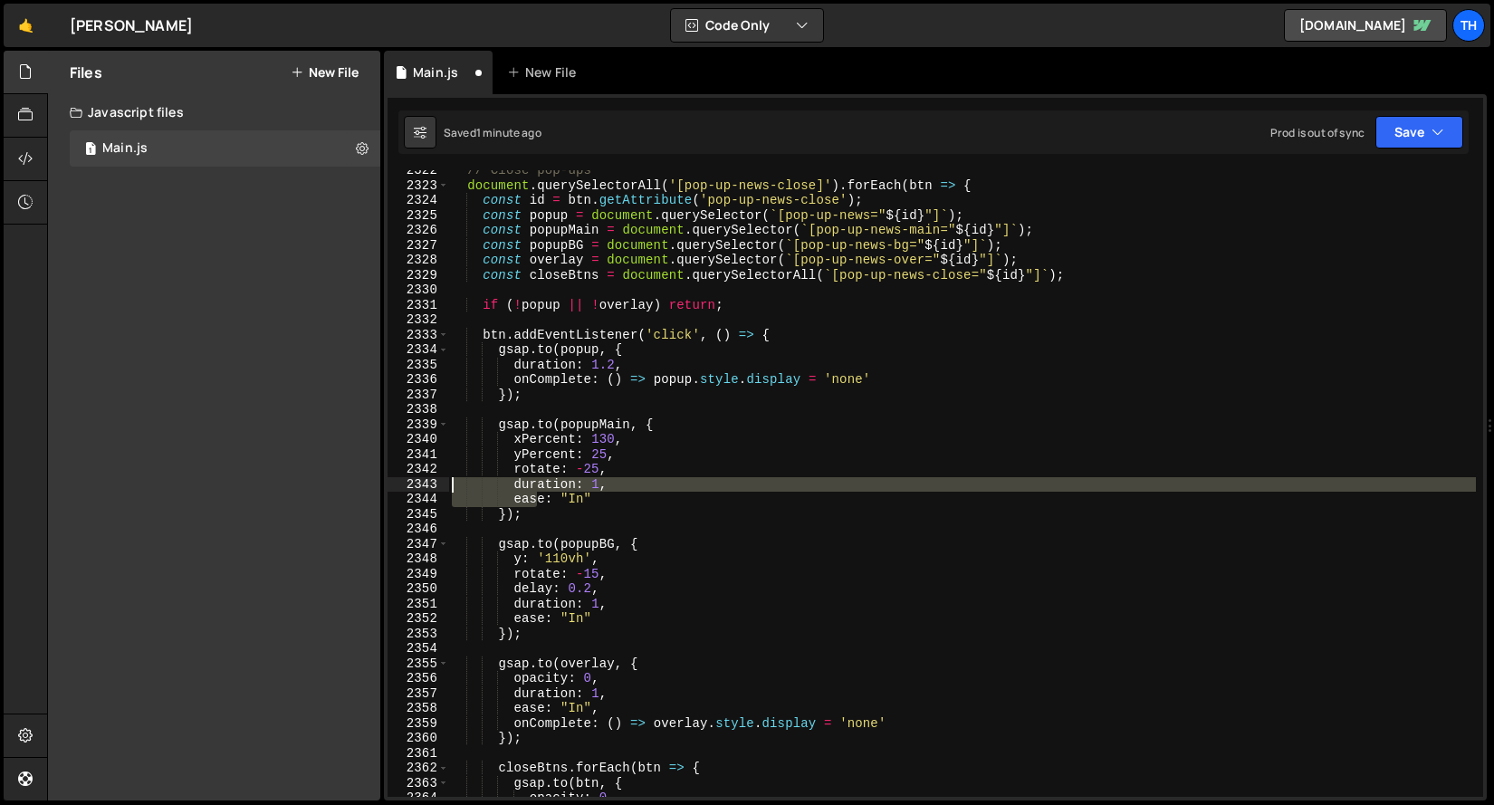
drag, startPoint x: 527, startPoint y: 498, endPoint x: 375, endPoint y: 479, distance: 153.3
click at [375, 479] on div "Files New File Javascript files 1 Main.js 0 CSS files Copy share link Edit File…" at bounding box center [770, 426] width 1447 height 751
click at [534, 521] on div "// Close pop-ups document . querySelectorAll ( '[pop-up-news-close]' ) . forEac…" at bounding box center [962, 491] width 1028 height 657
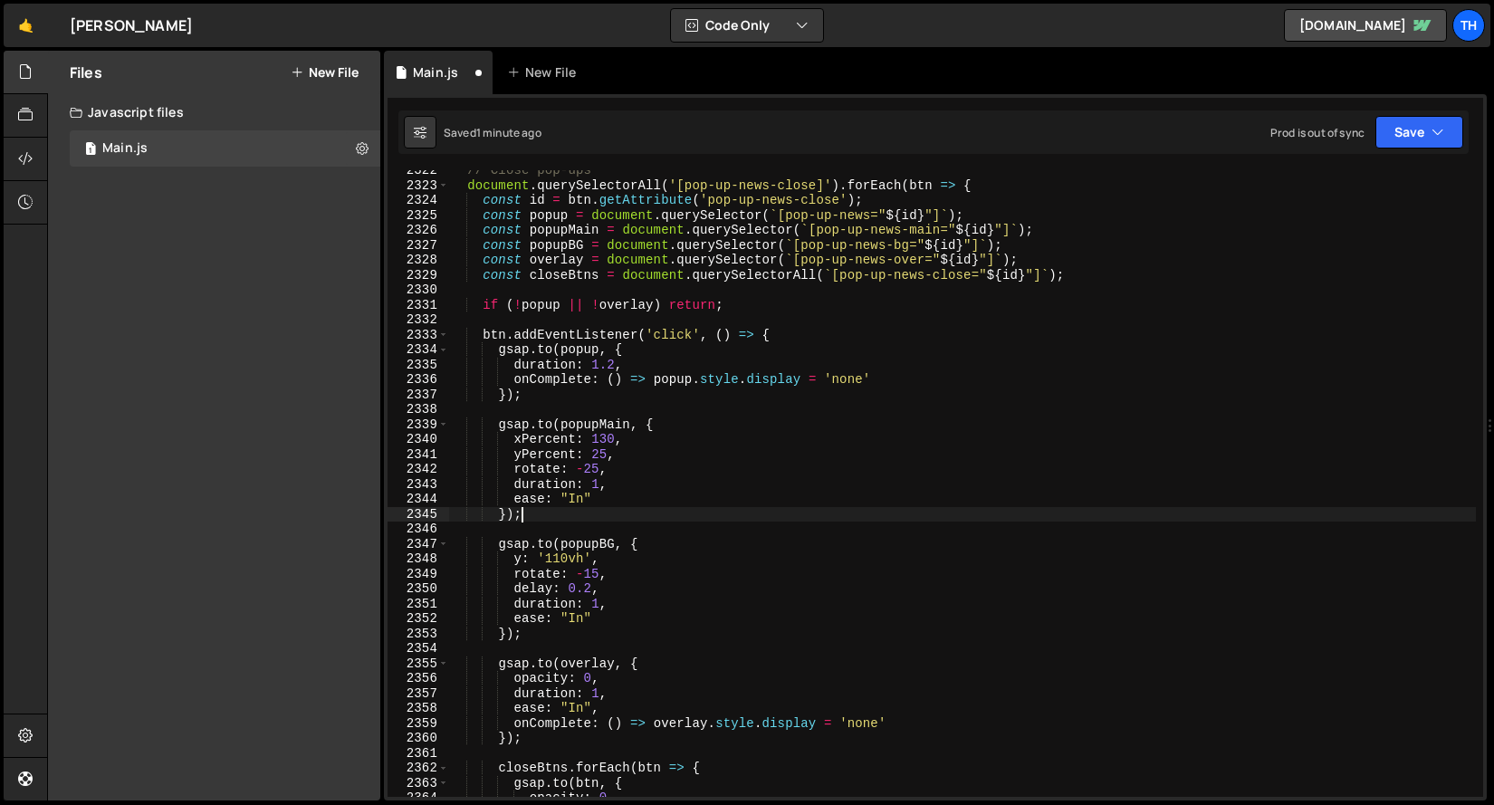
scroll to position [0, 4]
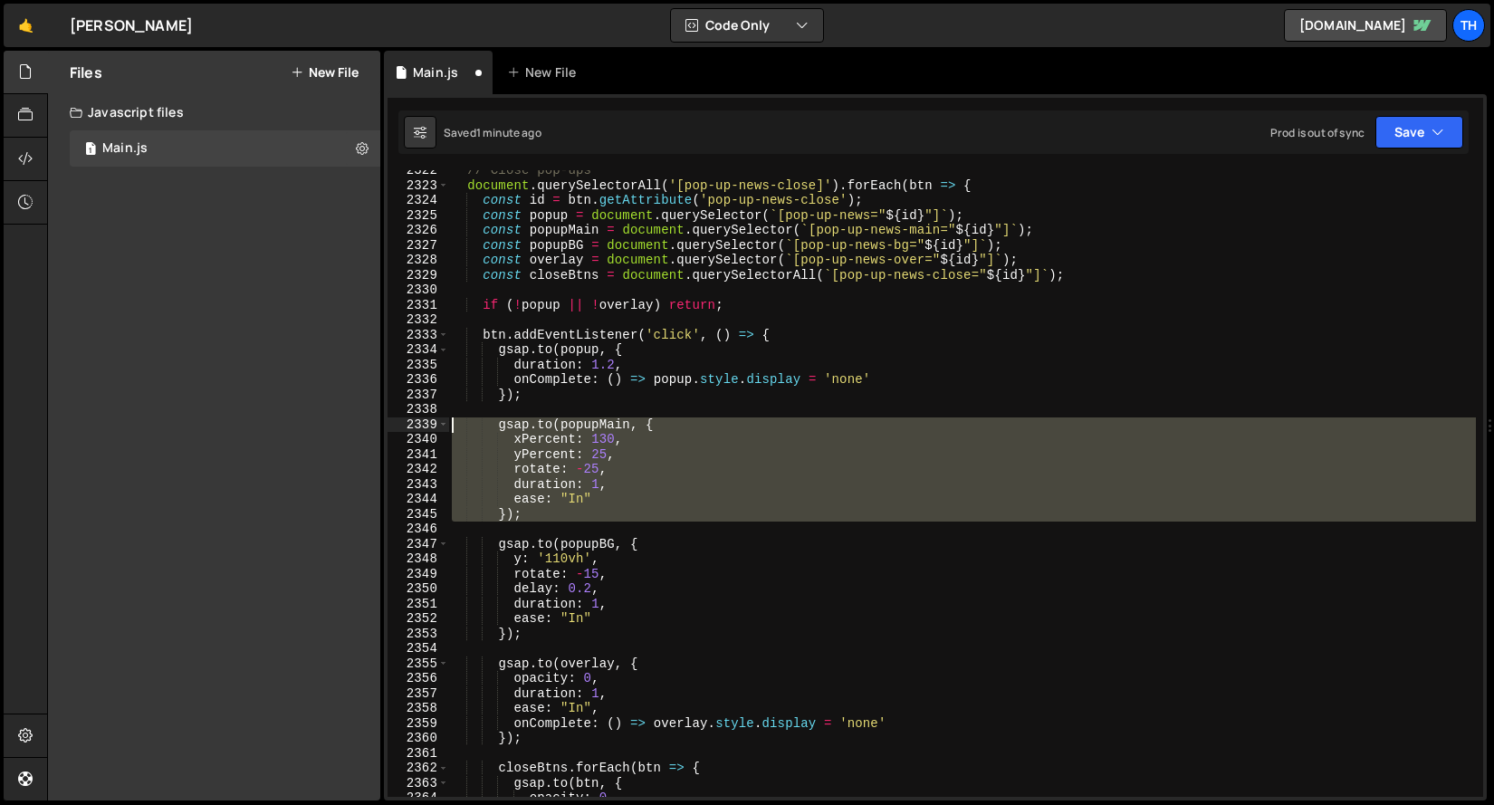
drag, startPoint x: 567, startPoint y: 528, endPoint x: 370, endPoint y: 419, distance: 224.5
click at [370, 419] on div "Files New File Javascript files 1 Main.js 0 CSS files Copy share link Edit File…" at bounding box center [770, 426] width 1447 height 751
click at [595, 494] on div "// Close pop-ups document . querySelectorAll ( '[pop-up-news-close]' ) . forEac…" at bounding box center [962, 483] width 1028 height 627
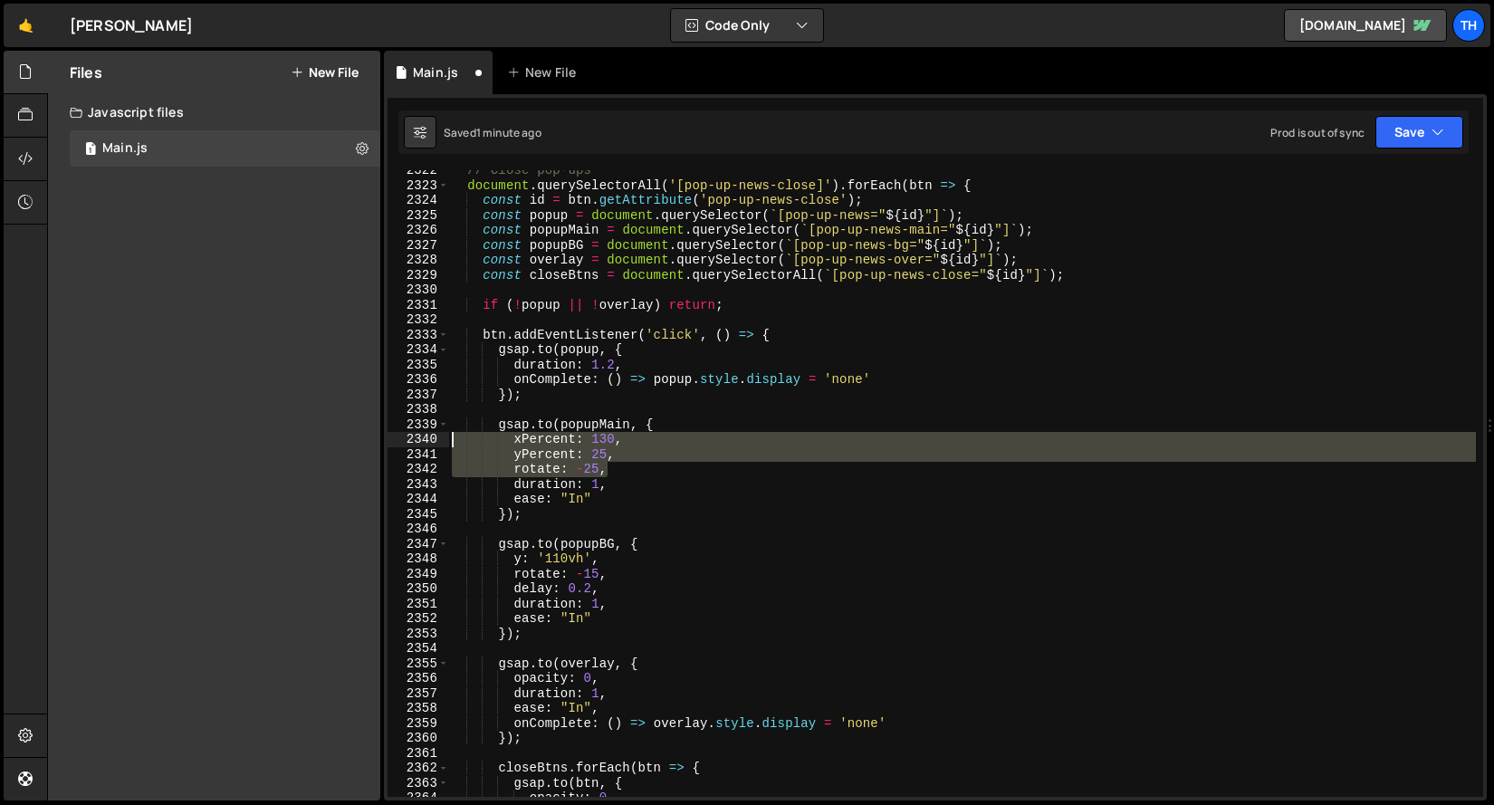
drag, startPoint x: 619, startPoint y: 470, endPoint x: 357, endPoint y: 445, distance: 263.8
click at [357, 445] on div "Files New File Javascript files 1 Main.js 0 CSS files Copy share link Edit File…" at bounding box center [770, 426] width 1447 height 751
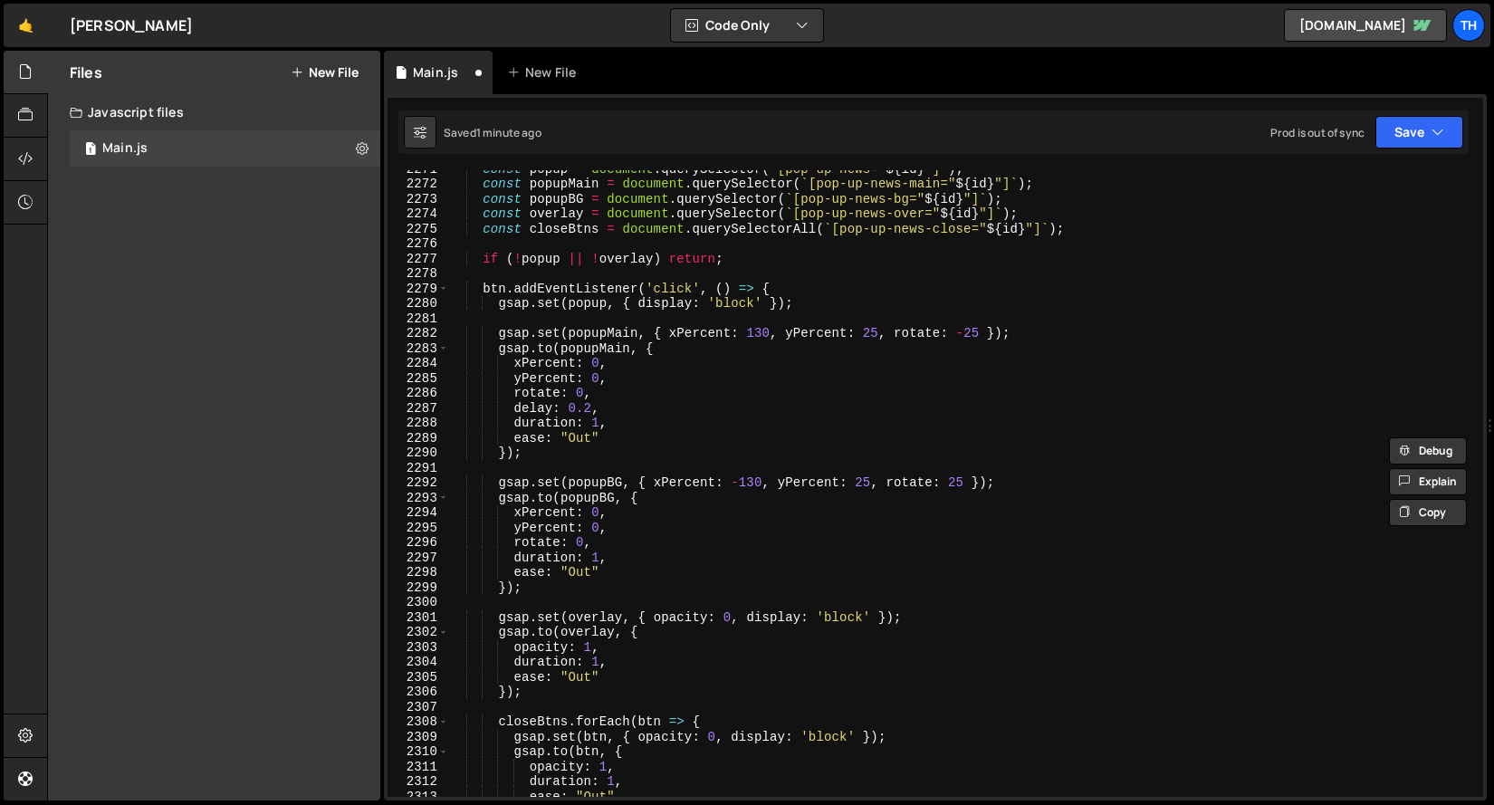
scroll to position [28356, 0]
drag, startPoint x: 656, startPoint y: 483, endPoint x: 960, endPoint y: 482, distance: 304.3
click at [960, 482] on div "const popup = document . querySelector ( ` [pop-up-news=" ${ id } "] ` ) ; cons…" at bounding box center [962, 489] width 1028 height 657
type textarea "gsap.set(popupBG, { xPercent: -130, yPercent: 25, rotate: 25 });"
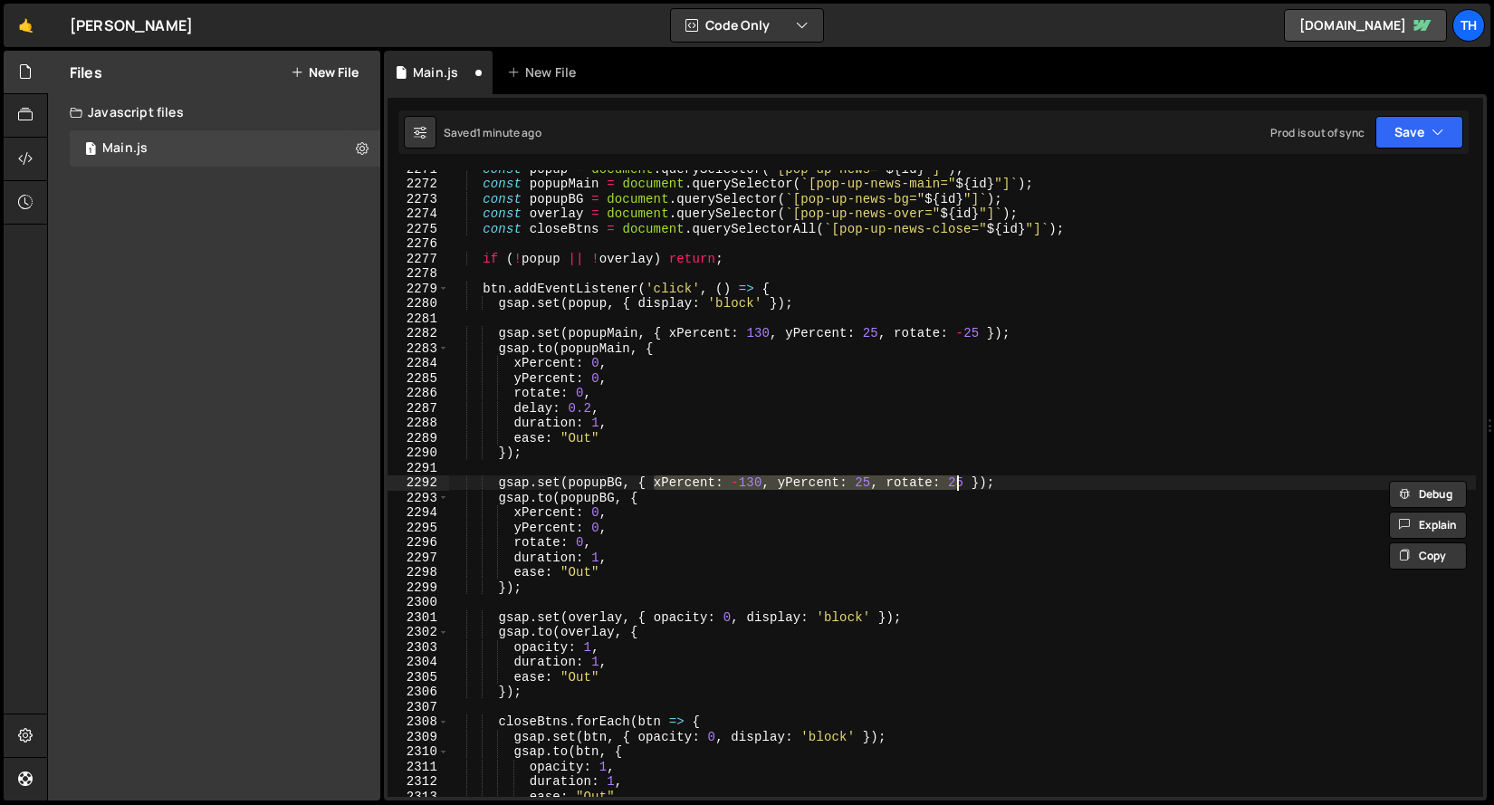
click at [963, 474] on div "const popup = document . querySelector ( ` [pop-up-news=" ${ id } "] ` ) ; cons…" at bounding box center [962, 489] width 1028 height 657
drag, startPoint x: 963, startPoint y: 481, endPoint x: 657, endPoint y: 485, distance: 306.1
click at [657, 485] on div "const popup = document . querySelector ( ` [pop-up-news=" ${ id } "] ` ) ; cons…" at bounding box center [962, 489] width 1028 height 657
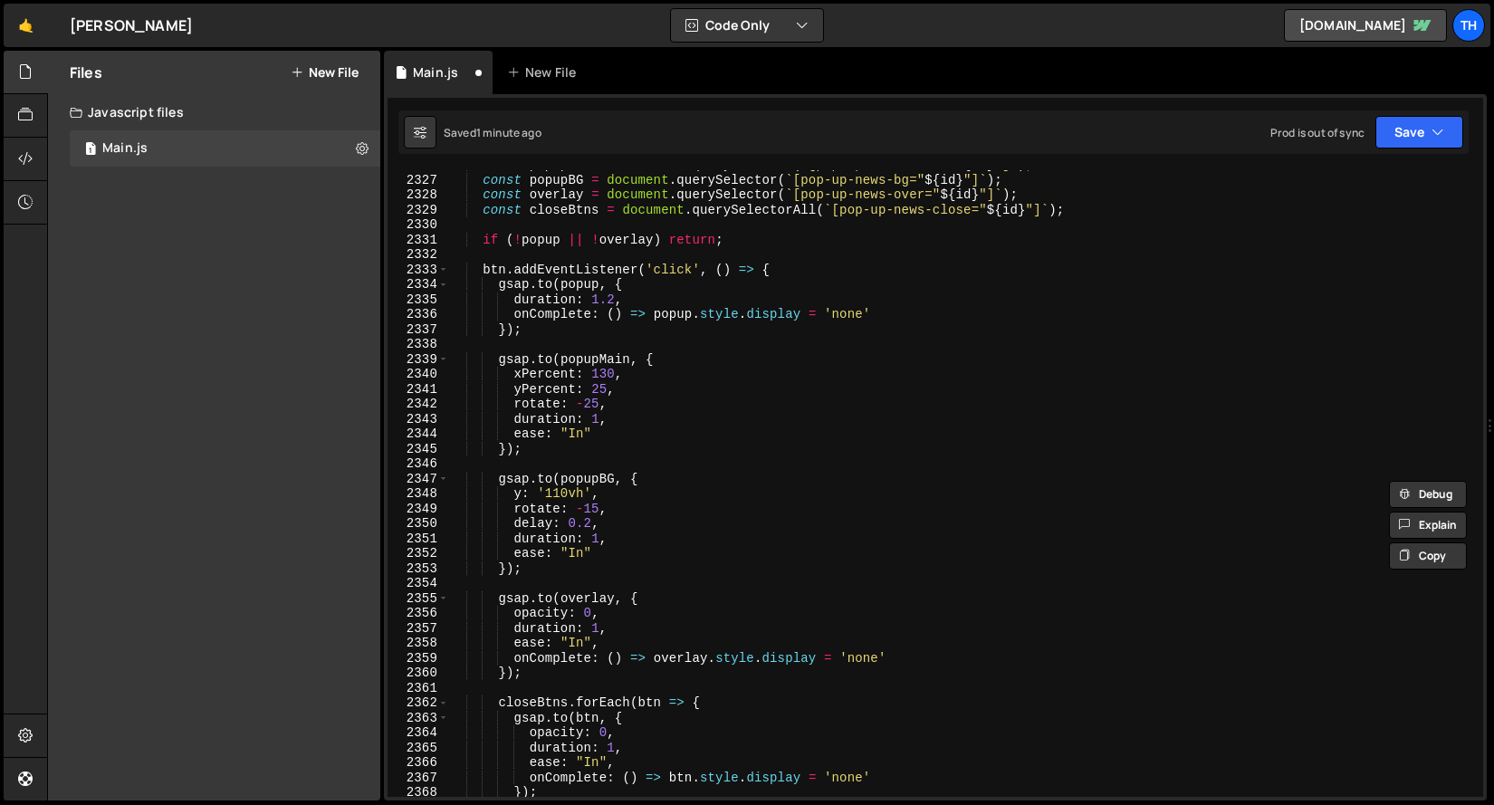
scroll to position [29045, 0]
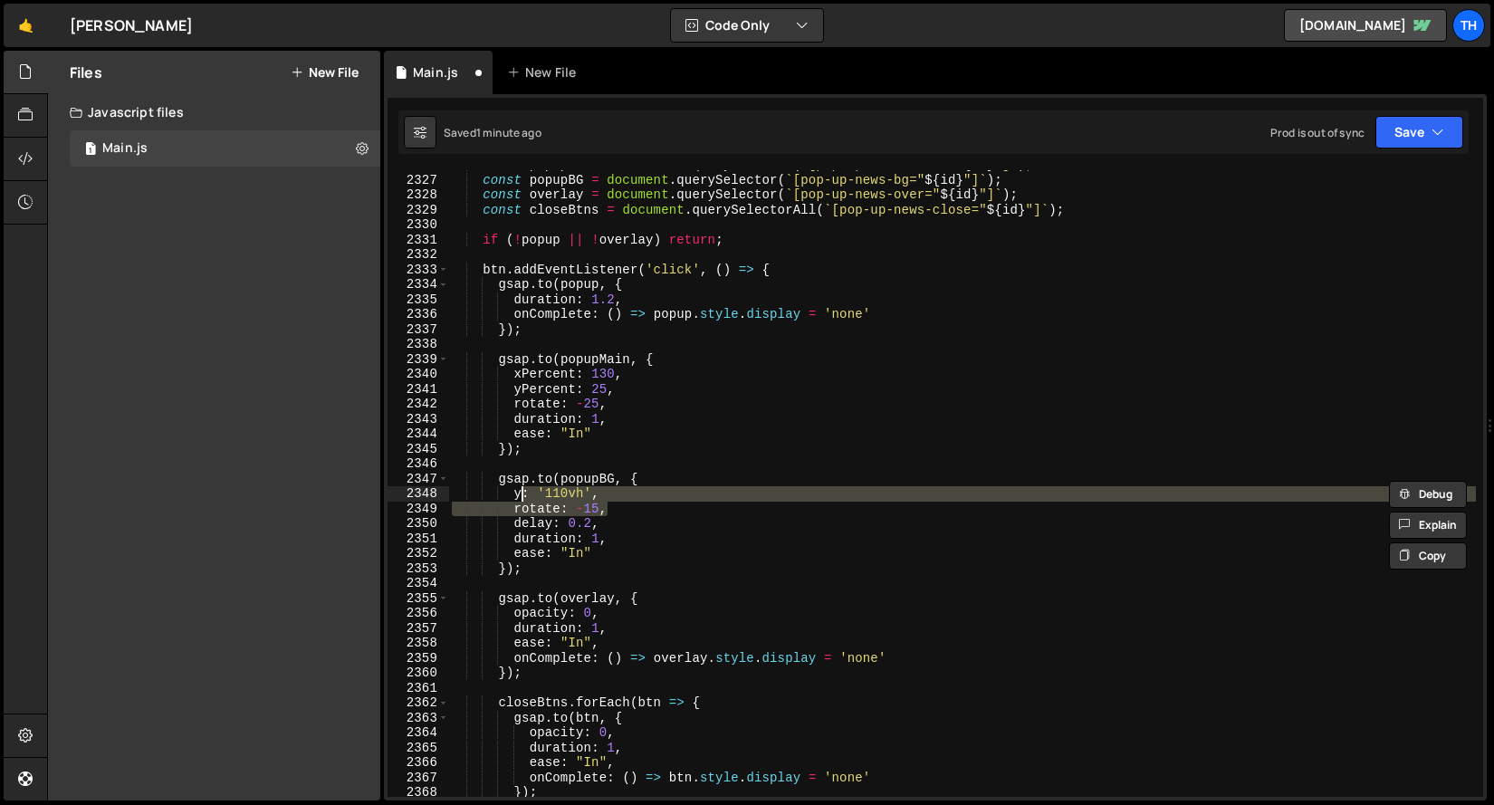
drag, startPoint x: 623, startPoint y: 507, endPoint x: 520, endPoint y: 499, distance: 103.6
click at [520, 499] on div "const popupMain = document . querySelector ( ` [pop-up-news-main=" ${ id } "] `…" at bounding box center [962, 486] width 1028 height 657
type textarea "y"
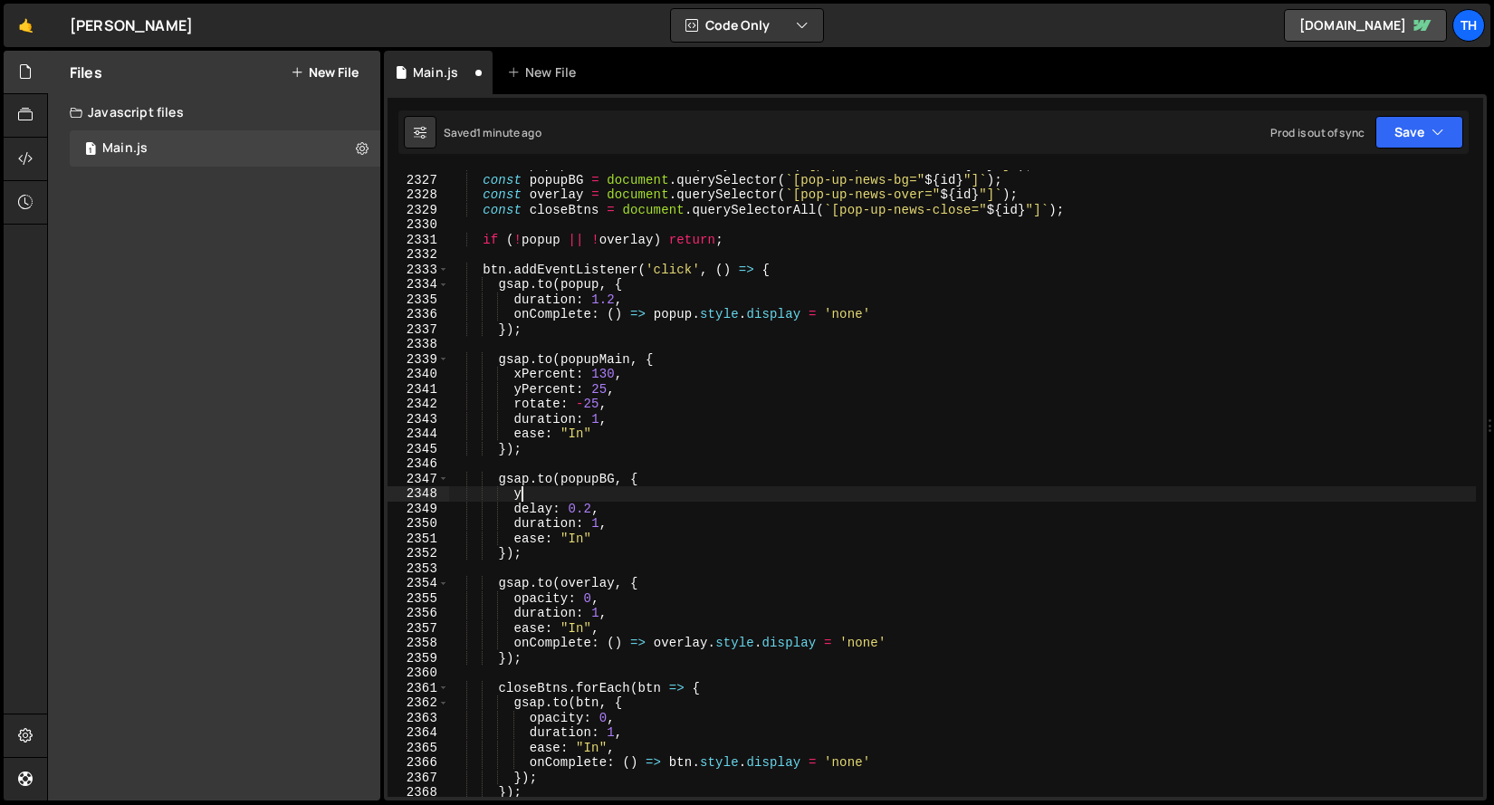
paste textarea "xPercent: -130, yPercent: 25, rotate: 25"
click at [637, 494] on div "const popupMain = document . querySelector ( ` [pop-up-news-main=" ${ id } "] `…" at bounding box center [962, 486] width 1028 height 657
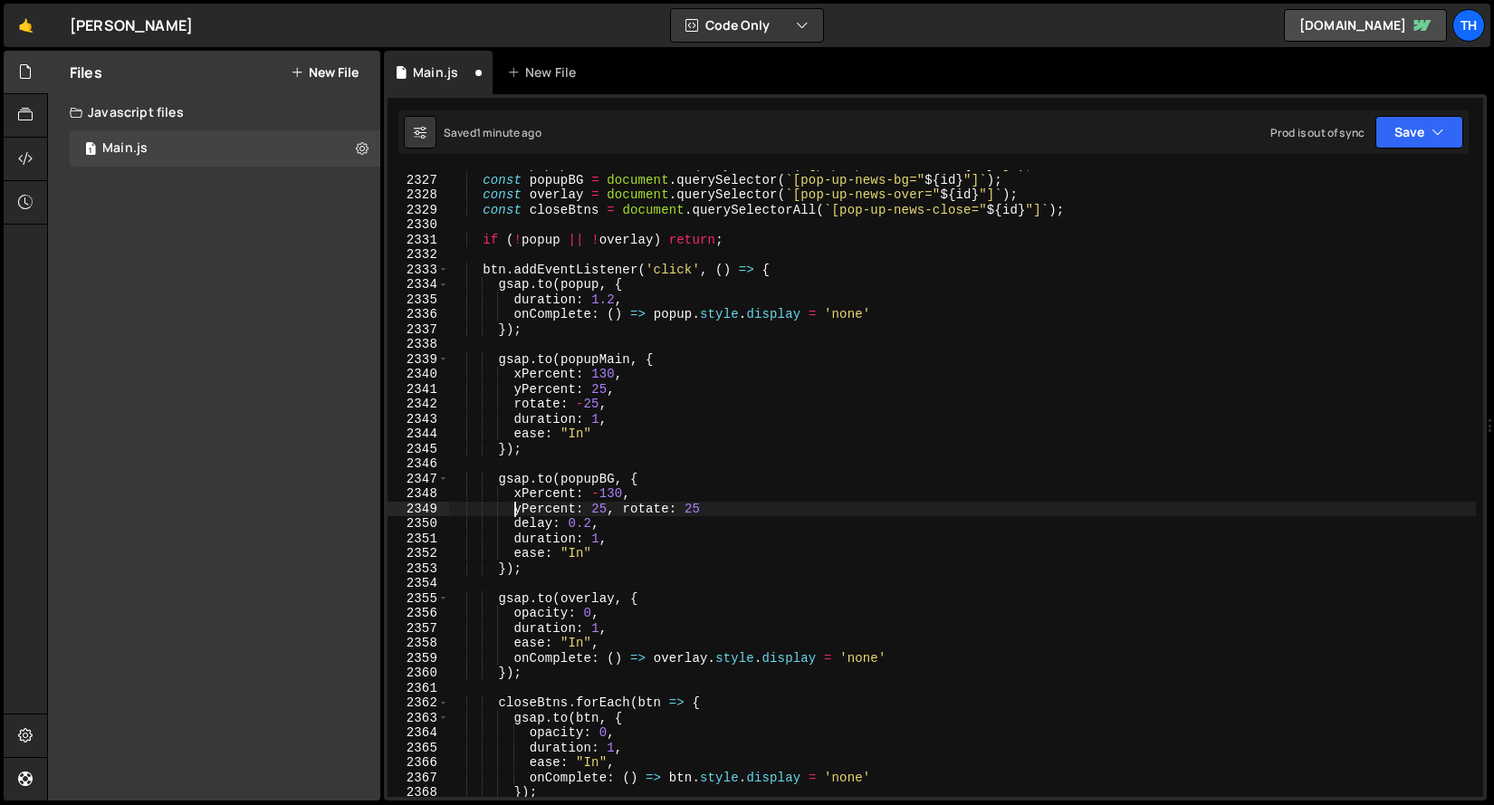
click at [623, 513] on div "const popupMain = document . querySelector ( ` [pop-up-news-main=" ${ id } "] `…" at bounding box center [962, 486] width 1028 height 657
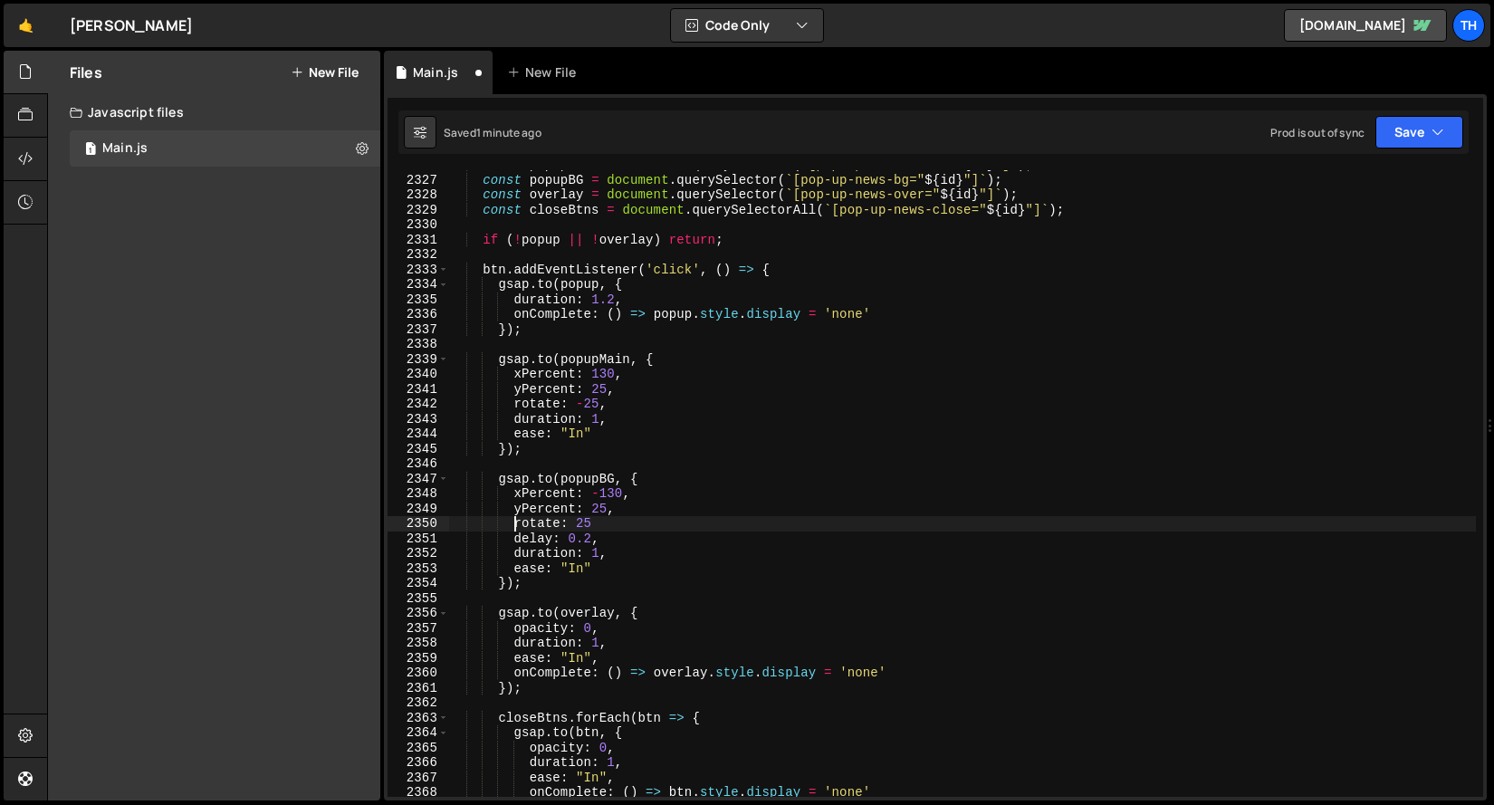
click at [637, 526] on div "const popupMain = document . querySelector ( ` [pop-up-news-main=" ${ id } "] `…" at bounding box center [962, 486] width 1028 height 657
click at [682, 506] on div "const popupMain = document . querySelector ( ` [pop-up-news-main=" ${ id } "] `…" at bounding box center [962, 486] width 1028 height 657
click at [1397, 147] on button "Save" at bounding box center [1419, 132] width 88 height 33
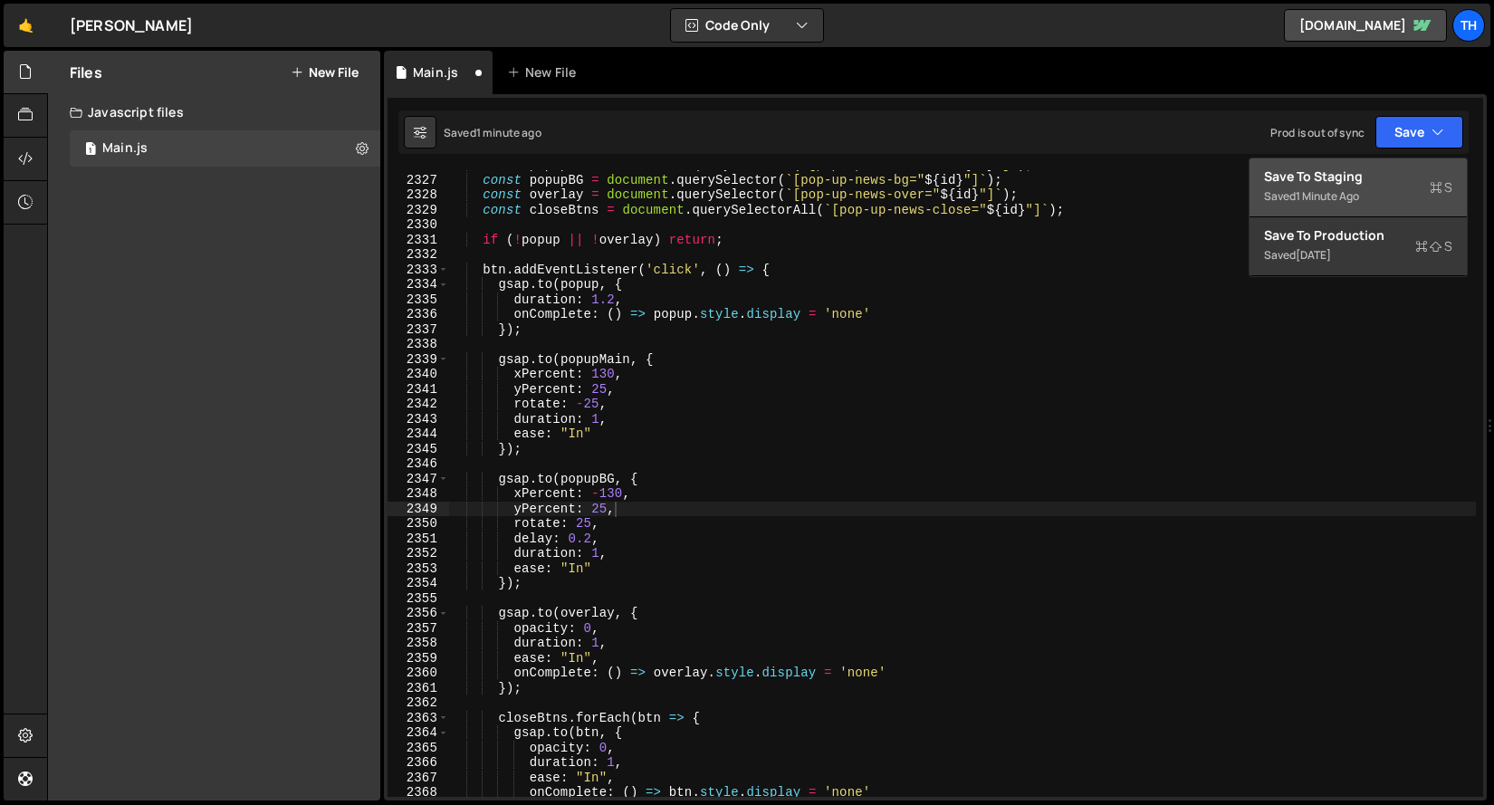
click at [1378, 180] on div "Save to Staging S" at bounding box center [1358, 177] width 188 height 18
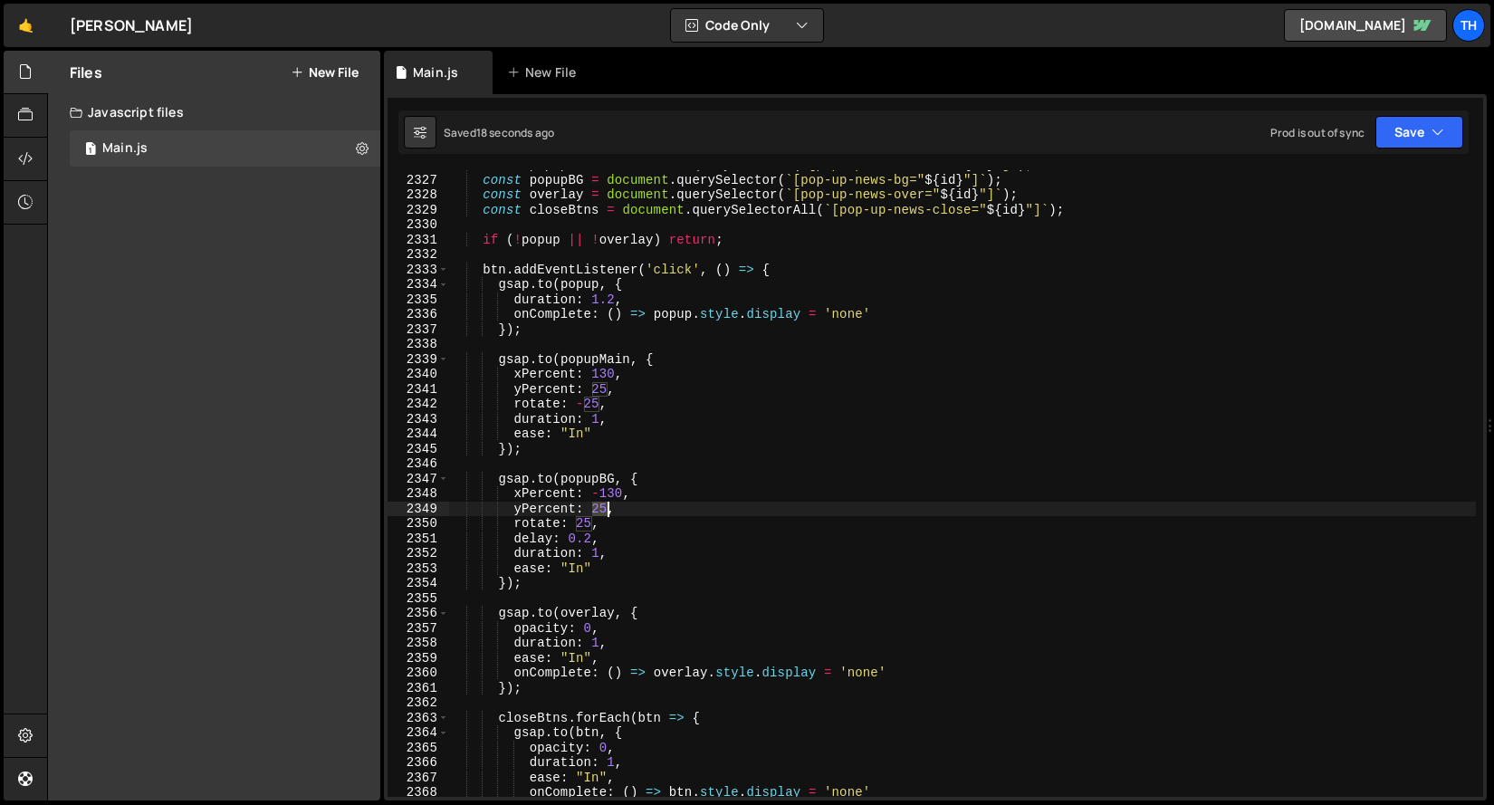
drag, startPoint x: 595, startPoint y: 506, endPoint x: 609, endPoint y: 507, distance: 13.6
click at [609, 507] on div "const popupMain = document . querySelector ( ` [pop-up-news-main=" ${ id } "] `…" at bounding box center [962, 486] width 1028 height 657
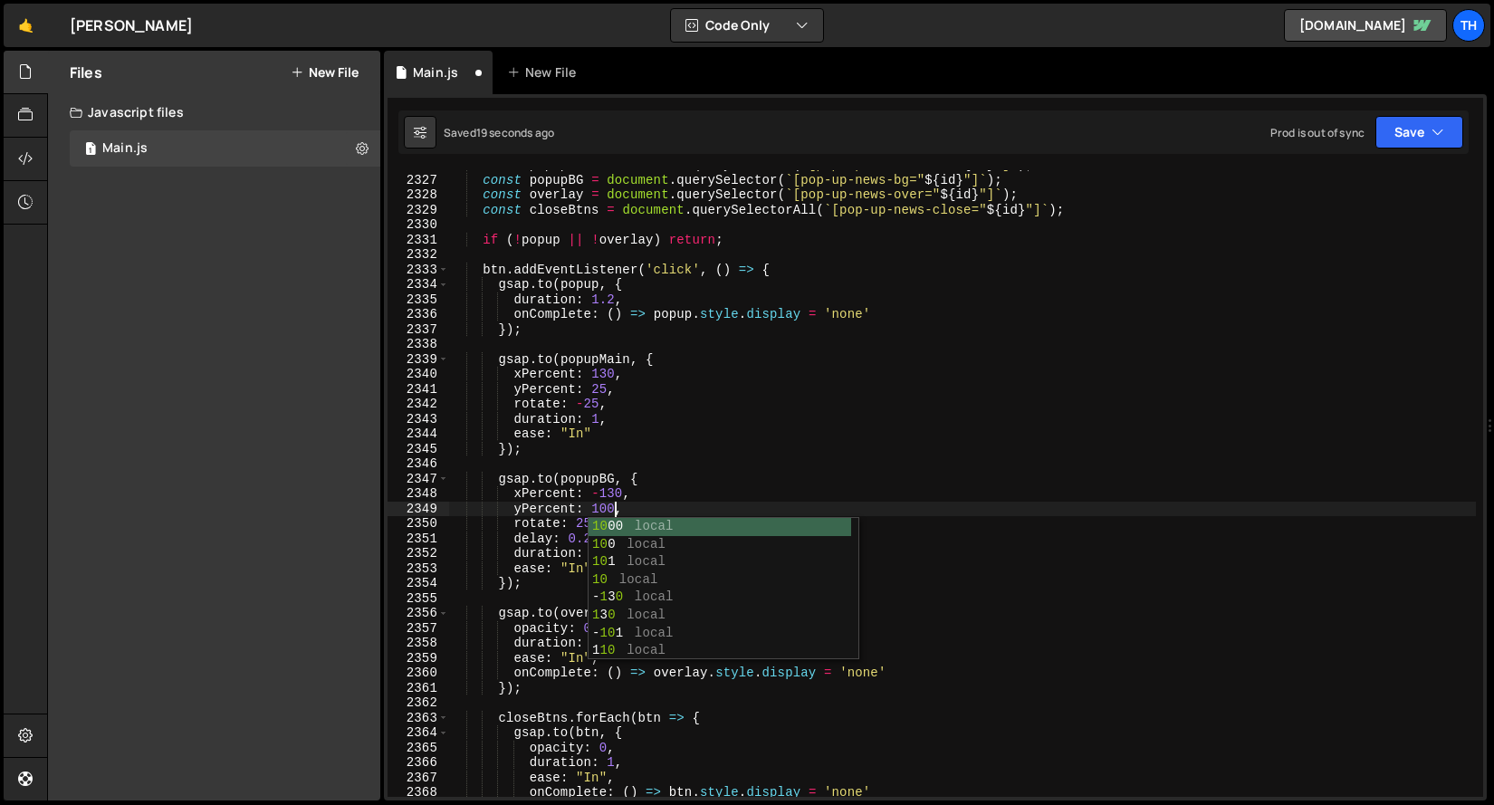
scroll to position [0, 11]
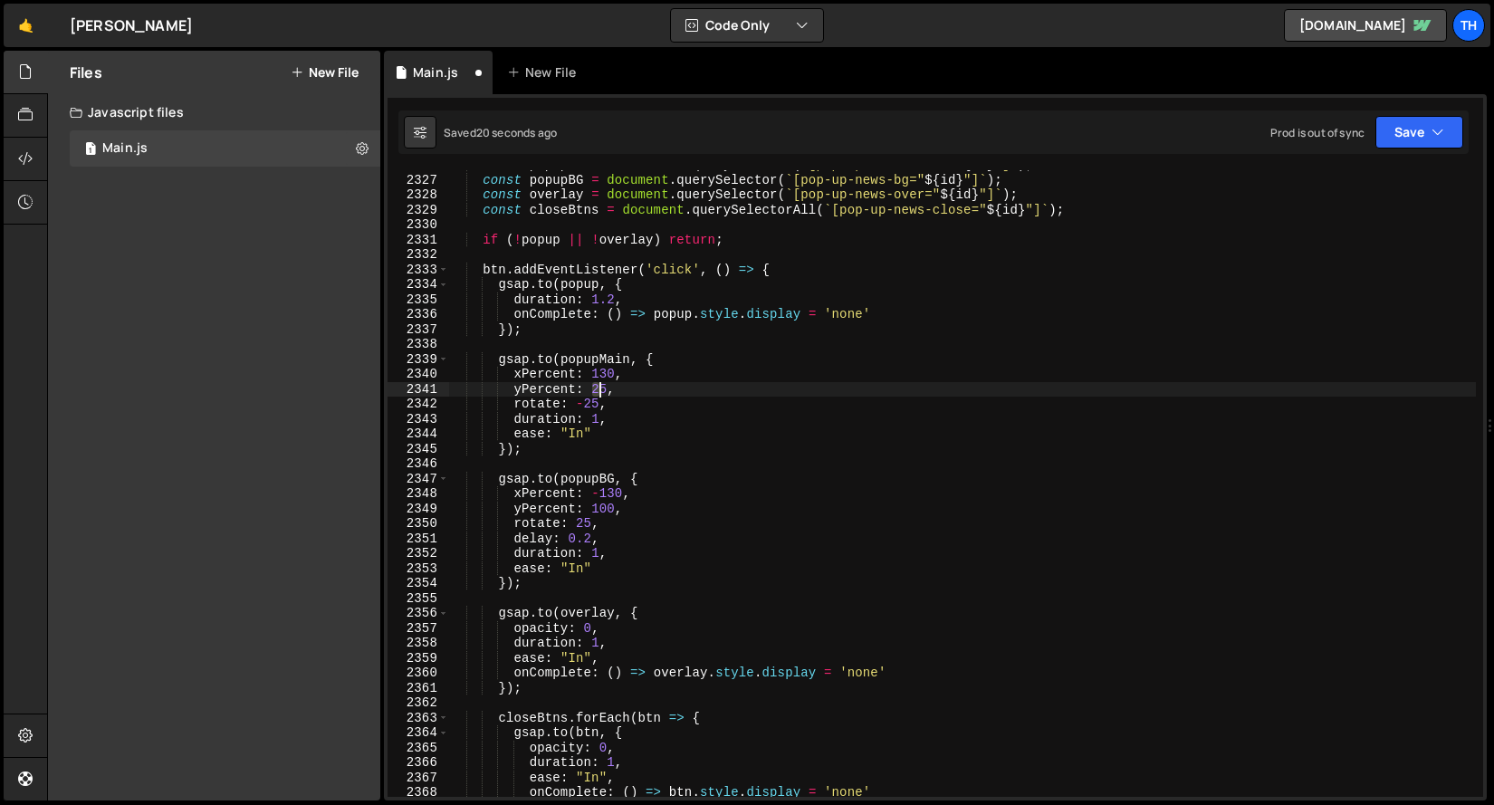
drag, startPoint x: 593, startPoint y: 388, endPoint x: 602, endPoint y: 389, distance: 9.2
click at [602, 389] on div "const popupMain = document . querySelector ( ` [pop-up-news-main=" ${ id } "] `…" at bounding box center [962, 486] width 1028 height 657
drag, startPoint x: 608, startPoint y: 390, endPoint x: 595, endPoint y: 390, distance: 12.7
click at [595, 390] on div "const popupMain = document . querySelector ( ` [pop-up-news-main=" ${ id } "] `…" at bounding box center [962, 486] width 1028 height 657
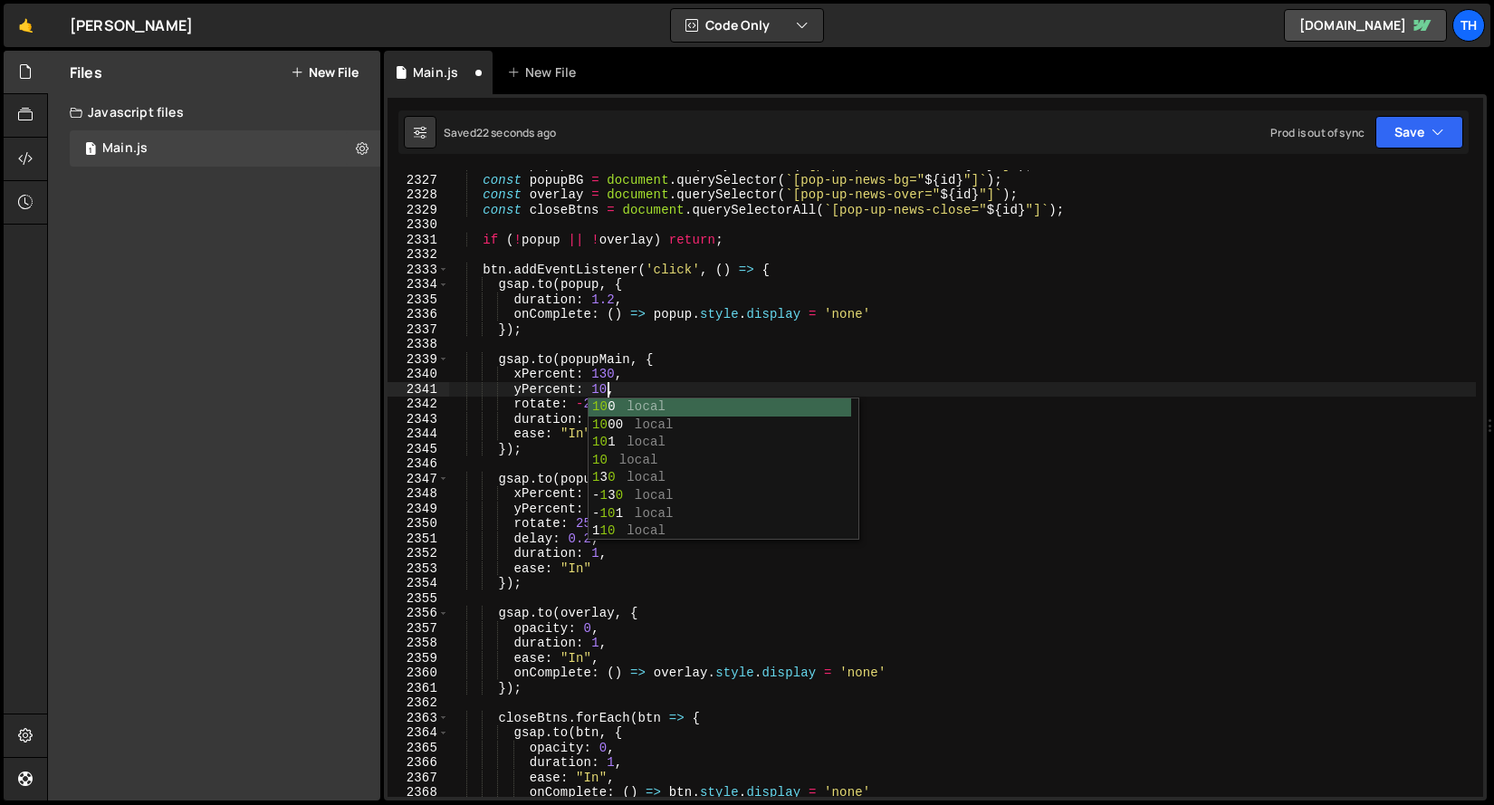
scroll to position [0, 11]
click at [607, 310] on div "const popupMain = document . querySelector ( ` [pop-up-news-main=" ${ id } "] `…" at bounding box center [962, 486] width 1028 height 657
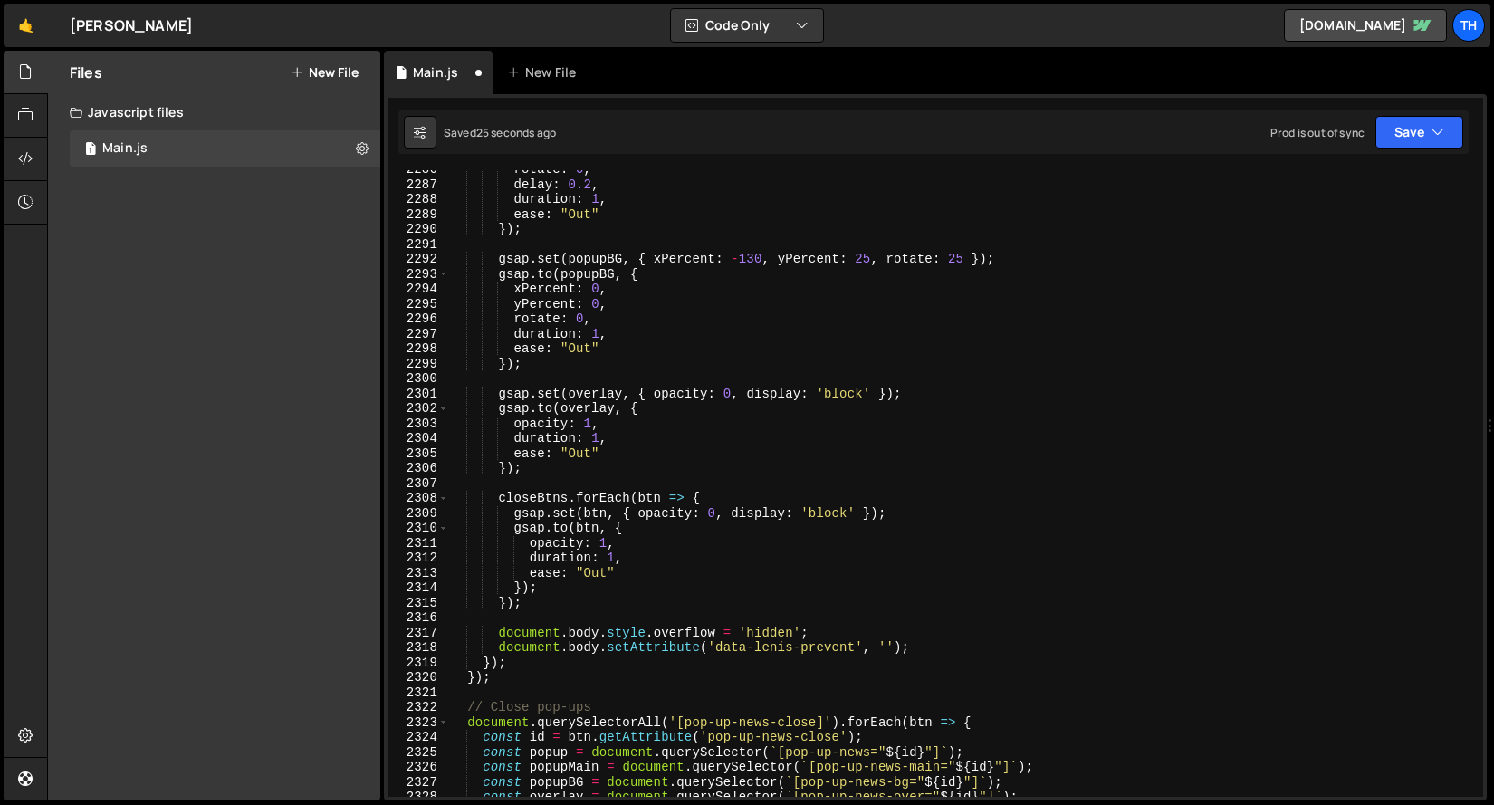
scroll to position [28345, 0]
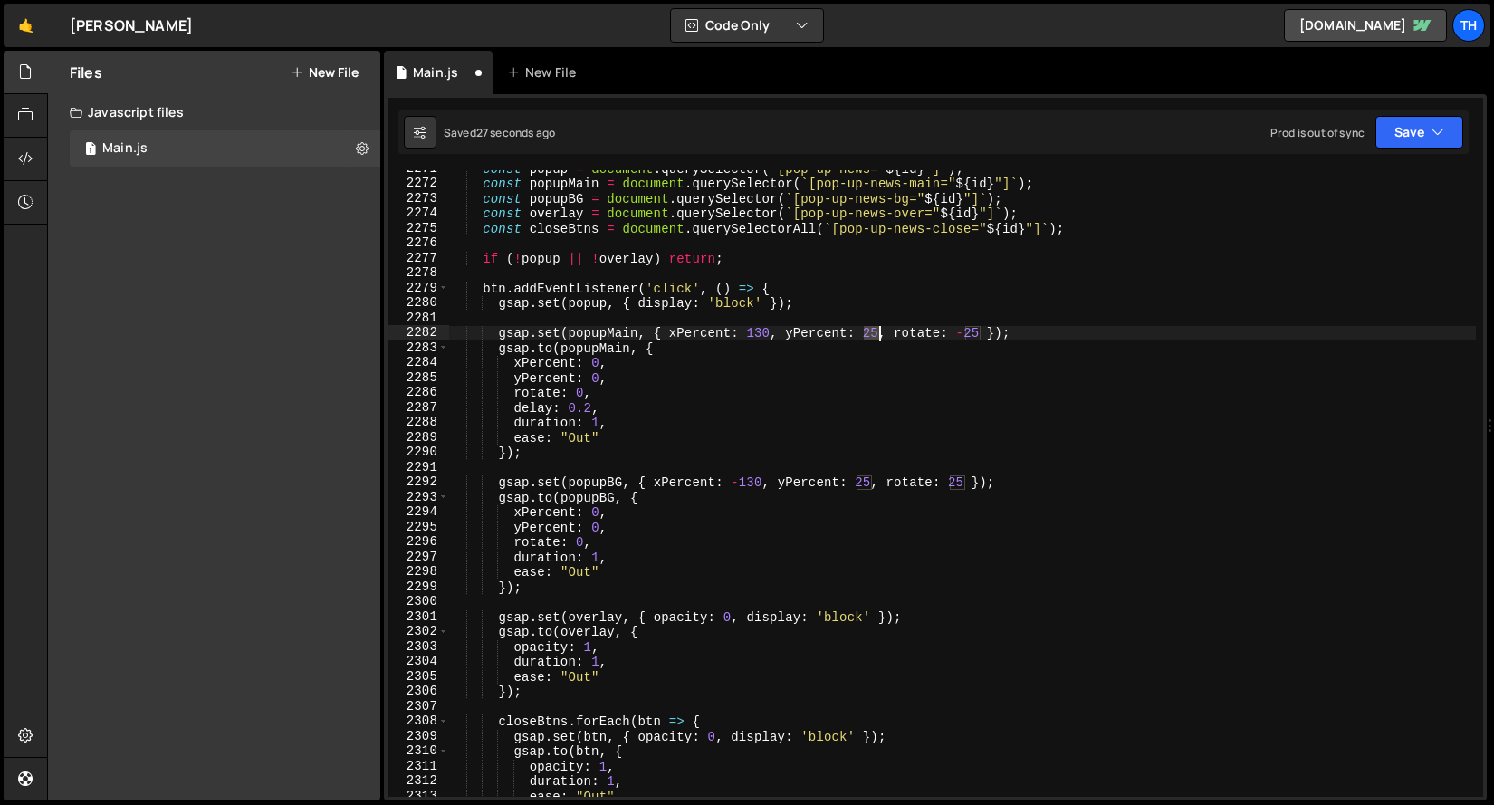
drag, startPoint x: 867, startPoint y: 331, endPoint x: 882, endPoint y: 331, distance: 15.4
click at [882, 331] on div "const popup = document . querySelector ( ` [pop-up-news=" ${ id } "] ` ) ; cons…" at bounding box center [962, 489] width 1028 height 657
drag, startPoint x: 859, startPoint y: 484, endPoint x: 870, endPoint y: 484, distance: 10.9
click at [870, 484] on div "const popup = document . querySelector ( ` [pop-up-news=" ${ id } "] ` ) ; cons…" at bounding box center [962, 489] width 1028 height 657
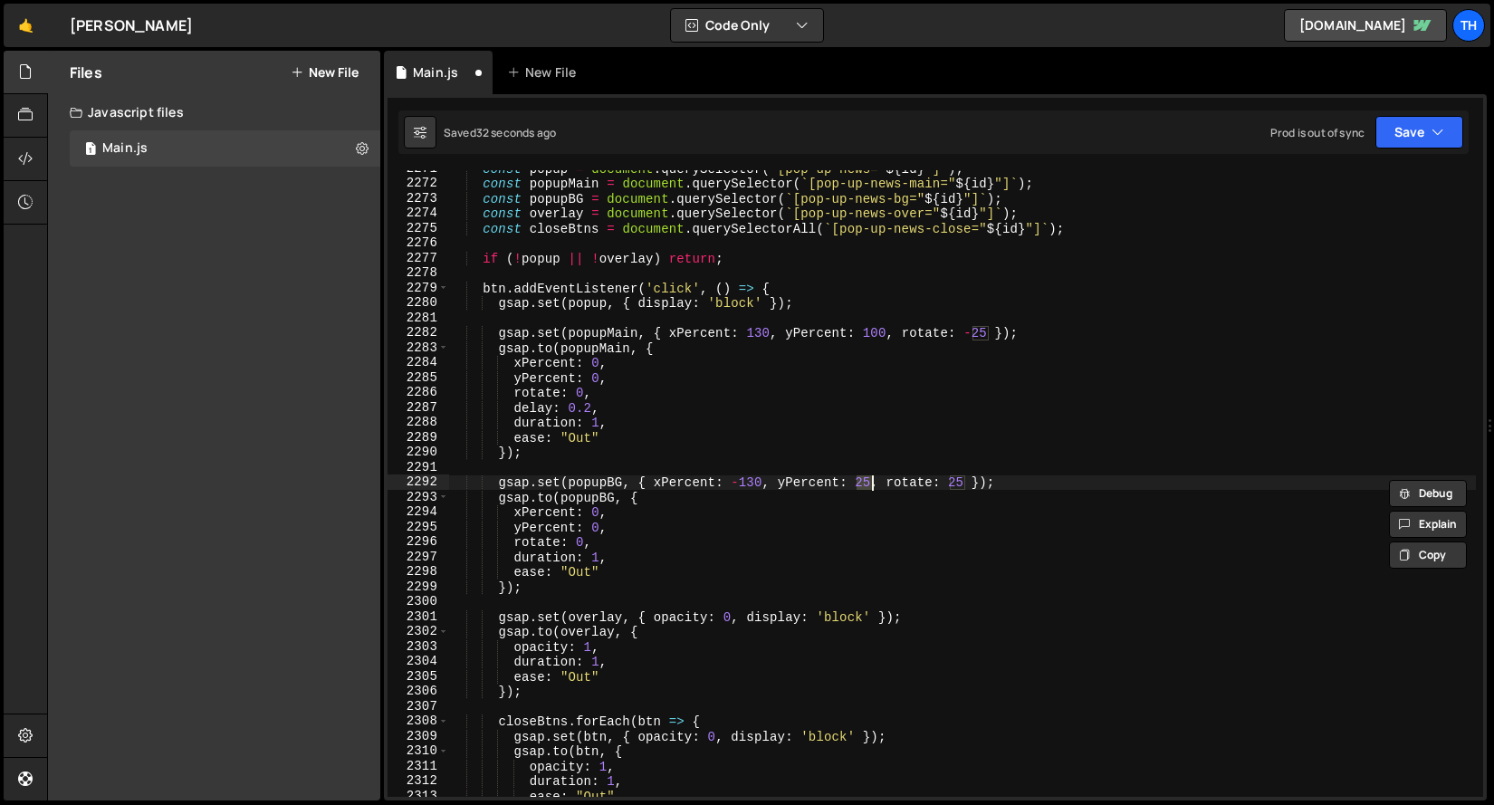
scroll to position [0, 29]
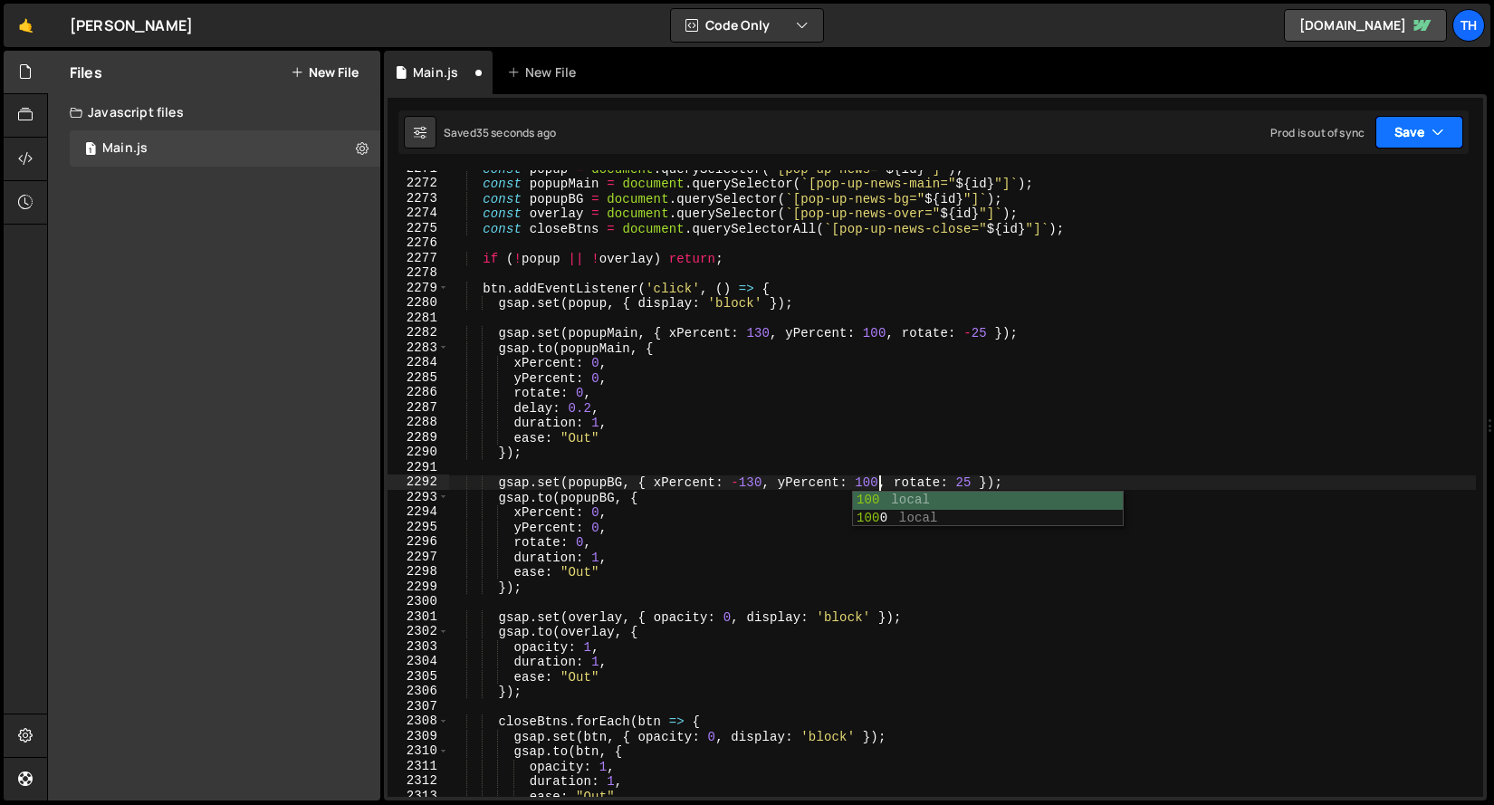
click at [1449, 144] on button "Save" at bounding box center [1419, 132] width 88 height 33
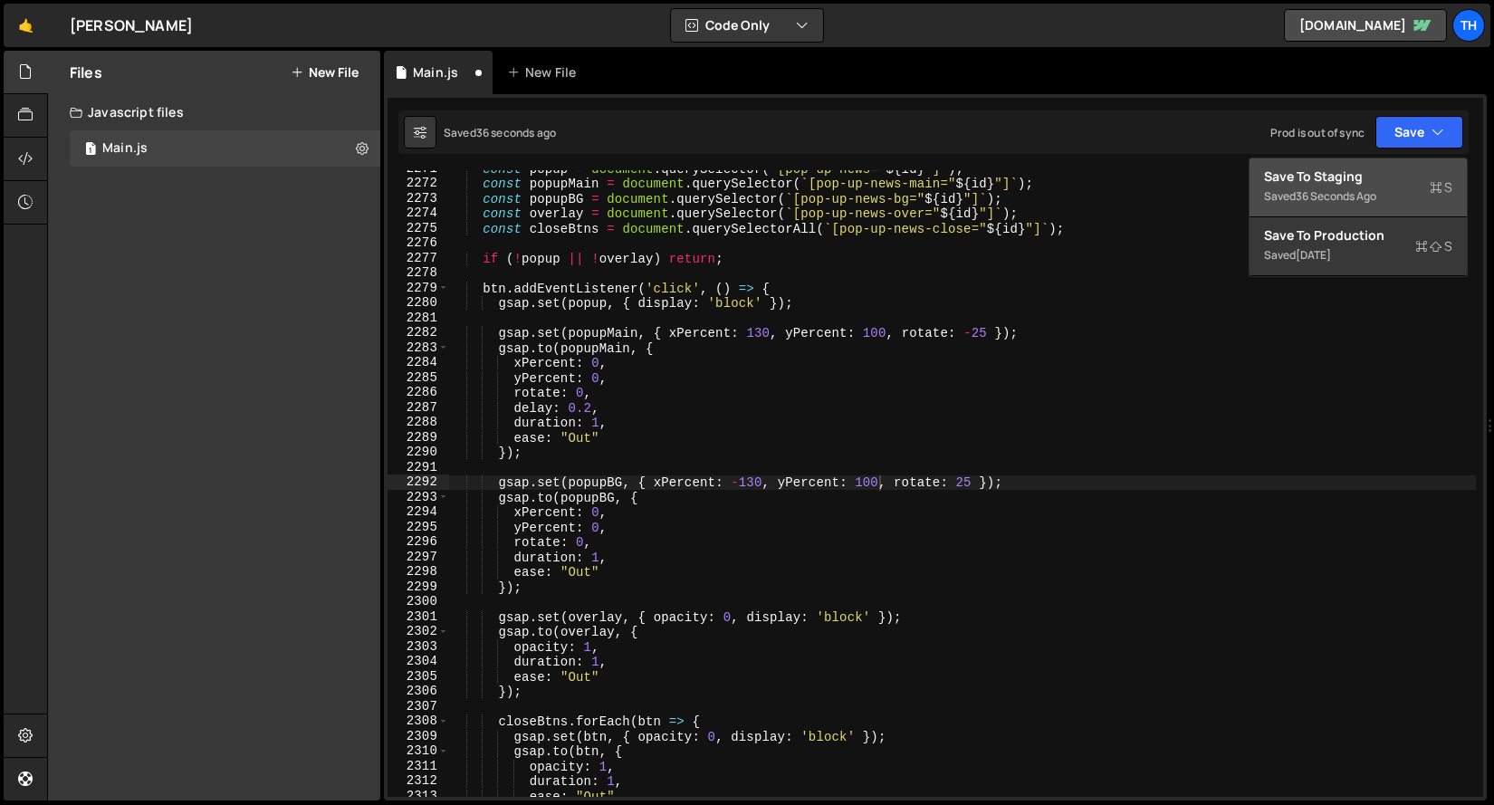
click at [1396, 175] on div "Save to Staging S" at bounding box center [1358, 177] width 188 height 18
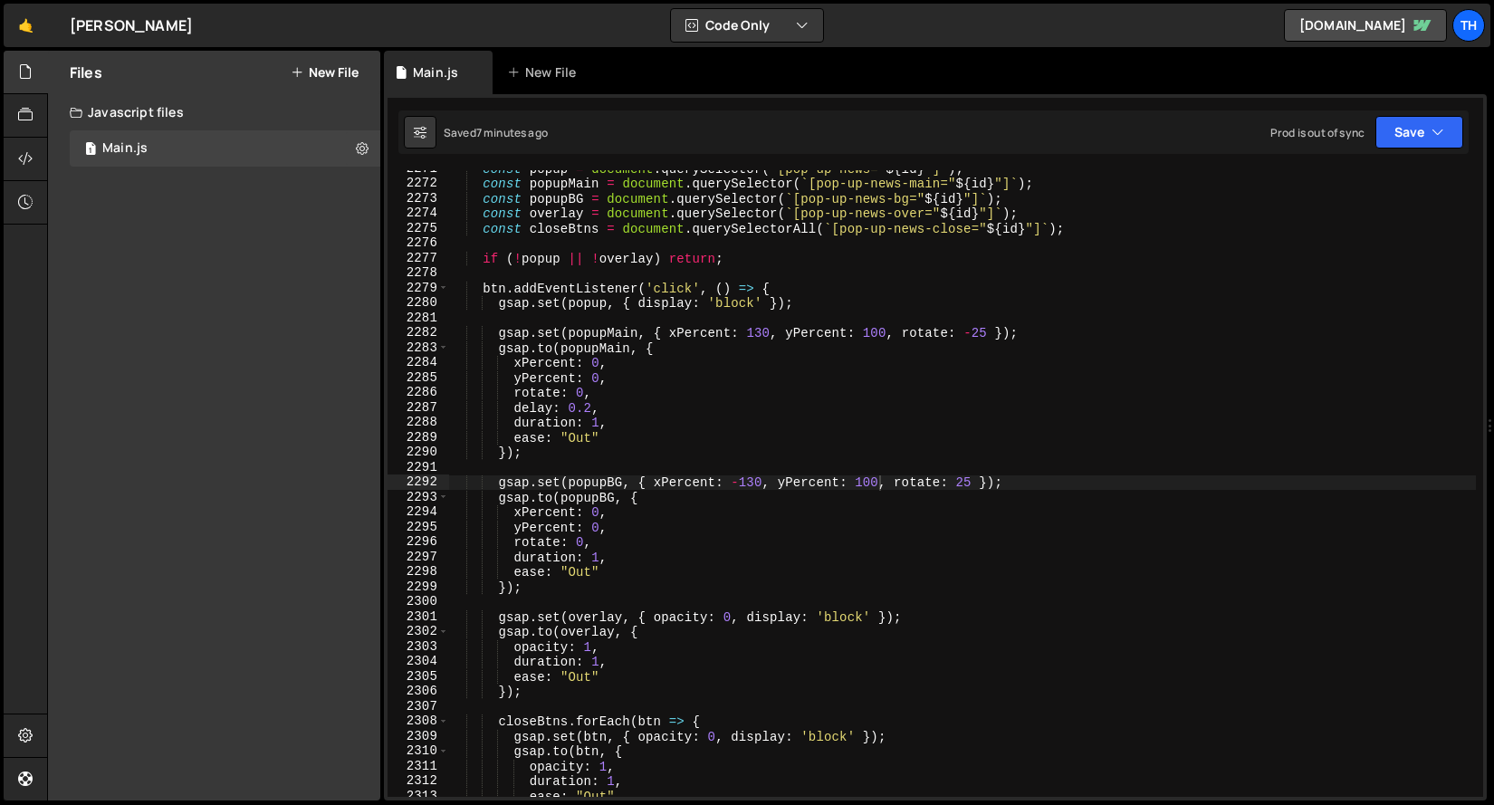
click at [564, 439] on div "const popup = document . querySelector ( ` [pop-up-news=" ${ id } "] ` ) ; cons…" at bounding box center [962, 489] width 1028 height 657
click at [570, 439] on div "const popup = document . querySelector ( ` [pop-up-news=" ${ id } "] ` ) ; cons…" at bounding box center [962, 489] width 1028 height 657
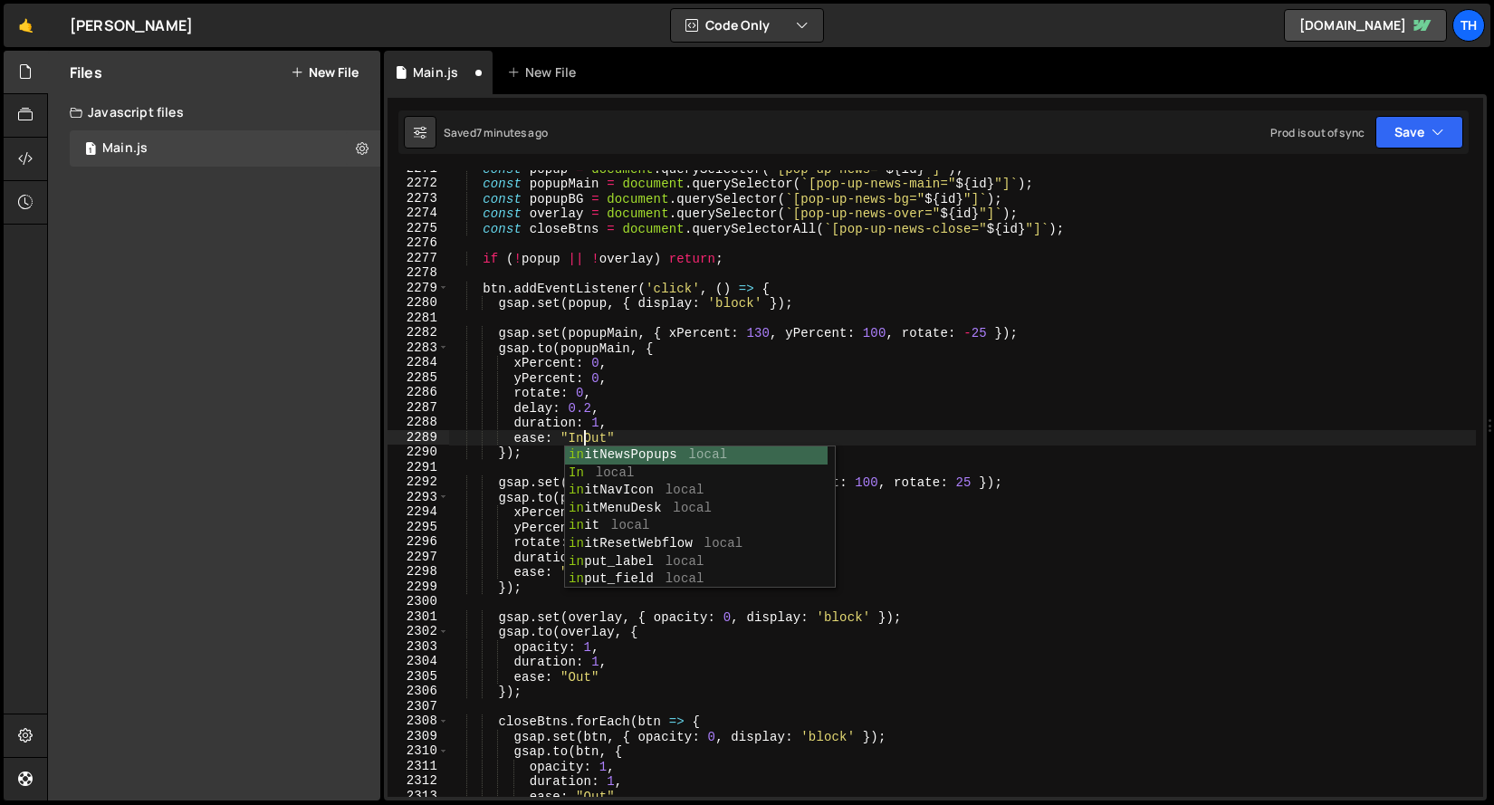
click at [589, 435] on div "const popup = document . querySelector ( ` [pop-up-news=" ${ id } "] ` ) ; cons…" at bounding box center [962, 489] width 1028 height 657
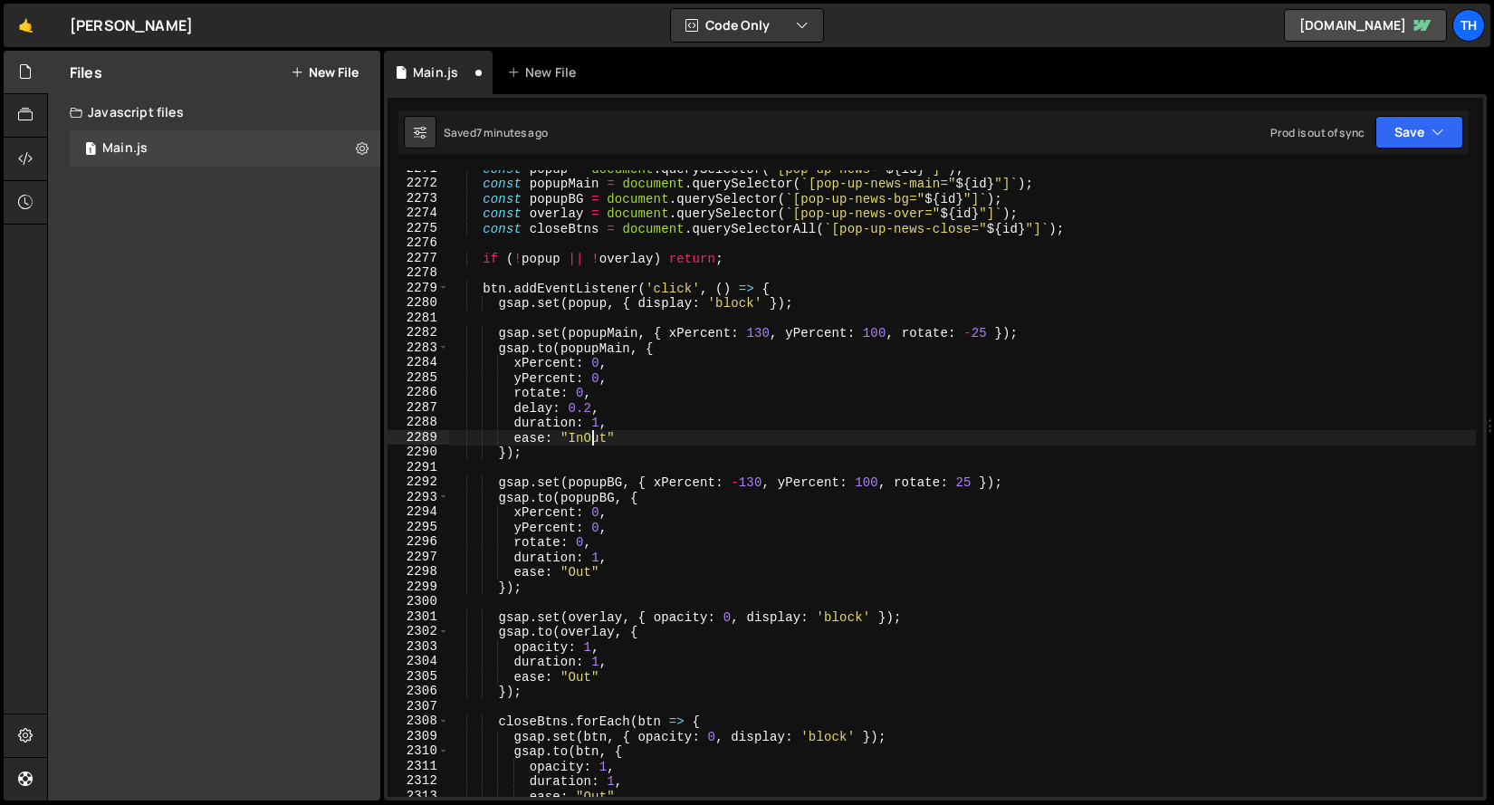
click at [588, 435] on div "const popup = document . querySelector ( ` [pop-up-news=" ${ id } "] ` ) ; cons…" at bounding box center [962, 489] width 1028 height 657
click at [581, 575] on div "const popup = document . querySelector ( ` [pop-up-news=" ${ id } "] ` ) ; cons…" at bounding box center [962, 489] width 1028 height 657
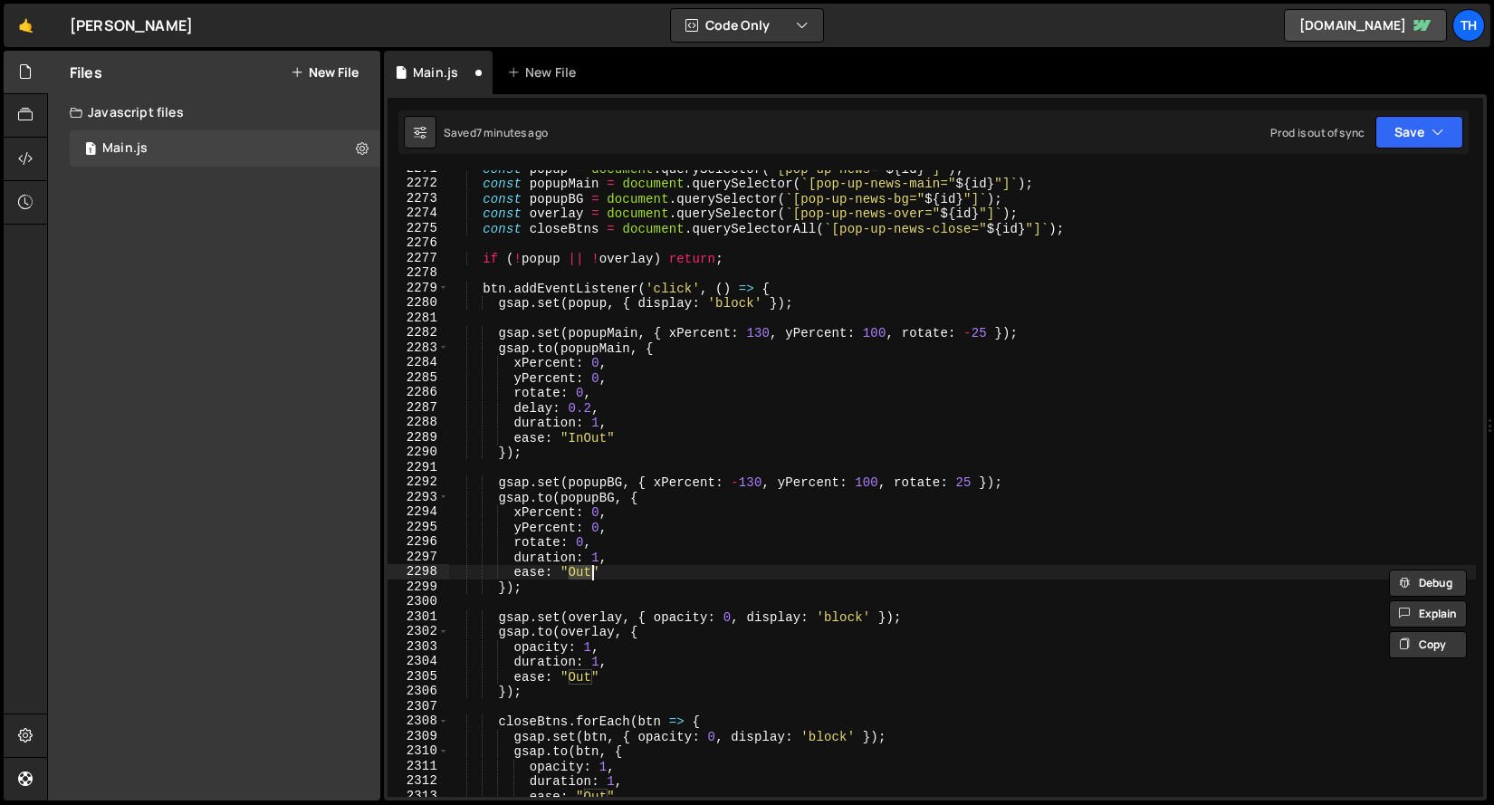
paste textarea "In"
type textarea "ease: "InOut""
click at [648, 461] on div "const popup = document . querySelector ( ` [pop-up-news=" ${ id } "] ` ) ; cons…" at bounding box center [962, 489] width 1028 height 657
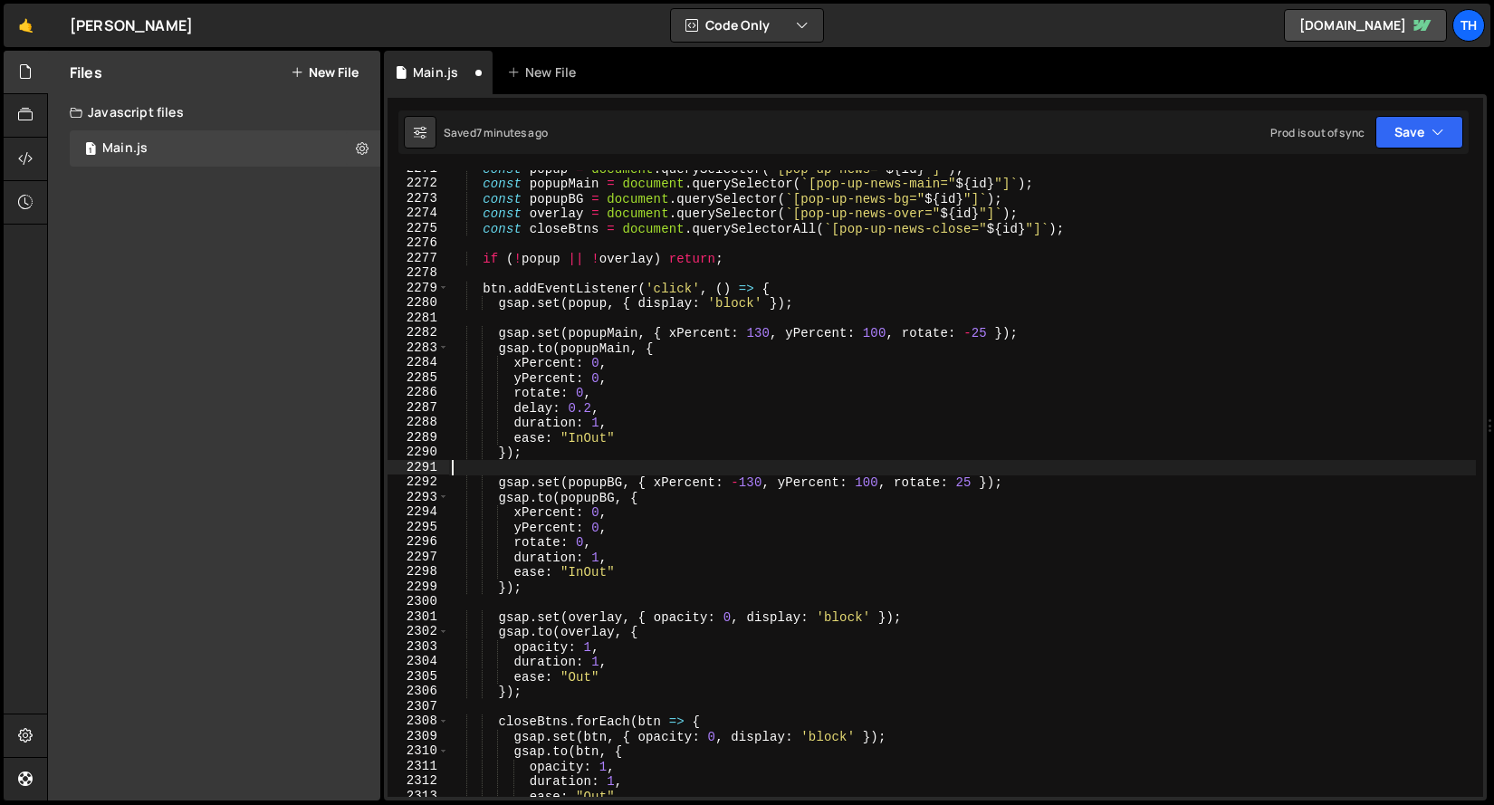
scroll to position [0, 0]
click at [1394, 137] on button "Save" at bounding box center [1419, 132] width 88 height 33
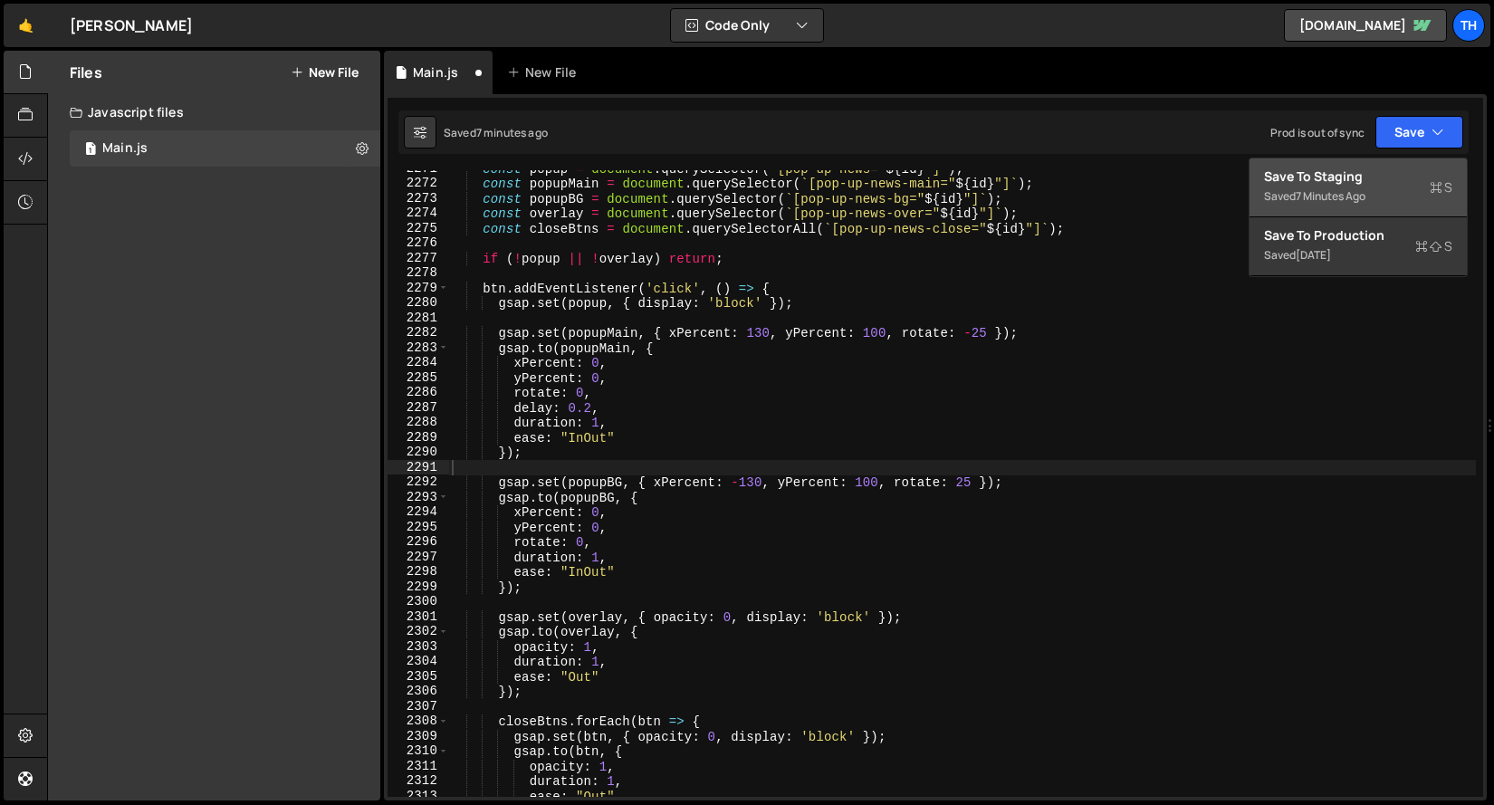
click at [1376, 192] on div "Saved 7 minutes ago" at bounding box center [1358, 197] width 188 height 22
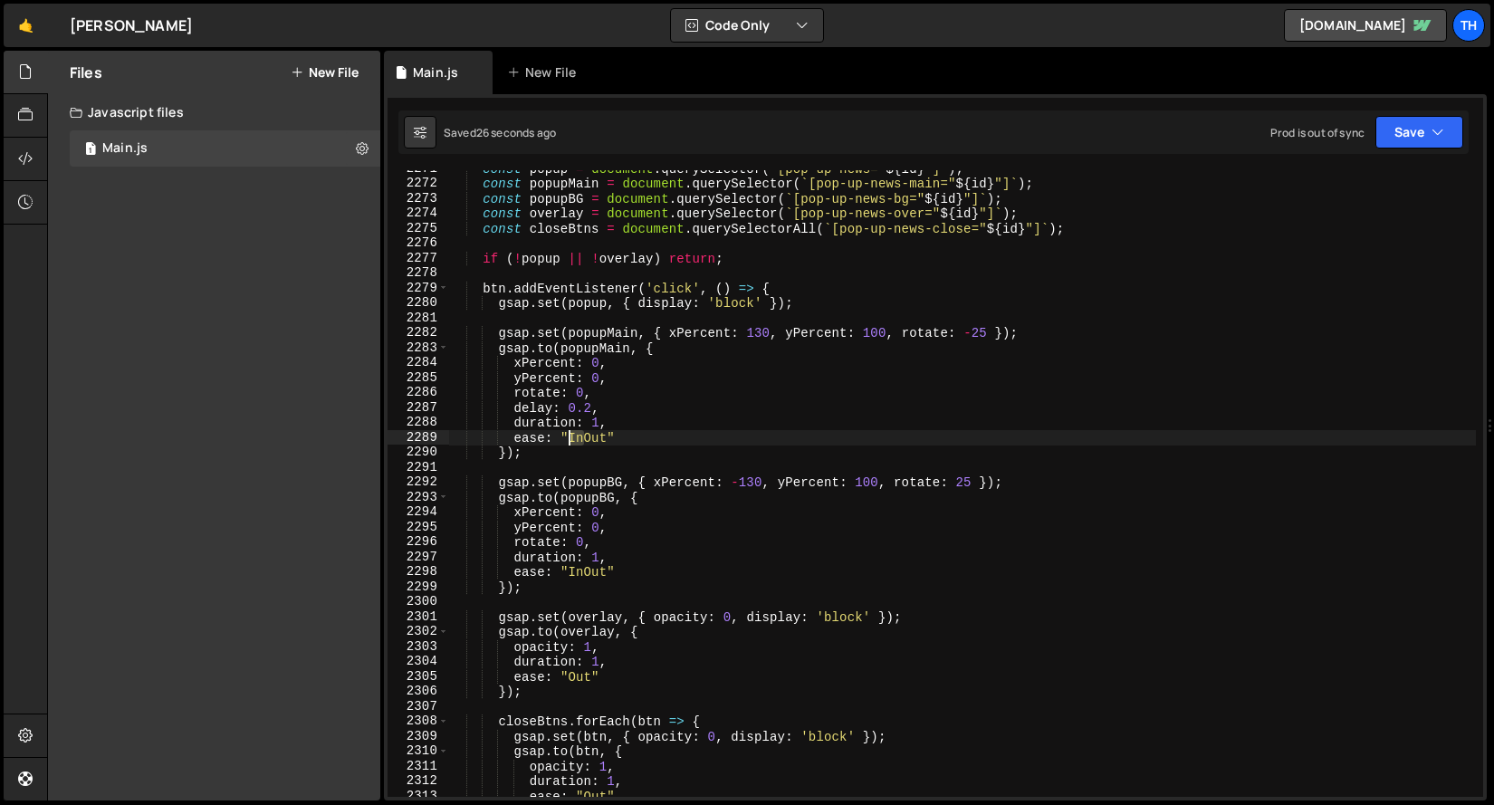
drag, startPoint x: 585, startPoint y: 436, endPoint x: 571, endPoint y: 437, distance: 13.6
click at [571, 437] on div "const popup = document . querySelector ( ` [pop-up-news=" ${ id } "] ` ) ; cons…" at bounding box center [962, 489] width 1028 height 657
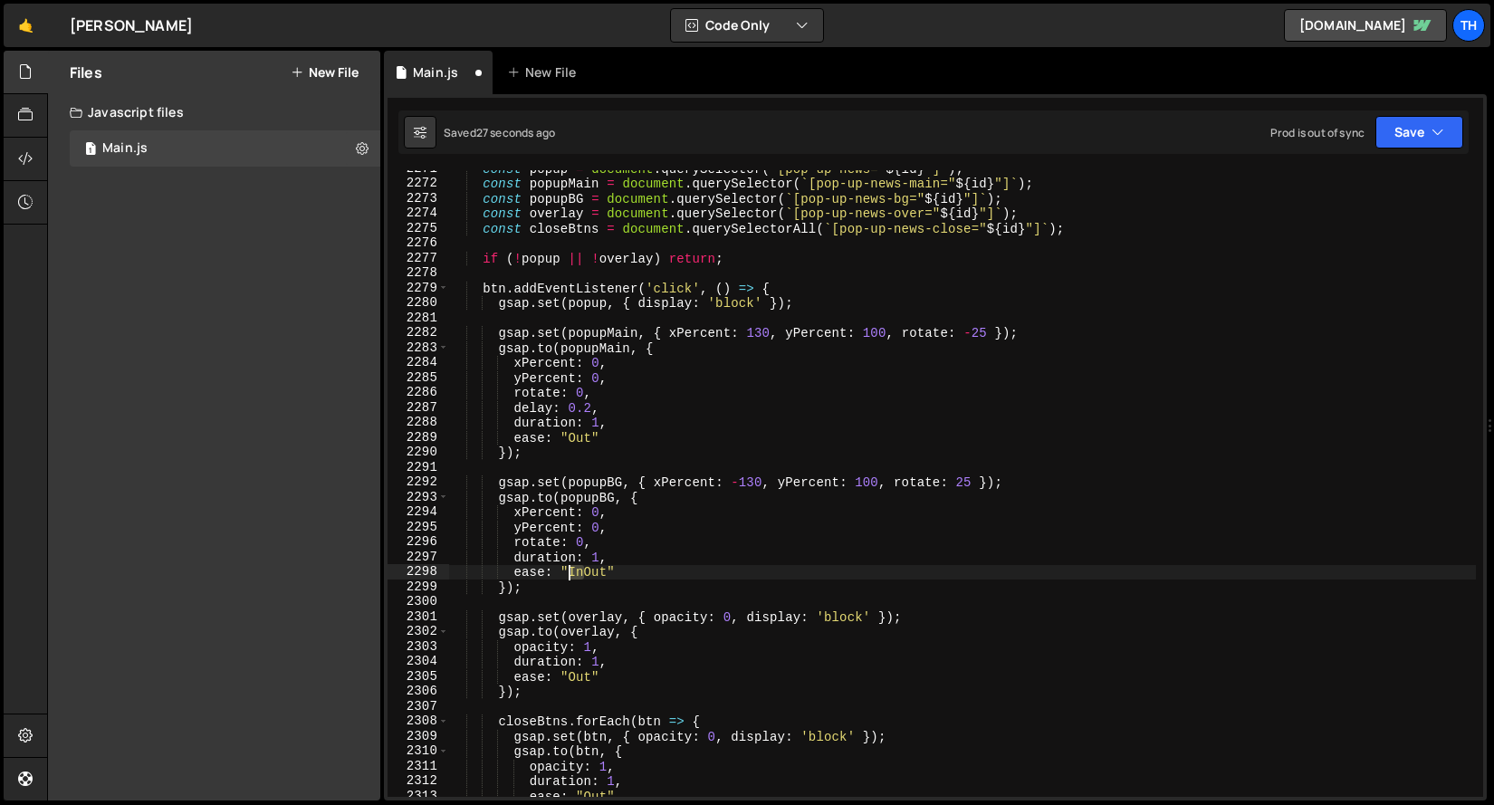
drag, startPoint x: 583, startPoint y: 574, endPoint x: 572, endPoint y: 572, distance: 11.0
click at [572, 572] on div "const popup = document . querySelector ( ` [pop-up-news=" ${ id } "] ` ) ; cons…" at bounding box center [962, 489] width 1028 height 657
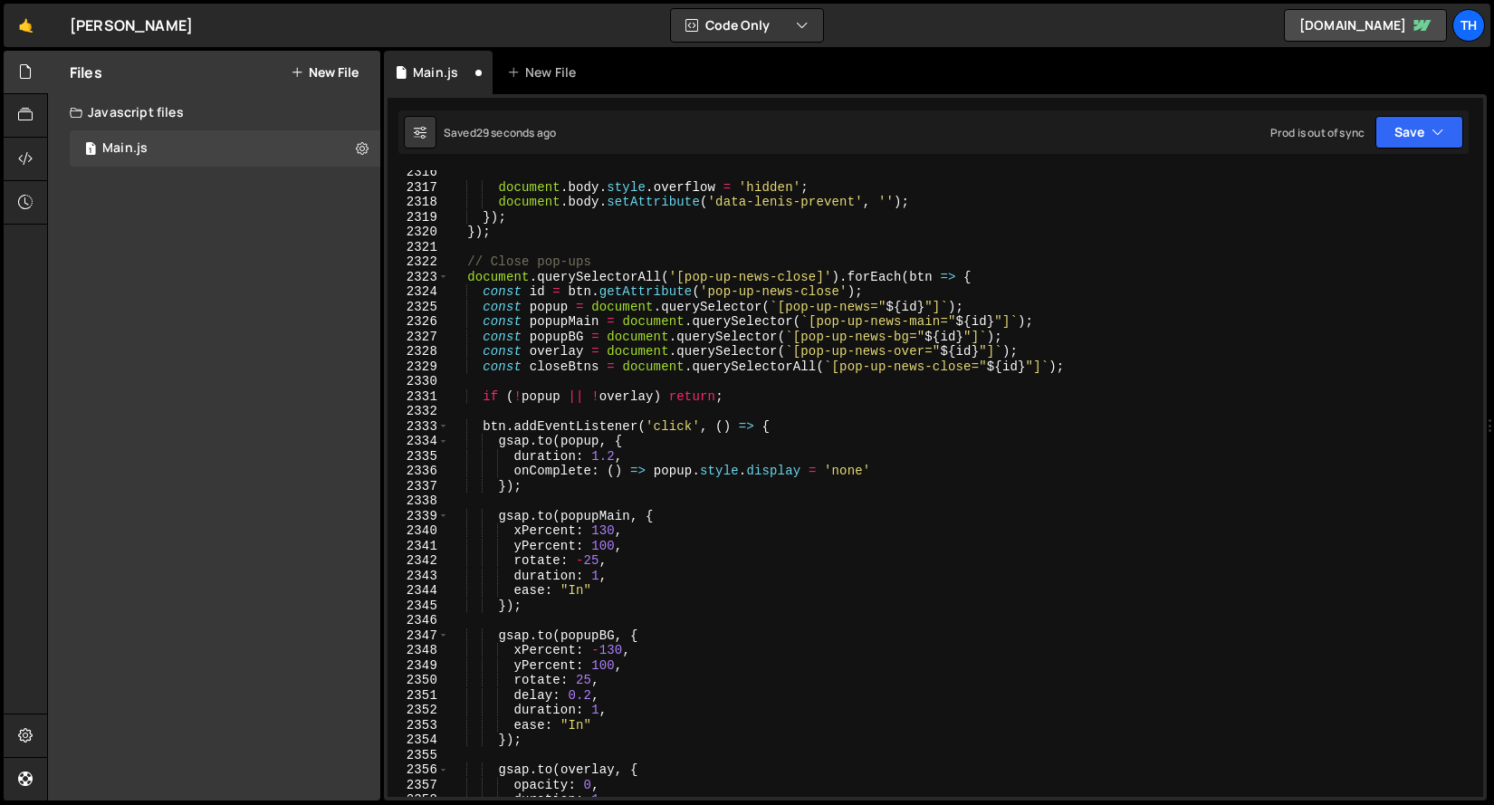
scroll to position [29045, 0]
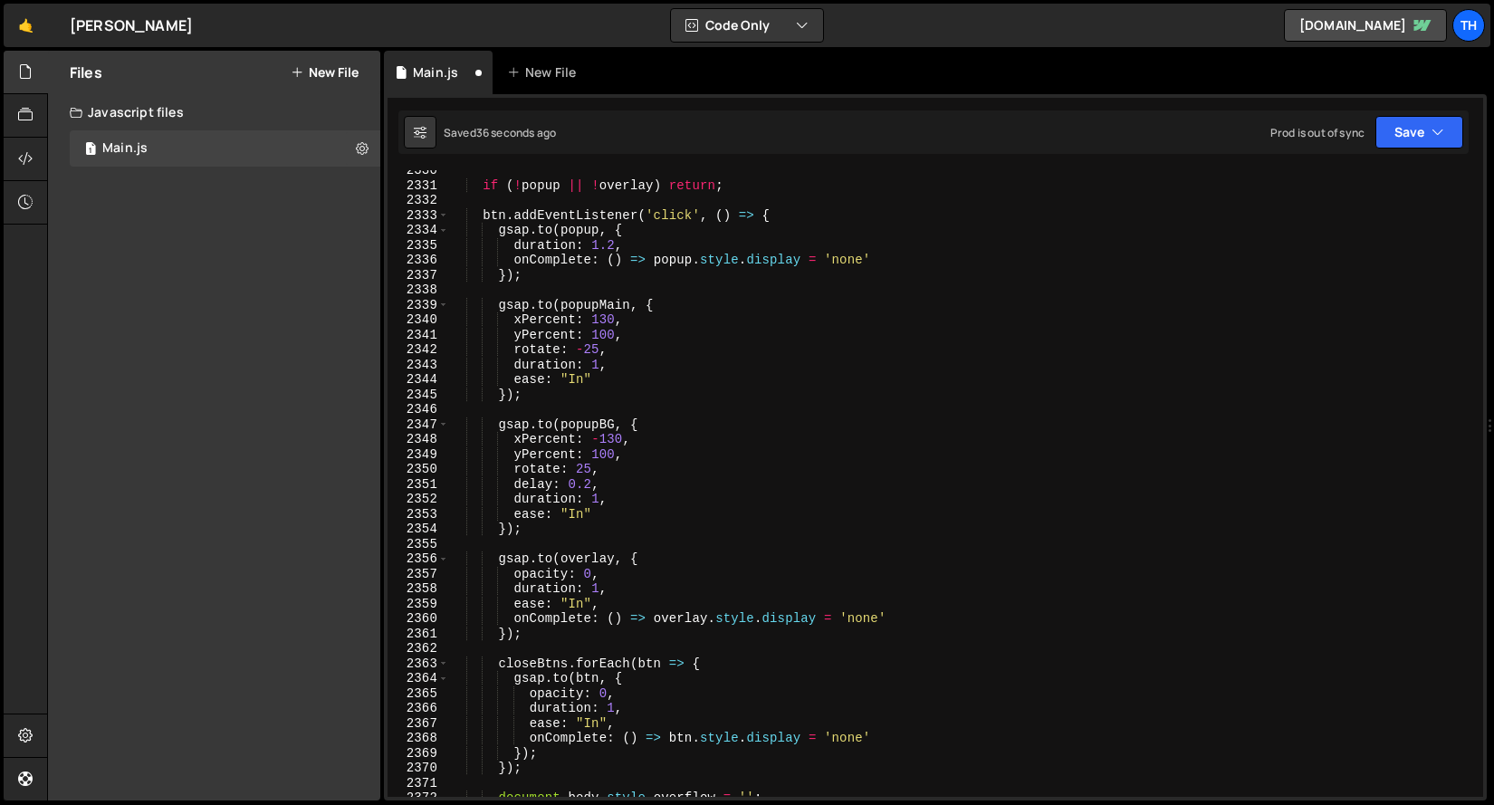
click at [581, 380] on div "if ( ! popup || ! overlay ) return ; btn . addEventListener ( 'click' , ( ) => …" at bounding box center [962, 491] width 1028 height 657
click at [589, 373] on div "if ( ! popup || ! overlay ) return ; btn . addEventListener ( 'click' , ( ) => …" at bounding box center [962, 491] width 1028 height 657
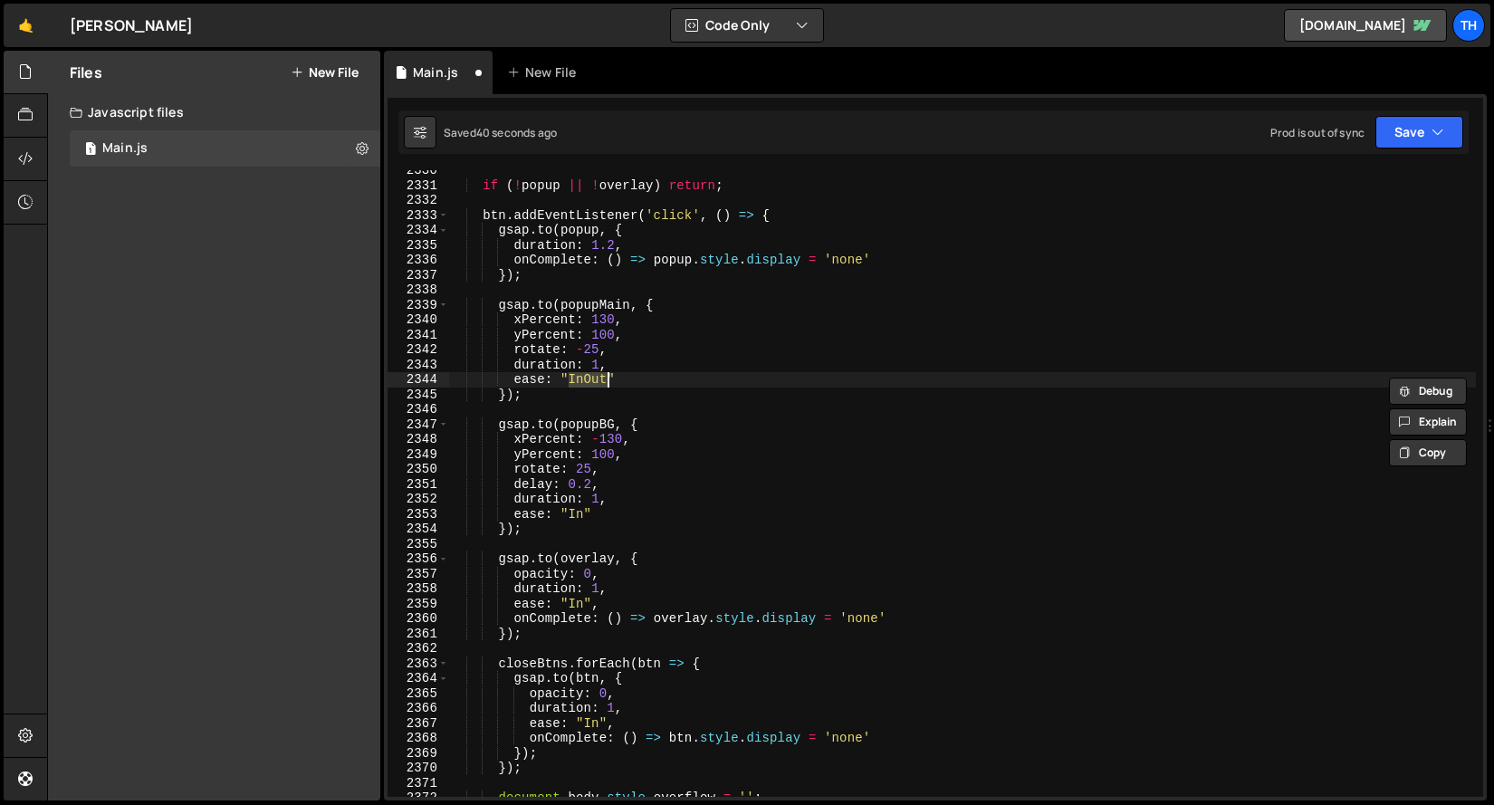
click at [576, 508] on div "if ( ! popup || ! overlay ) return ; btn . addEventListener ( 'click' , ( ) => …" at bounding box center [962, 491] width 1028 height 657
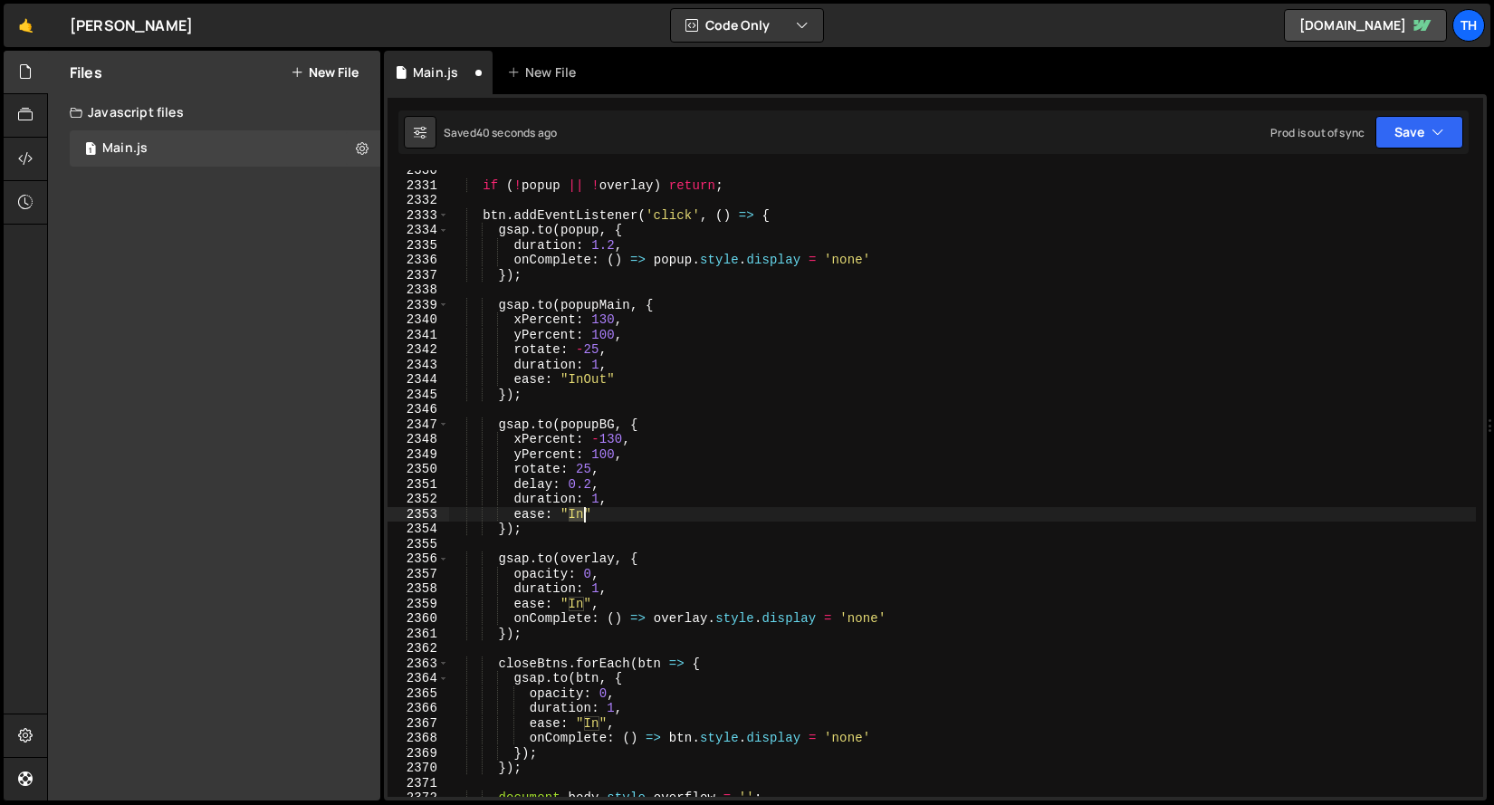
scroll to position [0, 9]
click at [576, 508] on div "if ( ! popup || ! overlay ) return ; btn . addEventListener ( 'click' , ( ) => …" at bounding box center [962, 491] width 1028 height 657
paste textarea "Out"
click at [1448, 129] on button "Save" at bounding box center [1419, 132] width 88 height 33
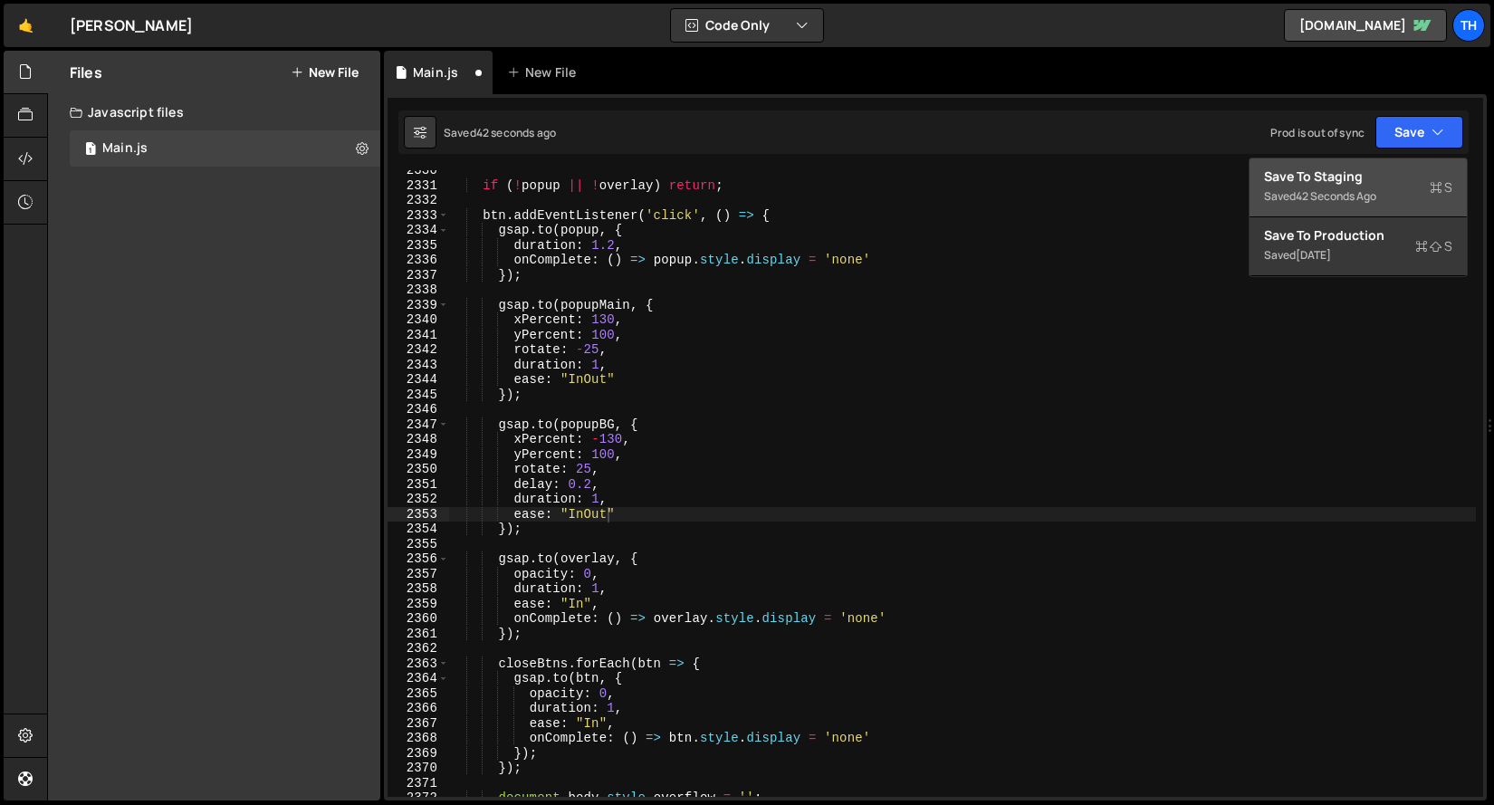
click at [1421, 174] on div "Save to Staging S" at bounding box center [1358, 177] width 188 height 18
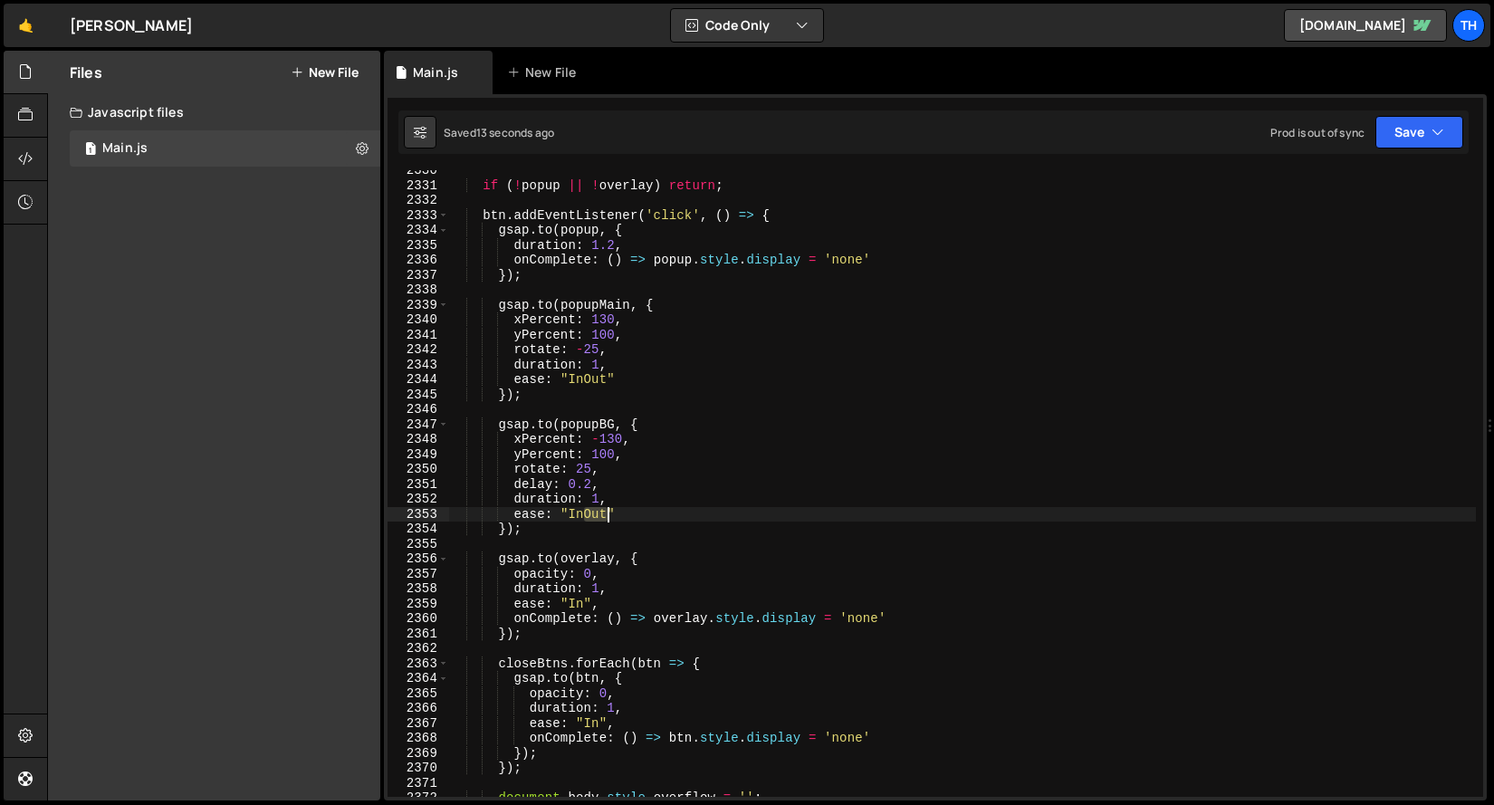
drag, startPoint x: 583, startPoint y: 517, endPoint x: 606, endPoint y: 512, distance: 23.3
click at [606, 512] on div "if ( ! popup || ! overlay ) return ; btn . addEventListener ( 'click' , ( ) => …" at bounding box center [962, 491] width 1028 height 657
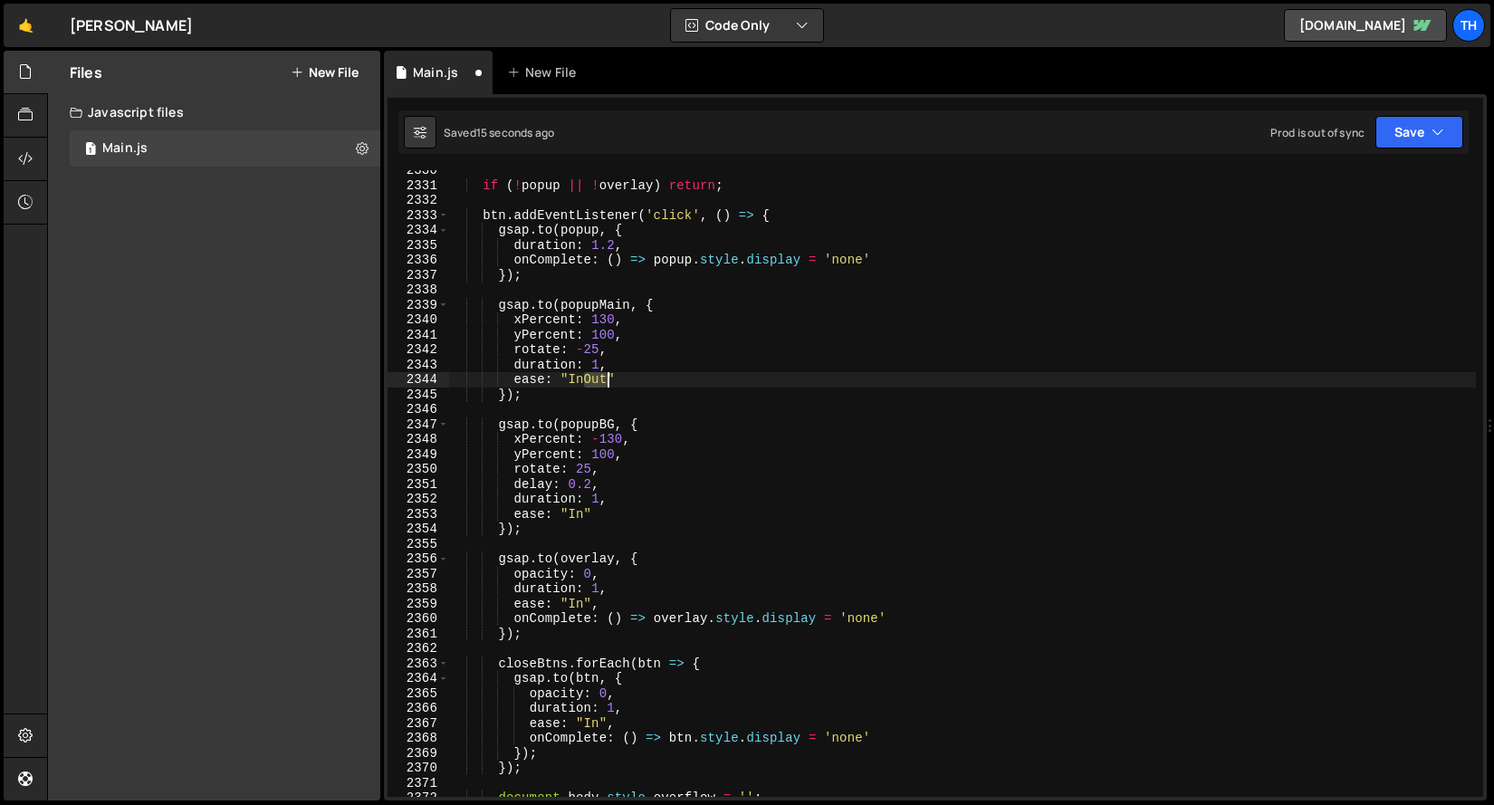
drag, startPoint x: 585, startPoint y: 378, endPoint x: 611, endPoint y: 393, distance: 30.4
click at [610, 385] on div "if ( ! popup || ! overlay ) return ; btn . addEventListener ( 'click' , ( ) => …" at bounding box center [962, 491] width 1028 height 657
click at [513, 486] on div "if ( ! popup || ! overlay ) return ; btn . addEventListener ( 'click' , ( ) => …" at bounding box center [962, 491] width 1028 height 657
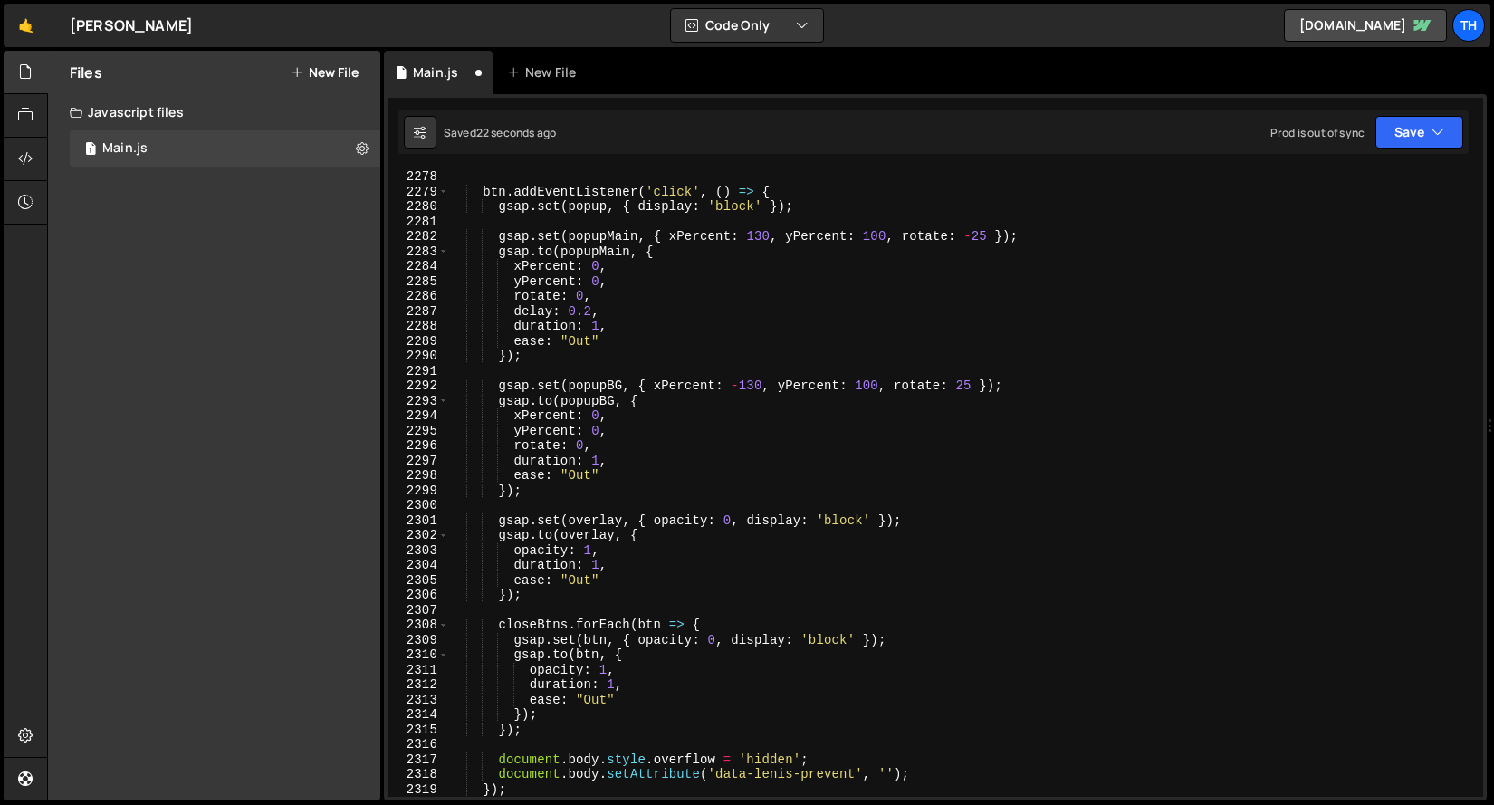
scroll to position [28378, 0]
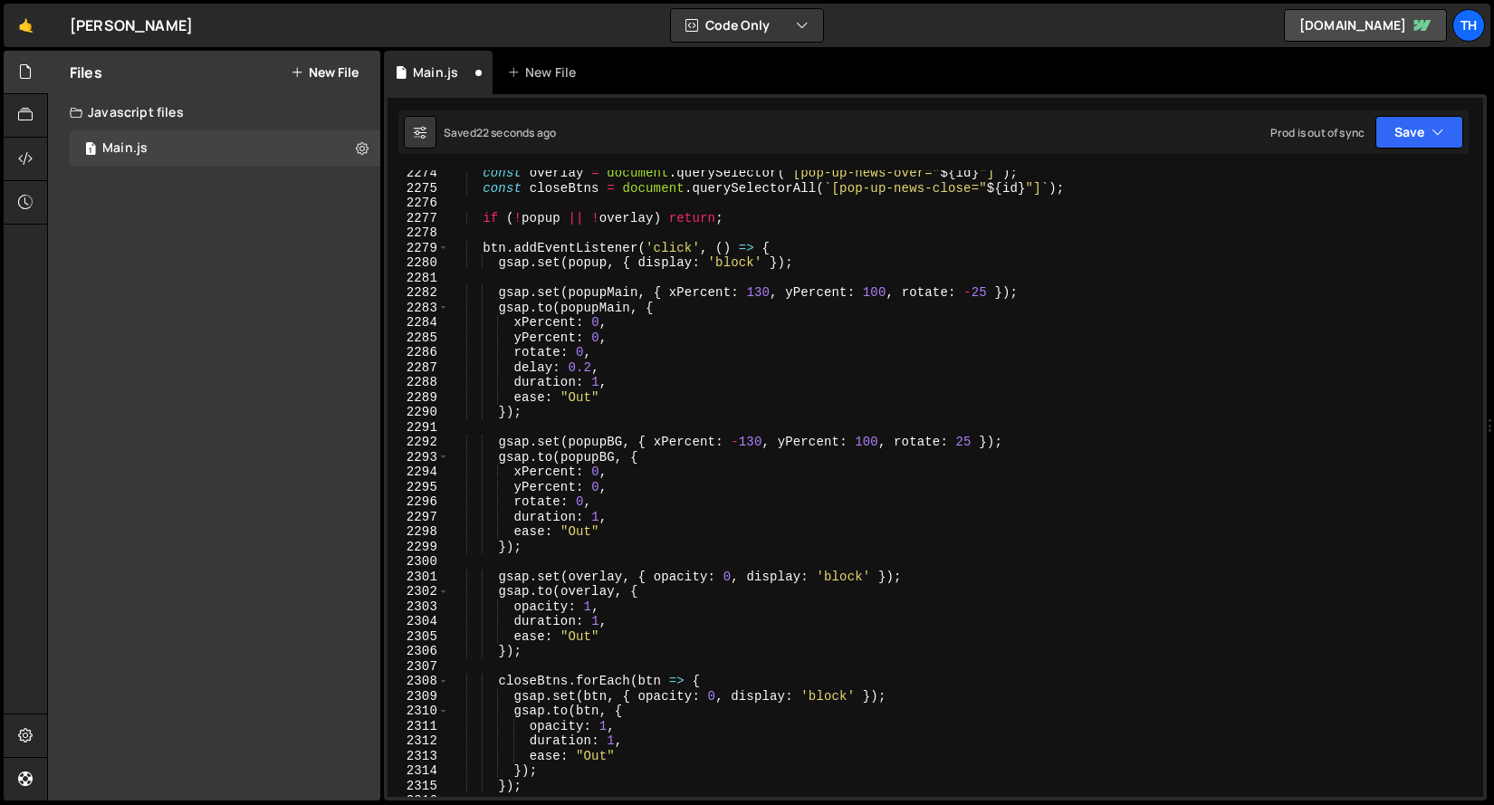
click at [513, 363] on div "const overlay = document . querySelector ( ` [pop-up-news-over=" ${ id } "] ` )…" at bounding box center [962, 494] width 1028 height 657
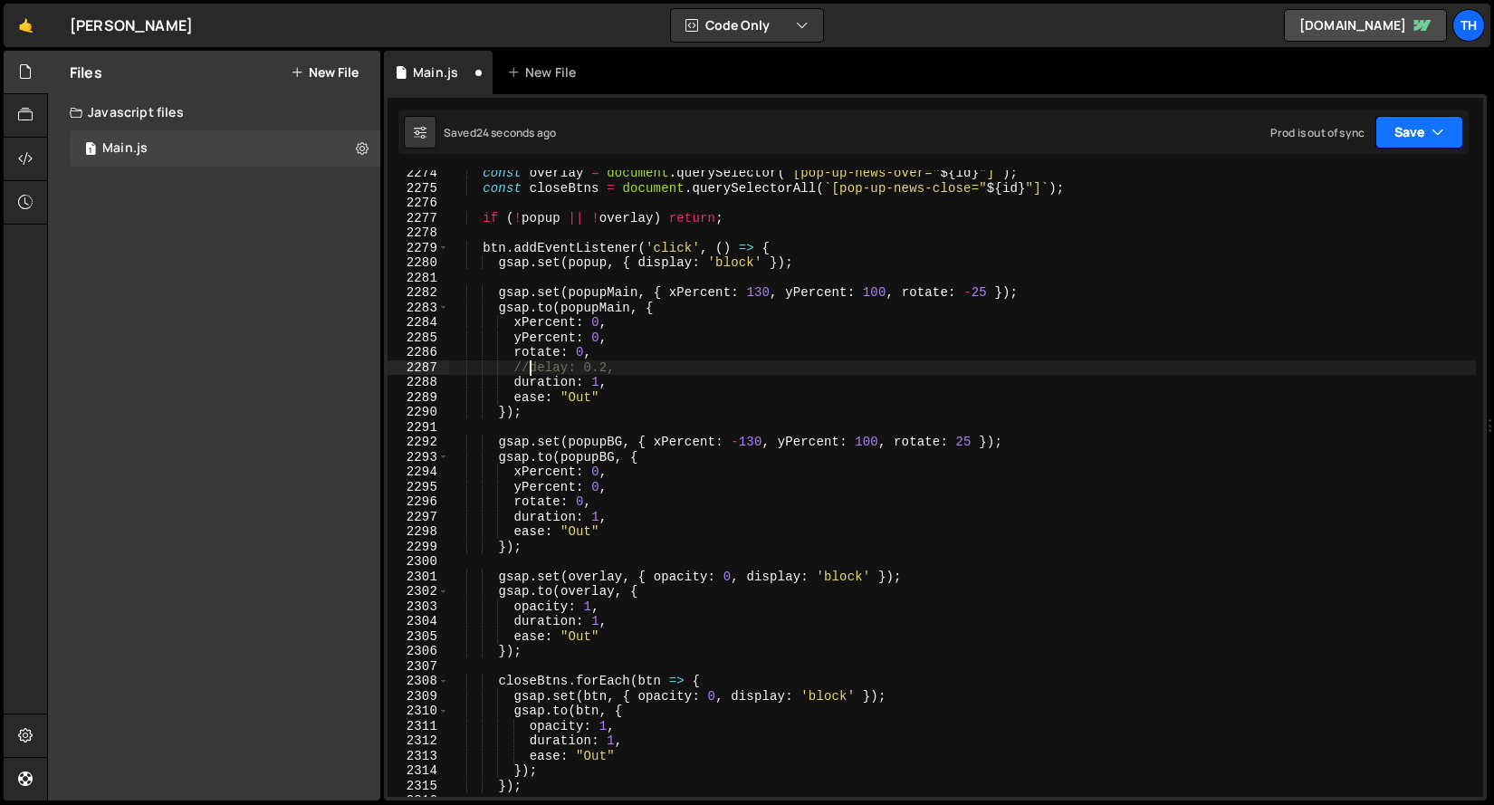
click at [1423, 126] on button "Save" at bounding box center [1419, 132] width 88 height 33
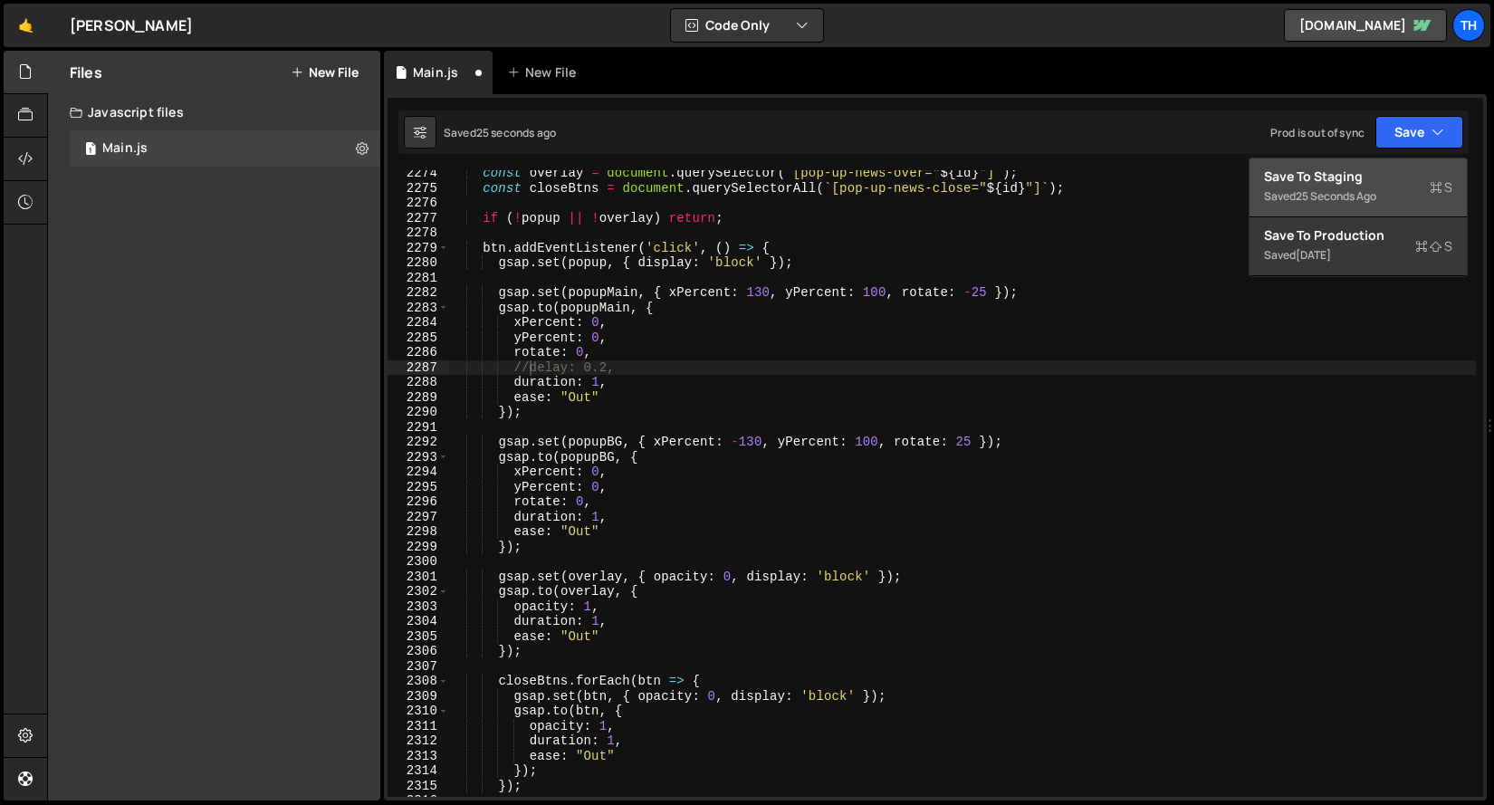
click at [1378, 178] on div "Save to Staging S" at bounding box center [1358, 177] width 188 height 18
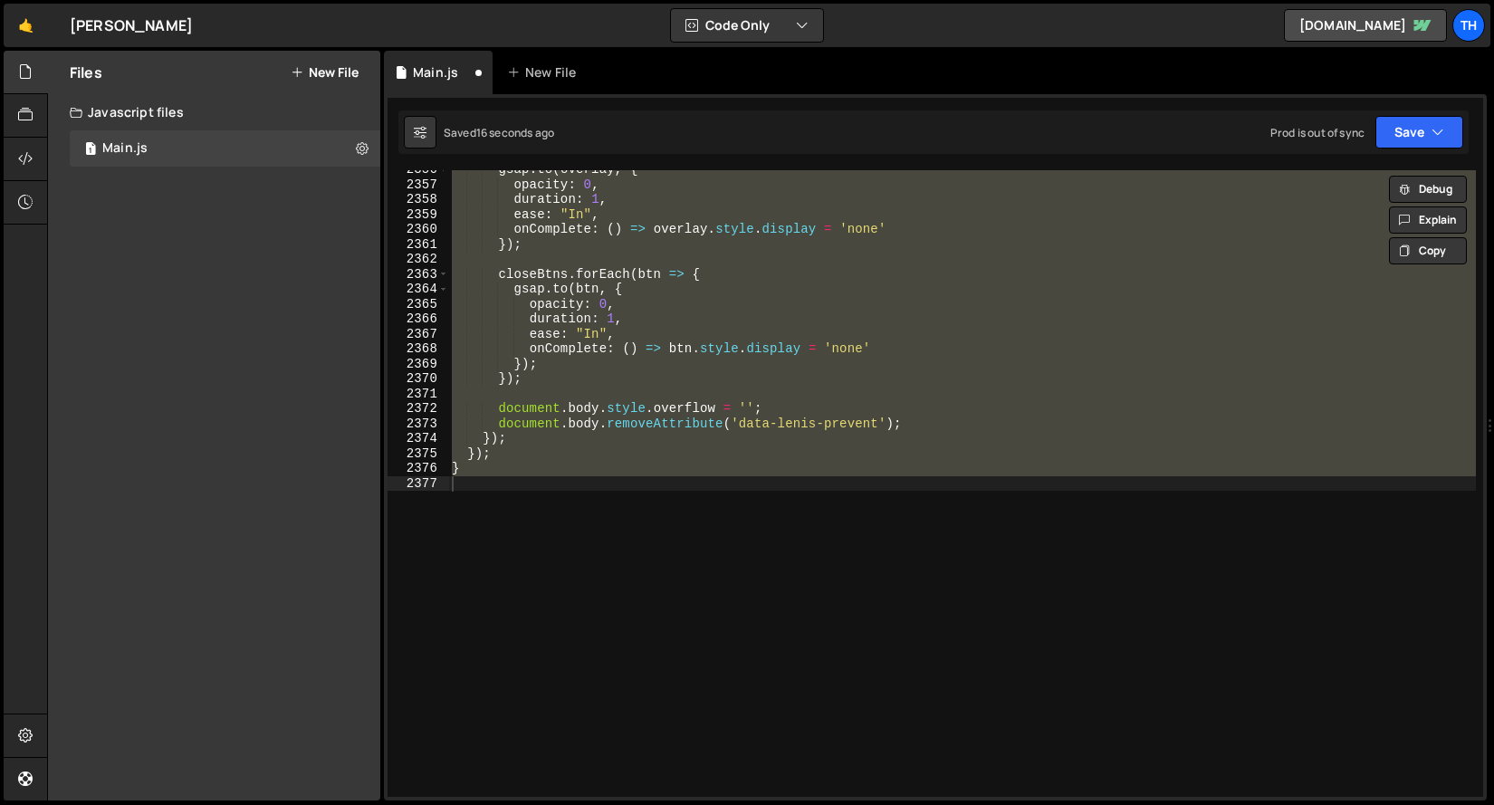
type textarea "delay: 0.2,"
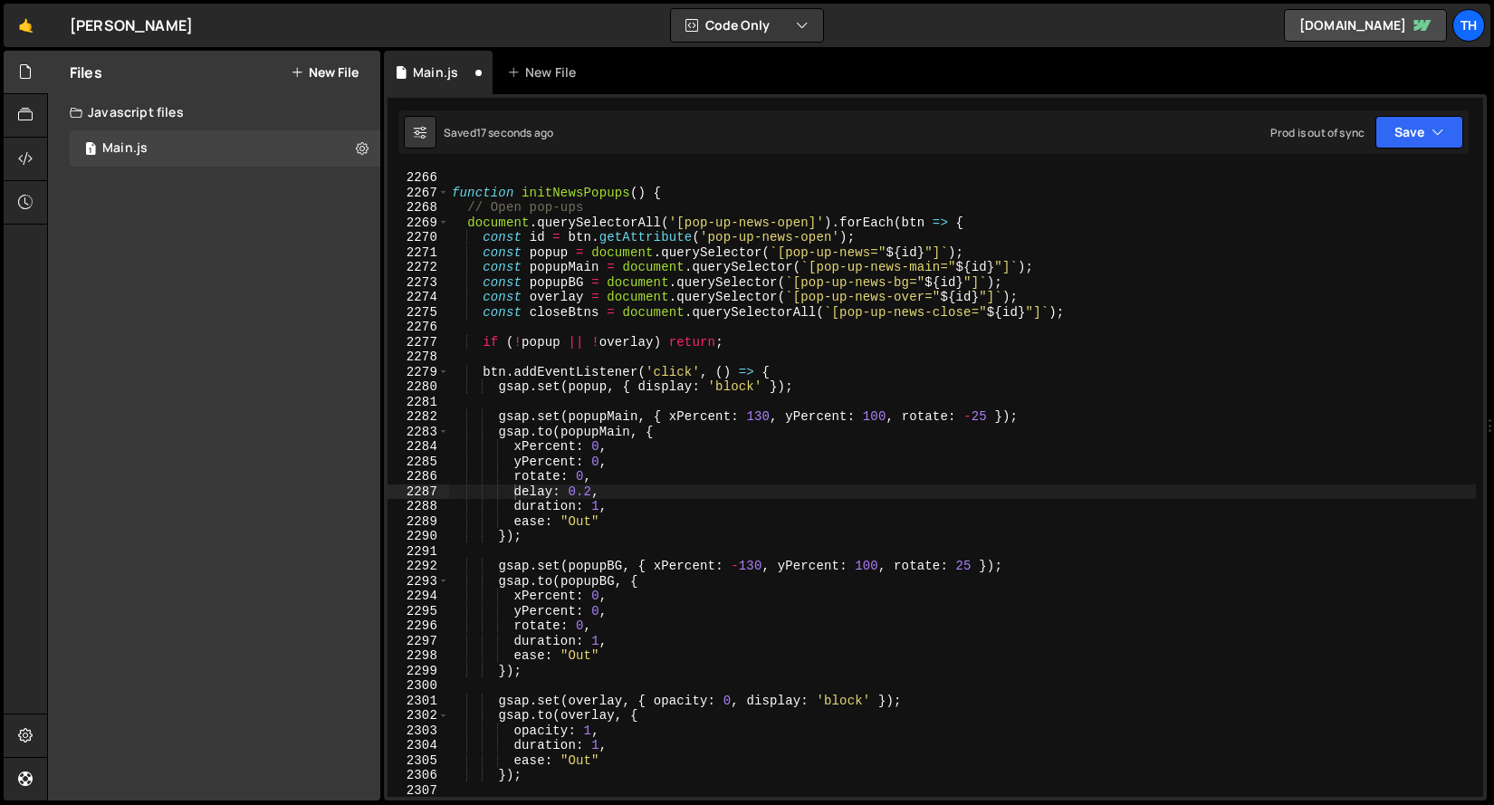
scroll to position [29045, 0]
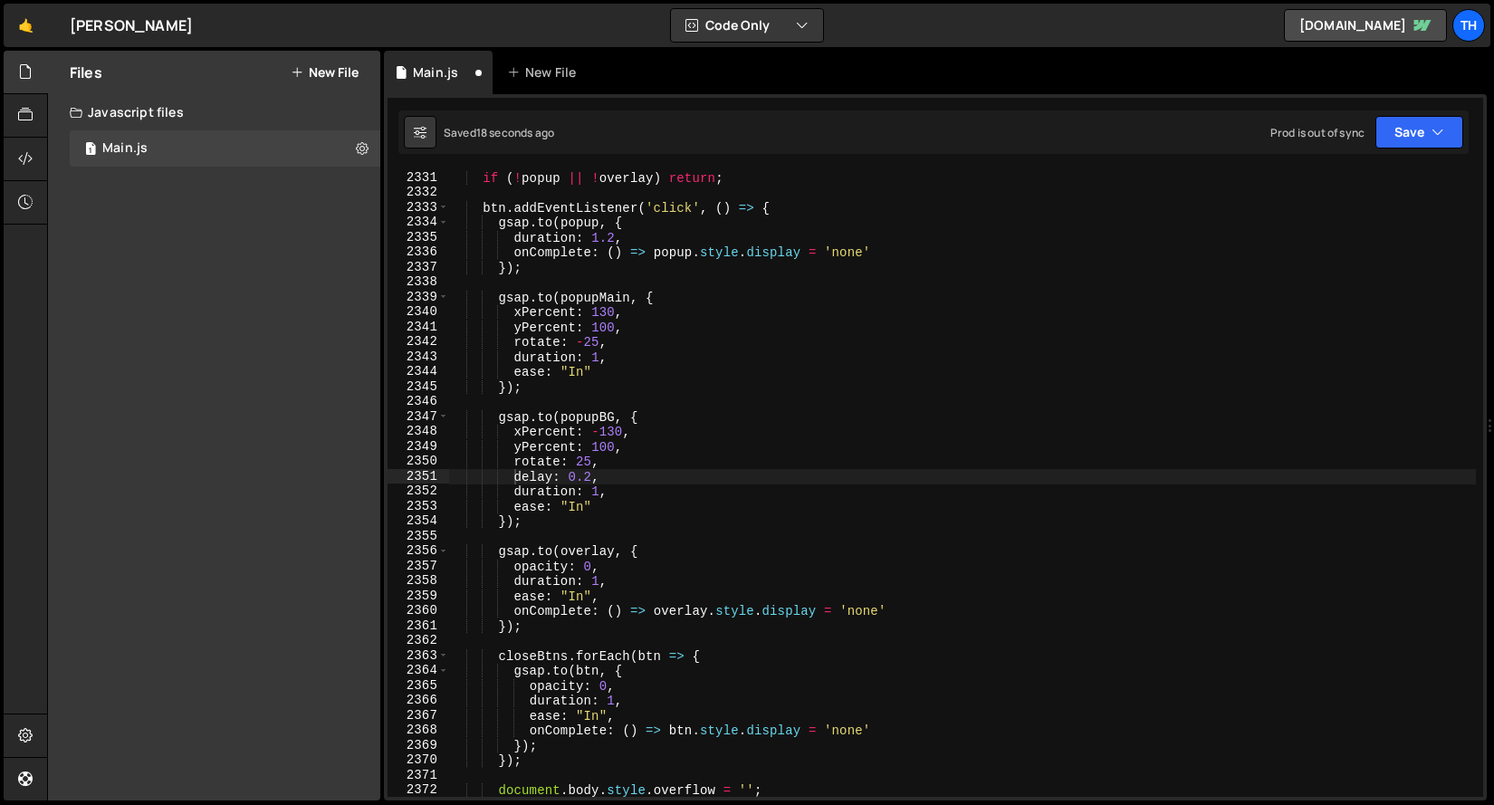
click at [1360, 156] on div "1 Type cmd + s to save your Javascript file. הההההההההההההההההההההההההההההההההה…" at bounding box center [935, 447] width 1103 height 706
click at [1414, 133] on button "Save" at bounding box center [1419, 132] width 88 height 33
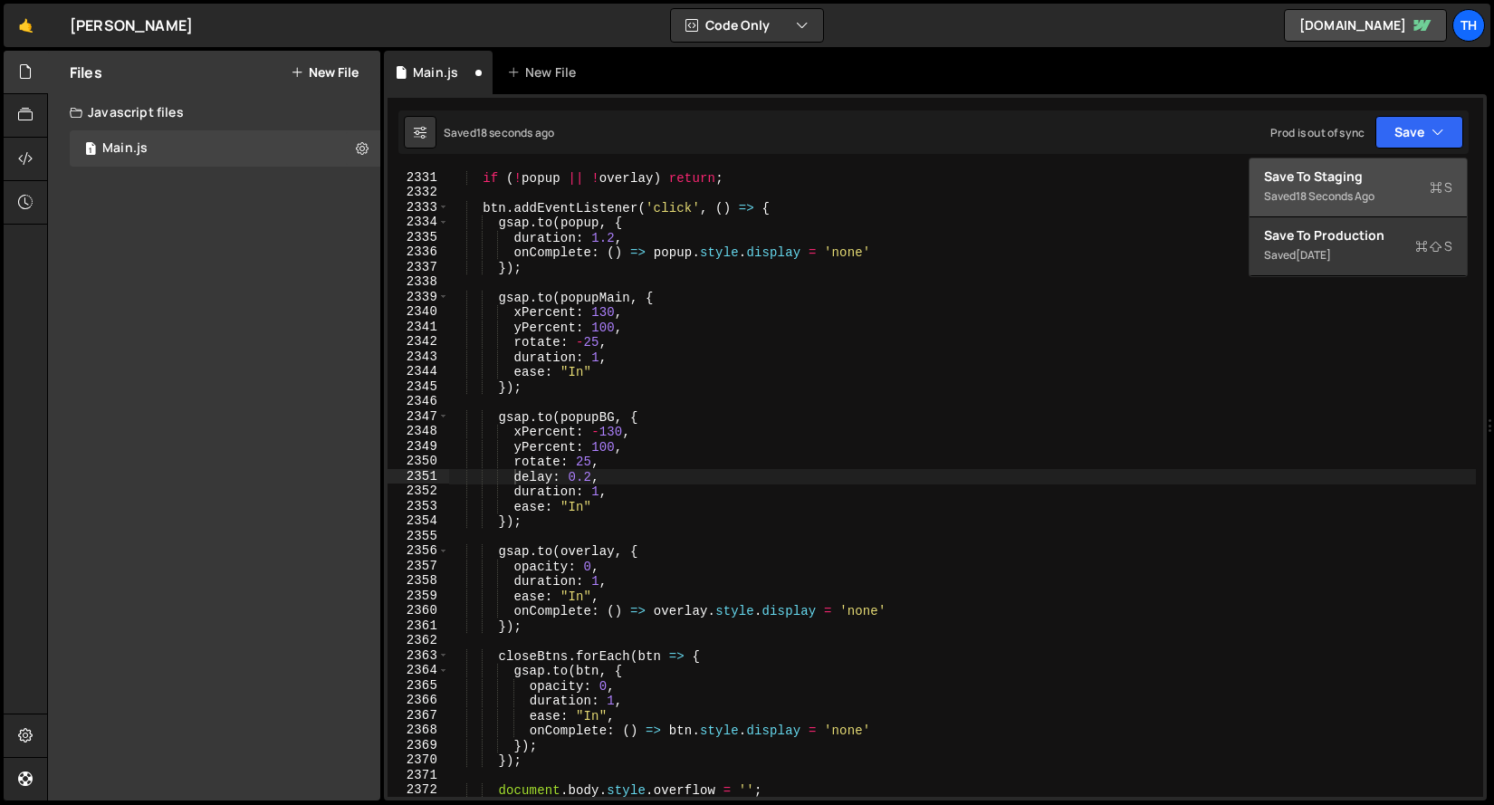
click at [1326, 186] on div "Saved 18 seconds ago" at bounding box center [1358, 197] width 188 height 22
